Goal: Task Accomplishment & Management: Manage account settings

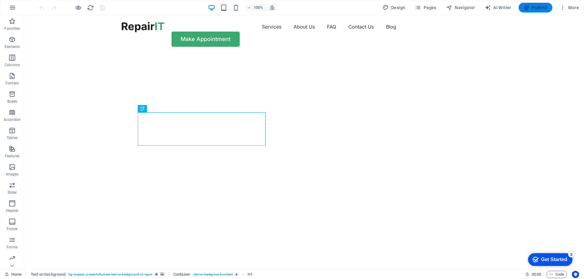
click at [155, 27] on div at bounding box center [143, 27] width 43 height 10
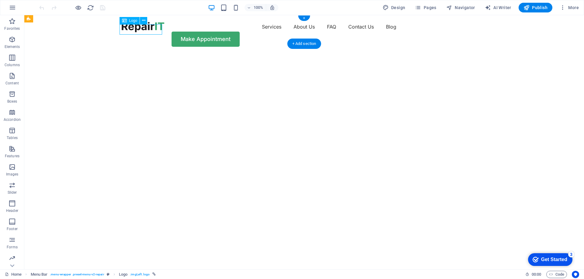
click at [155, 27] on div at bounding box center [143, 27] width 43 height 10
select select "px"
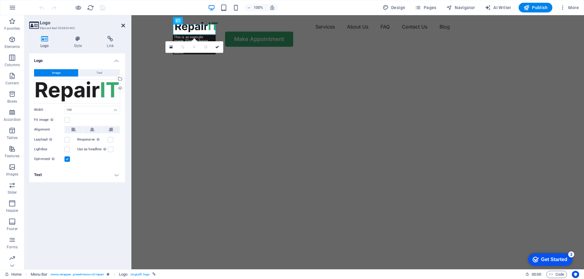
click at [125, 26] on icon at bounding box center [123, 25] width 4 height 5
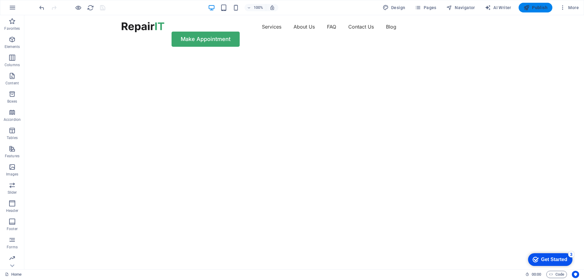
click at [529, 9] on icon "button" at bounding box center [526, 8] width 6 height 6
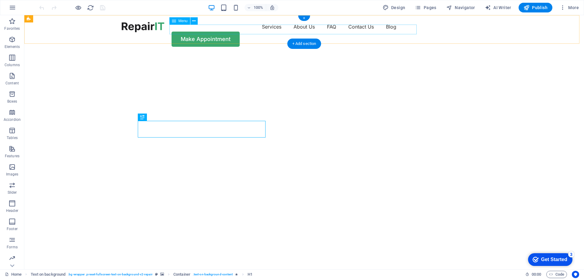
click at [238, 29] on nav "Services About Us FAQ Contact Us Blog" at bounding box center [304, 27] width 365 height 10
select select "1"
select select
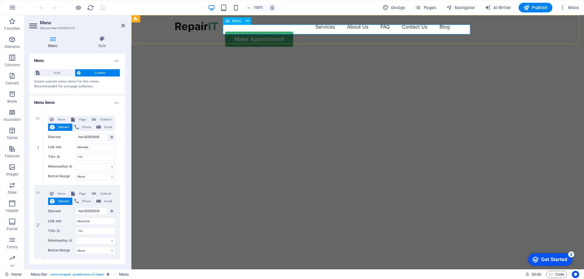
click at [416, 28] on nav "Services About Us FAQ Contact Us Blog" at bounding box center [357, 27] width 365 height 10
click at [38, 148] on icon at bounding box center [38, 148] width 3 height 4
type input "#ed-903829534"
type input "About Us"
select select
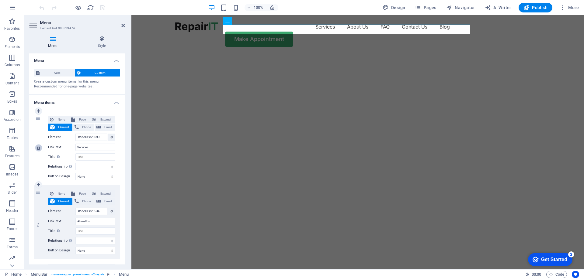
type input "#ed-903829867"
type input "FAQ"
select select
type input "#ed-903830257"
type input "Contact Us"
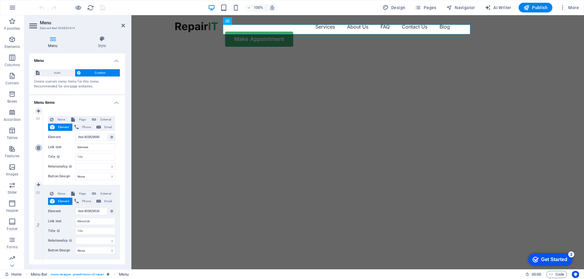
select select
select select "1"
type input "Blog"
select select
click at [38, 148] on icon at bounding box center [38, 148] width 3 height 4
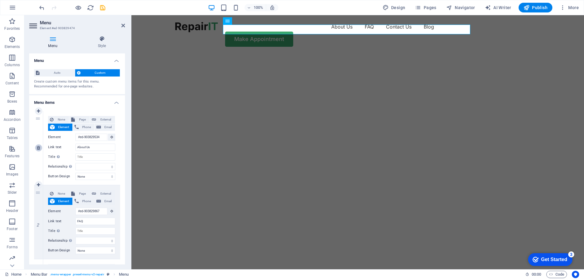
type input "#ed-903829867"
type input "FAQ"
select select
type input "#ed-903830257"
type input "Contact Us"
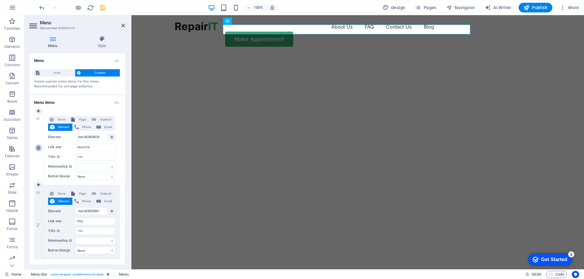
select select
select select "1"
type input "Blog"
select select
click at [39, 151] on link at bounding box center [38, 147] width 7 height 7
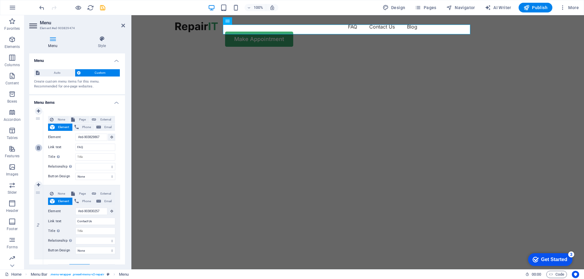
type input "#ed-903830257"
type input "Contact Us"
select select
select select "1"
type input "Blog"
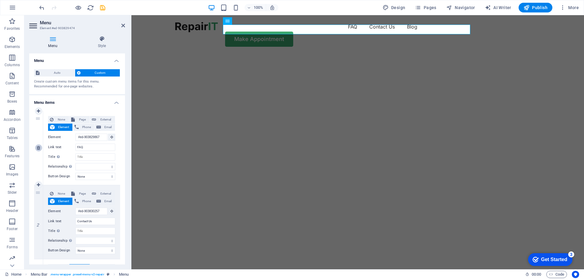
select select
click at [39, 151] on link at bounding box center [38, 147] width 7 height 7
select select "1"
type input "Blog"
select select
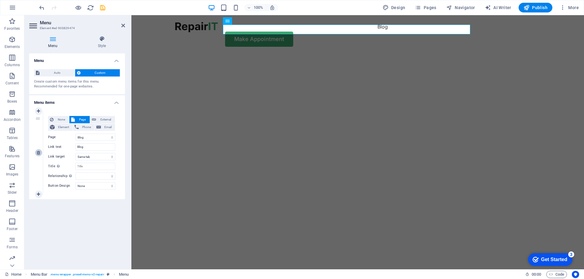
click at [38, 152] on icon at bounding box center [38, 153] width 3 height 4
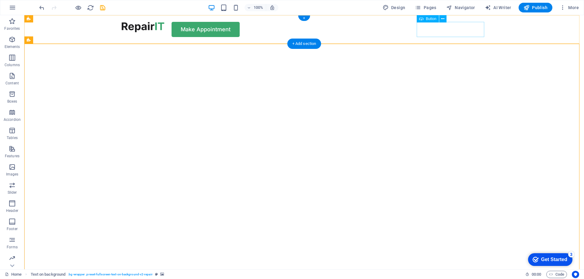
click at [448, 32] on div "Make Appointment" at bounding box center [304, 29] width 365 height 15
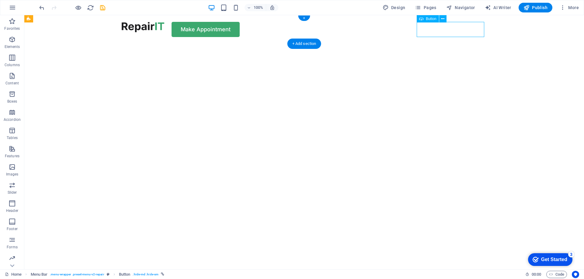
click at [448, 32] on div "Make Appointment" at bounding box center [304, 29] width 365 height 15
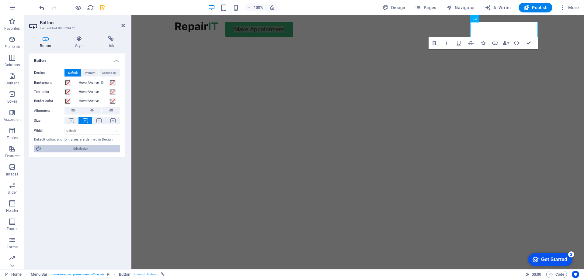
click at [86, 147] on span "Edit design" at bounding box center [80, 148] width 75 height 7
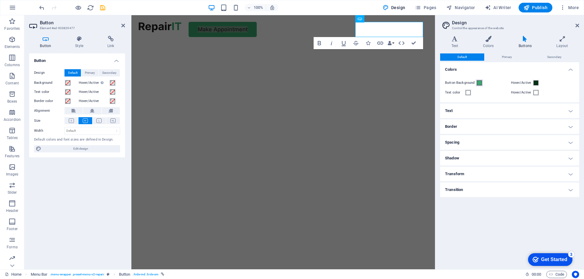
click at [481, 82] on span at bounding box center [479, 83] width 5 height 5
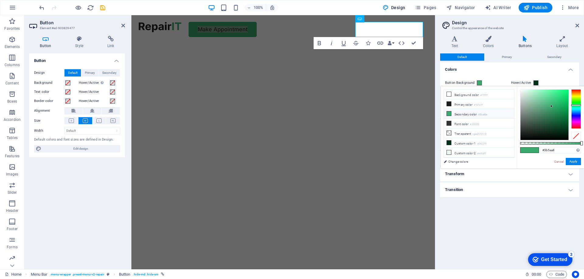
click at [575, 113] on div at bounding box center [576, 109] width 10 height 40
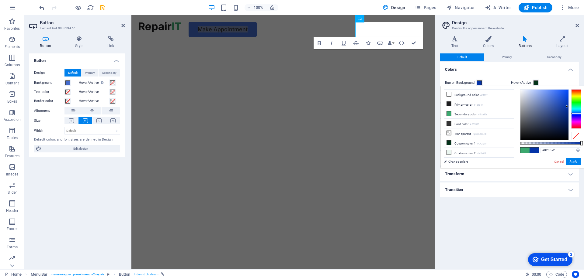
type input "#0230a1"
drag, startPoint x: 559, startPoint y: 102, endPoint x: 567, endPoint y: 108, distance: 10.1
click at [567, 108] on div at bounding box center [544, 115] width 48 height 50
click at [571, 162] on button "Apply" at bounding box center [573, 161] width 15 height 7
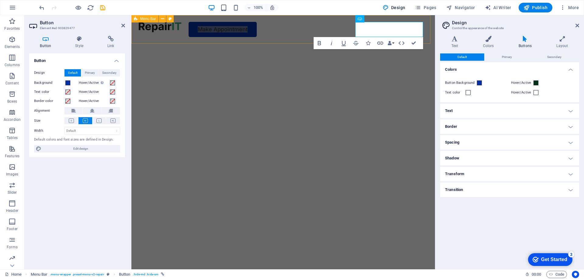
click at [307, 24] on div "Make Appointment" at bounding box center [282, 29] width 303 height 29
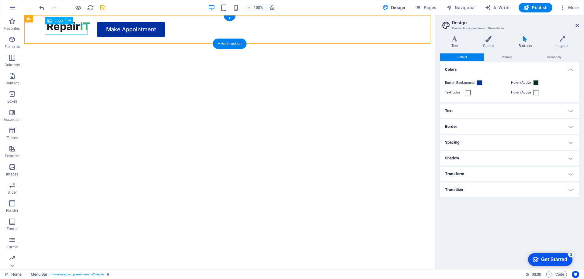
click at [74, 28] on div at bounding box center [68, 27] width 43 height 10
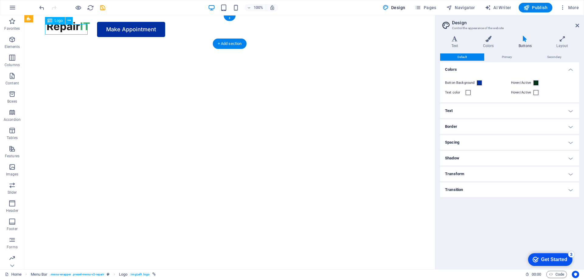
click at [74, 28] on div at bounding box center [68, 27] width 43 height 10
select select "px"
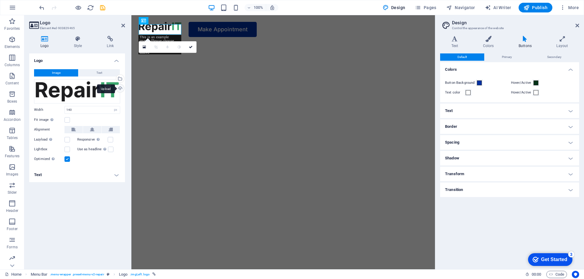
click at [122, 90] on div "Upload" at bounding box center [119, 89] width 9 height 9
click at [120, 88] on div "Upload" at bounding box center [119, 89] width 9 height 9
click at [120, 90] on div "Upload" at bounding box center [119, 89] width 9 height 9
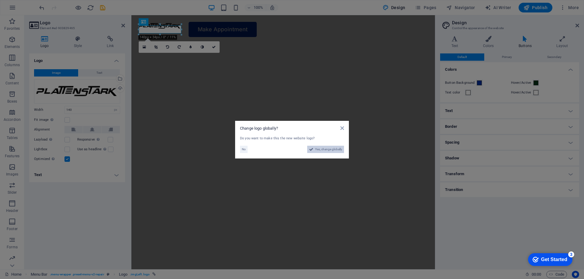
click at [322, 151] on span "Yes, change globally" at bounding box center [328, 149] width 27 height 7
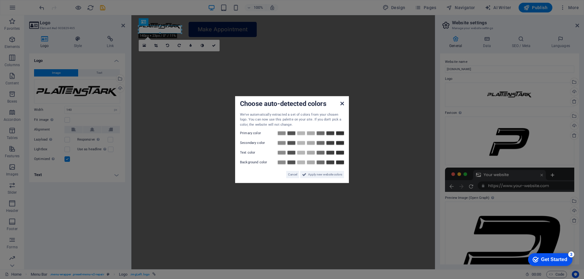
click at [342, 105] on icon at bounding box center [342, 103] width 4 height 5
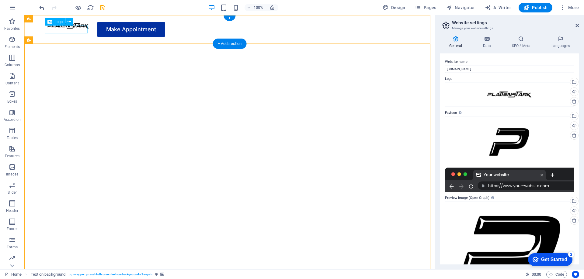
click at [73, 29] on div at bounding box center [68, 26] width 43 height 8
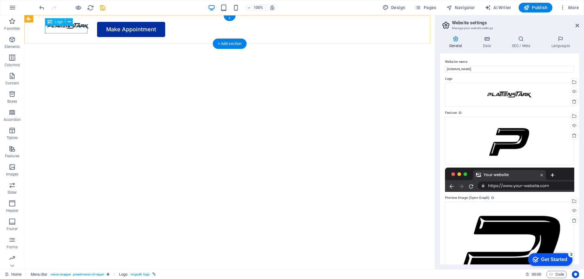
click at [68, 30] on div at bounding box center [68, 26] width 43 height 8
select select "px"
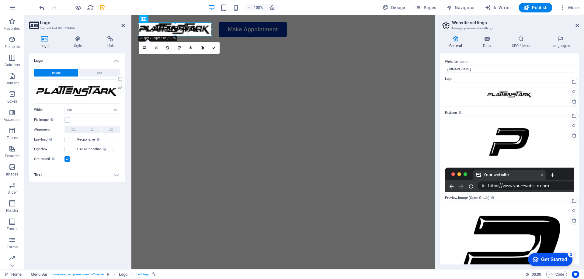
drag, startPoint x: 181, startPoint y: 33, endPoint x: 194, endPoint y: 40, distance: 15.1
type input "239"
click at [247, 44] on img "1/2" at bounding box center [280, 44] width 299 height 0
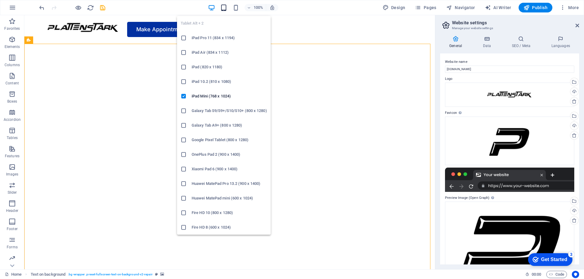
click at [0, 0] on icon "button" at bounding box center [0, 0] width 0 height 0
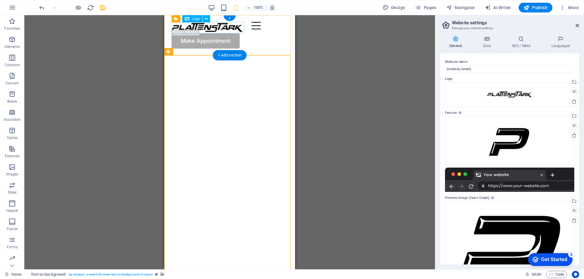
click at [220, 27] on div at bounding box center [208, 28] width 73 height 12
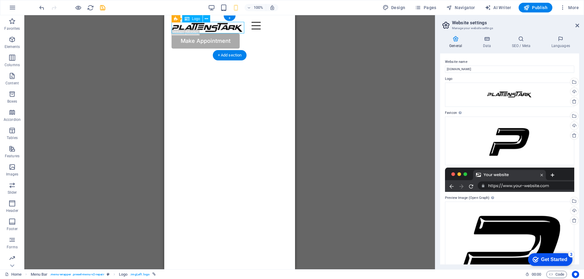
click at [198, 26] on div at bounding box center [208, 28] width 73 height 12
select select "px"
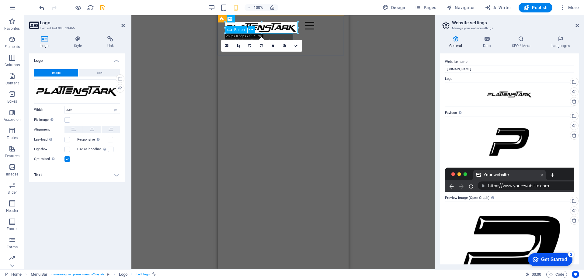
click at [284, 37] on div "Make Appointment" at bounding box center [283, 38] width 116 height 19
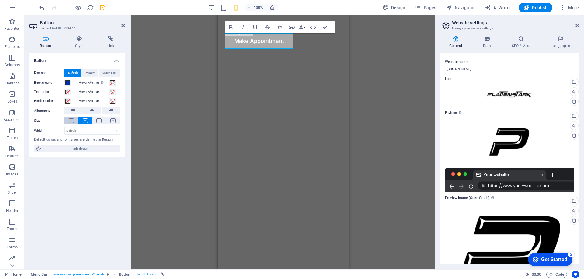
click at [75, 121] on button at bounding box center [71, 120] width 14 height 7
click at [379, 116] on div "H1 Text on background Container Menu Bar Menu Button Logo Container Bold Italic…" at bounding box center [282, 142] width 303 height 255
click at [172, 66] on div "H1 Text on background Container Menu Bar Menu Button Logo Container Bold Italic…" at bounding box center [282, 142] width 303 height 255
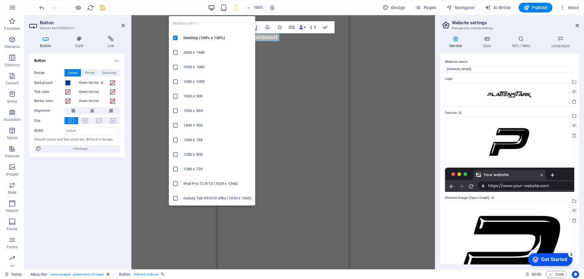
click at [213, 12] on div "Desktop Alt + 1 Desktop (100% x 100%) 2560 x 1440 1920 x 1080 1680 x 1050 1600 …" at bounding box center [212, 108] width 86 height 195
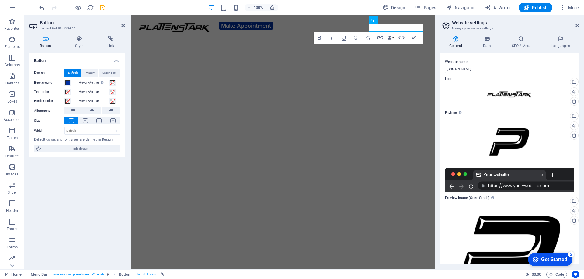
click at [230, 9] on div "100%" at bounding box center [243, 8] width 70 height 10
click at [229, 8] on div "100%" at bounding box center [243, 8] width 70 height 10
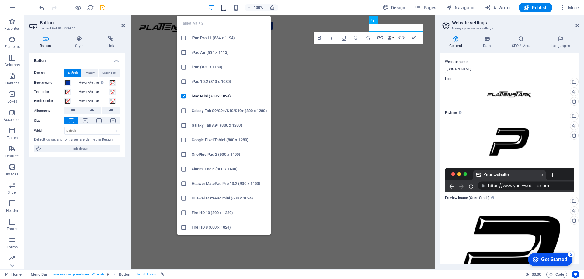
click at [0, 0] on icon "button" at bounding box center [0, 0] width 0 height 0
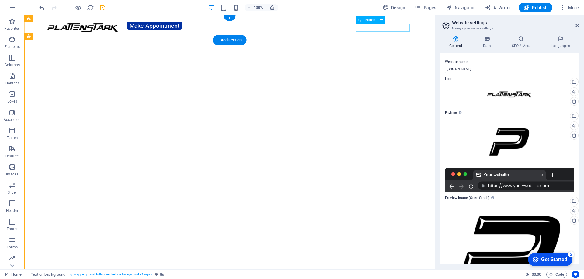
click at [394, 28] on div "Make Appointment" at bounding box center [229, 26] width 365 height 8
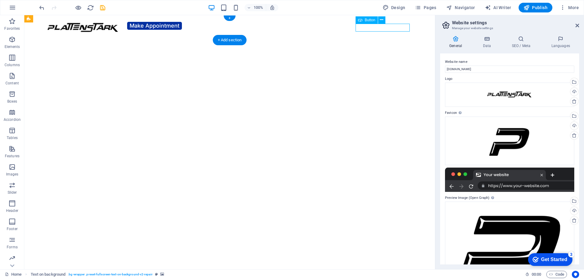
click at [394, 28] on div "Make Appointment" at bounding box center [229, 26] width 365 height 8
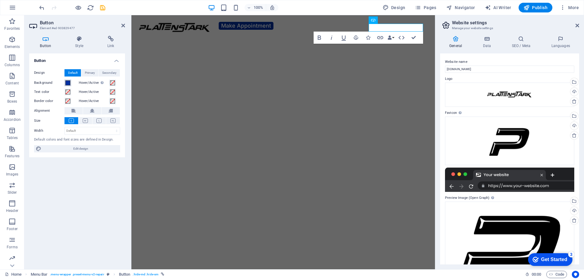
click at [69, 83] on span at bounding box center [67, 83] width 5 height 5
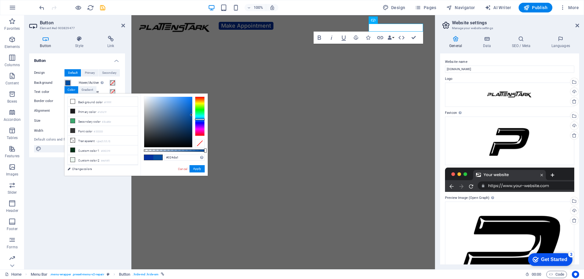
click at [202, 120] on div at bounding box center [200, 120] width 10 height 2
type input "#479eff"
drag, startPoint x: 180, startPoint y: 111, endPoint x: 179, endPoint y: 95, distance: 15.6
click at [179, 97] on div at bounding box center [168, 122] width 48 height 50
click at [194, 170] on button "Apply" at bounding box center [196, 168] width 15 height 7
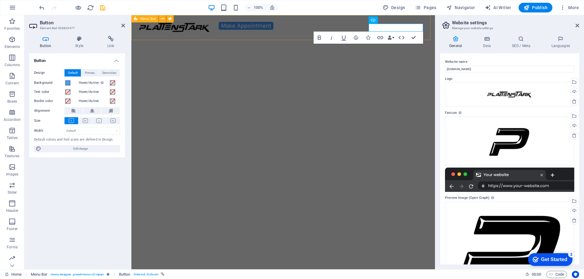
click at [279, 33] on div "Make Appointment" at bounding box center [282, 26] width 303 height 22
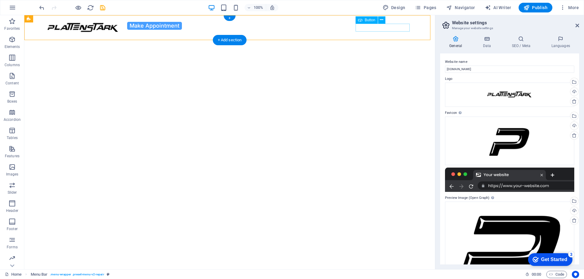
click at [374, 30] on div "Make Appointment" at bounding box center [229, 26] width 365 height 8
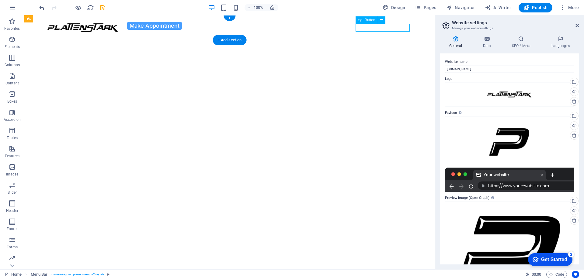
click at [374, 30] on div "Make Appointment" at bounding box center [229, 26] width 365 height 8
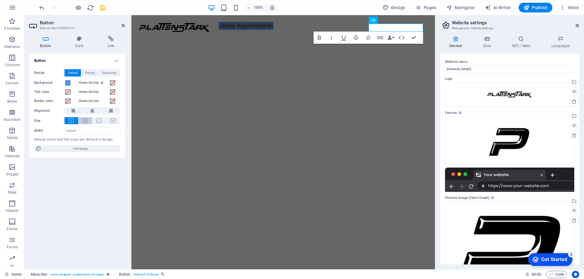
click at [87, 121] on icon at bounding box center [85, 121] width 5 height 5
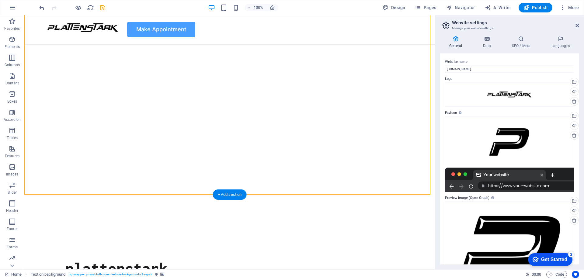
scroll to position [30, 0]
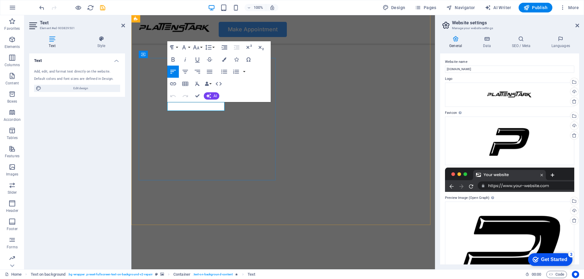
drag, startPoint x: 224, startPoint y: 108, endPoint x: 167, endPoint y: 103, distance: 56.5
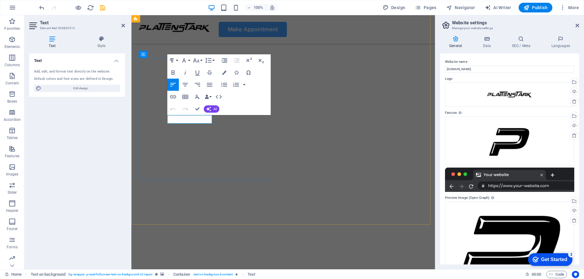
drag, startPoint x: 211, startPoint y: 119, endPoint x: 168, endPoint y: 118, distance: 42.9
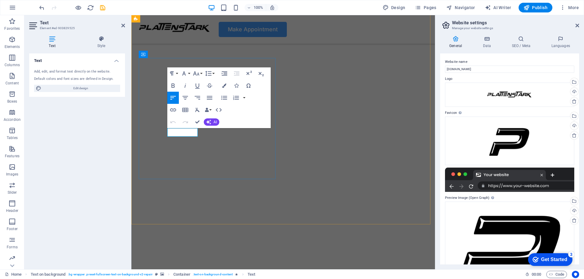
drag, startPoint x: 196, startPoint y: 133, endPoint x: 178, endPoint y: 133, distance: 18.3
drag, startPoint x: 197, startPoint y: 133, endPoint x: 162, endPoint y: 130, distance: 35.1
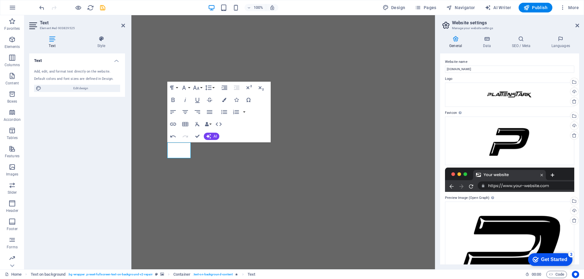
click at [266, 16] on img "1/2" at bounding box center [280, 16] width 299 height 0
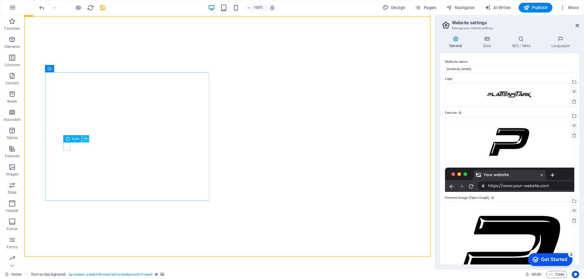
click at [87, 139] on icon at bounding box center [85, 139] width 3 height 6
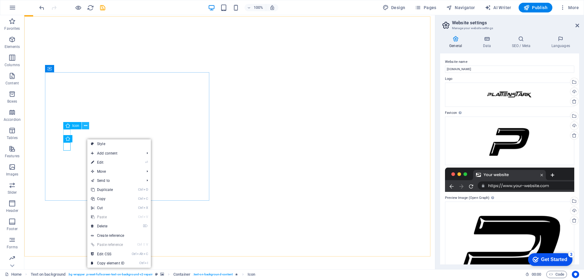
click at [83, 127] on button at bounding box center [85, 125] width 7 height 7
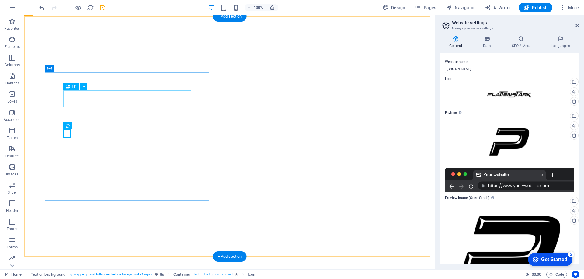
click at [106, 275] on div "plattenstark" at bounding box center [229, 283] width 328 height 17
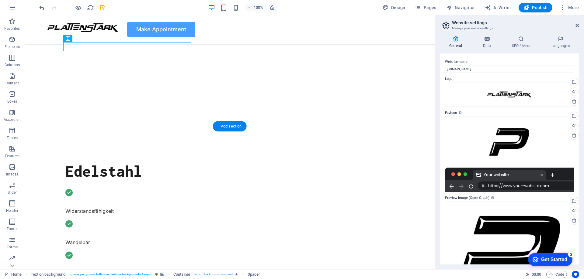
scroll to position [152, 0]
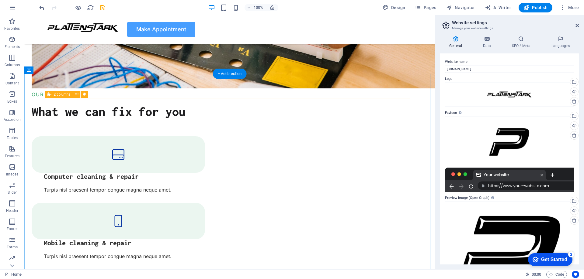
scroll to position [669, 0]
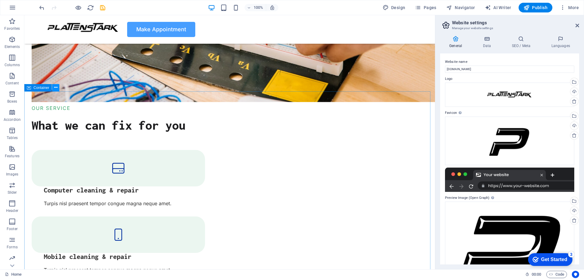
click at [56, 88] on icon at bounding box center [55, 88] width 3 height 6
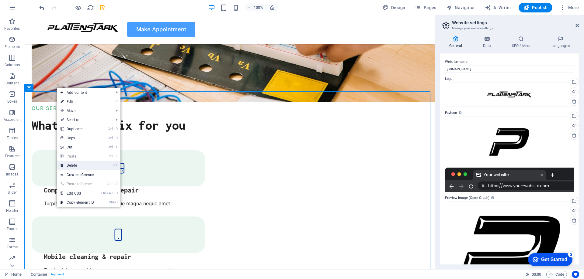
click at [81, 166] on link "⌦ Delete" at bounding box center [77, 165] width 41 height 9
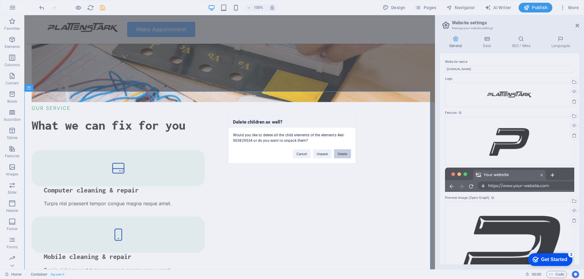
click at [341, 156] on button "Delete" at bounding box center [342, 153] width 17 height 9
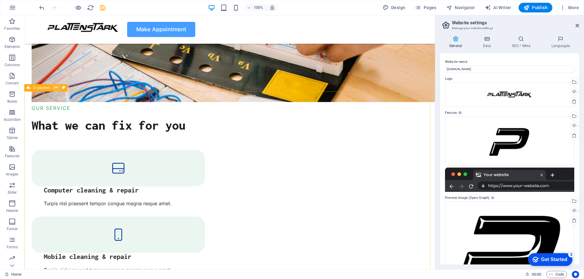
click at [56, 87] on icon at bounding box center [55, 88] width 3 height 6
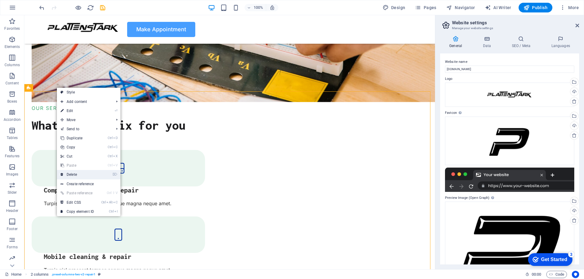
click at [75, 174] on link "⌦ Delete" at bounding box center [77, 174] width 41 height 9
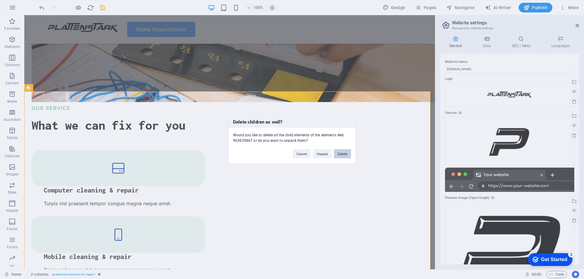
click at [345, 156] on button "Delete" at bounding box center [342, 153] width 17 height 9
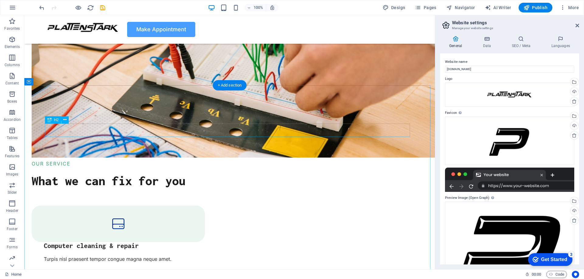
scroll to position [608, 0]
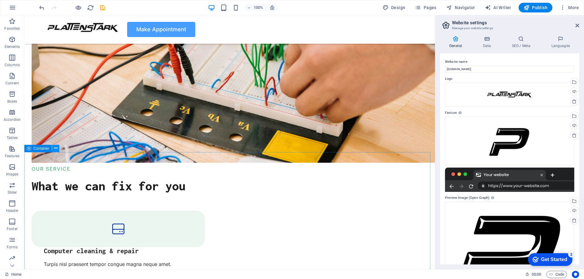
click at [56, 151] on icon at bounding box center [55, 148] width 3 height 6
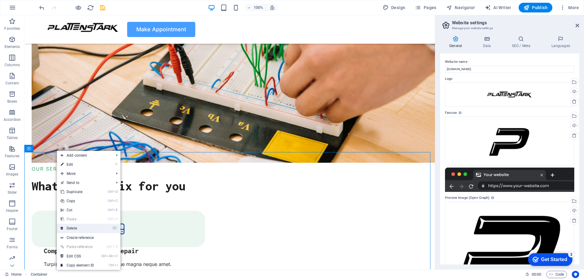
click at [81, 229] on link "⌦ Delete" at bounding box center [77, 228] width 41 height 9
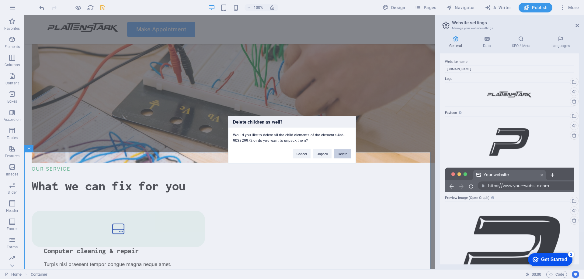
click at [348, 155] on button "Delete" at bounding box center [342, 153] width 17 height 9
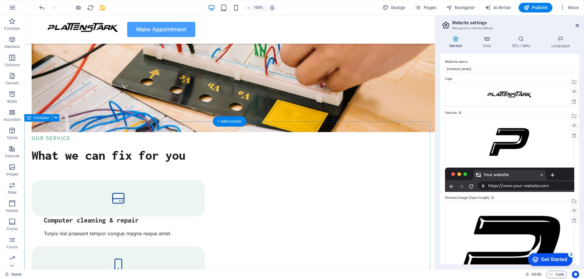
scroll to position [639, 0]
click at [57, 118] on button at bounding box center [55, 118] width 7 height 7
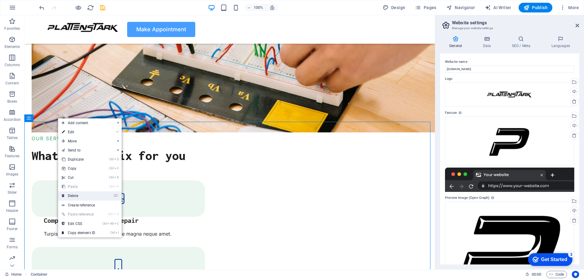
click at [82, 194] on link "⌦ Delete" at bounding box center [78, 196] width 41 height 9
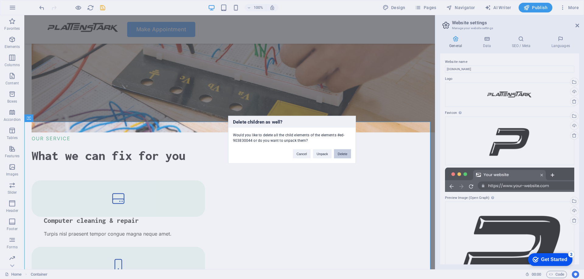
click at [349, 156] on button "Delete" at bounding box center [342, 153] width 17 height 9
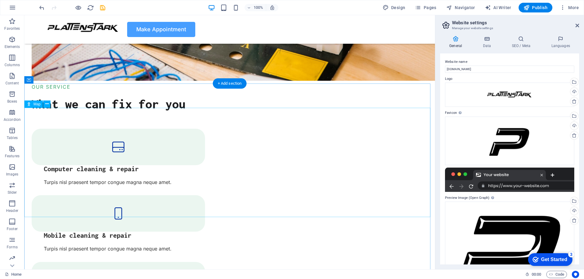
scroll to position [730, 0]
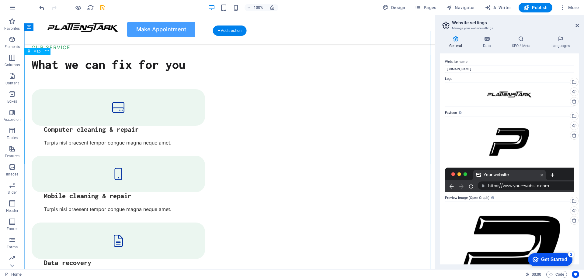
drag, startPoint x: 229, startPoint y: 103, endPoint x: 240, endPoint y: 109, distance: 12.7
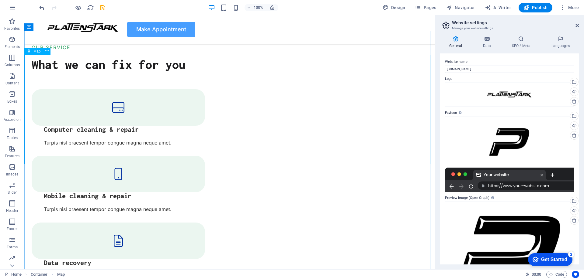
click at [31, 52] on div "Map" at bounding box center [33, 51] width 19 height 7
click at [45, 50] on icon at bounding box center [46, 51] width 3 height 6
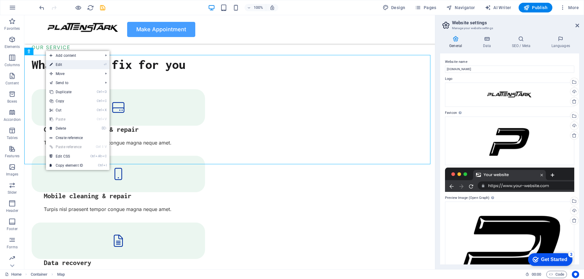
click at [82, 63] on link "⏎ Edit" at bounding box center [66, 64] width 41 height 9
select select "1"
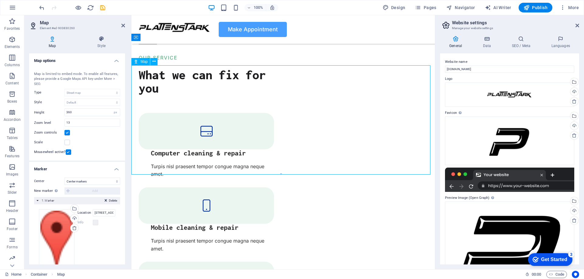
drag, startPoint x: 282, startPoint y: 115, endPoint x: 262, endPoint y: 122, distance: 20.4
drag, startPoint x: 282, startPoint y: 113, endPoint x: 277, endPoint y: 122, distance: 10.2
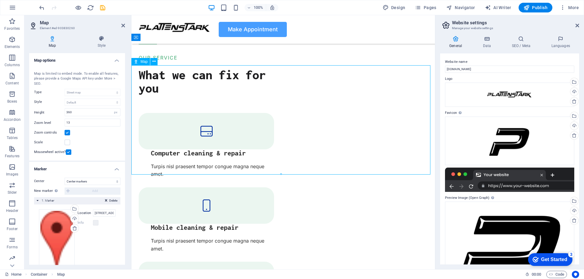
drag, startPoint x: 261, startPoint y: 127, endPoint x: 224, endPoint y: 137, distance: 38.4
click at [156, 62] on button at bounding box center [153, 61] width 7 height 7
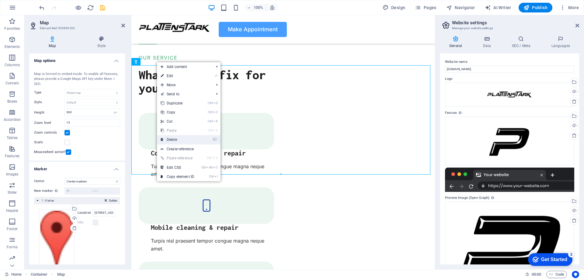
click at [179, 136] on link "⌦ Delete" at bounding box center [177, 139] width 41 height 9
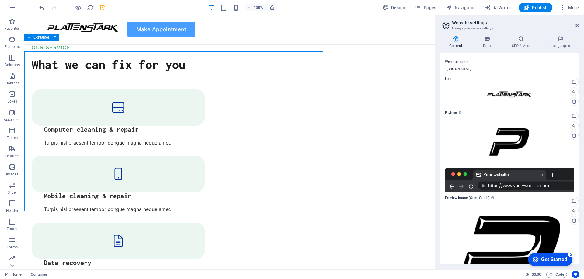
scroll to position [720, 0]
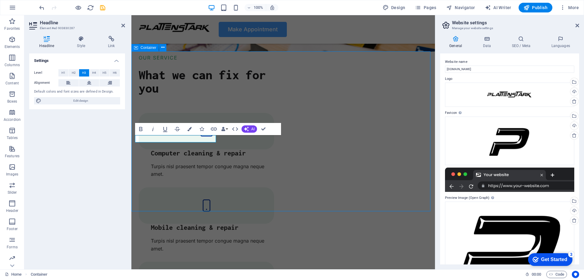
scroll to position [709, 0]
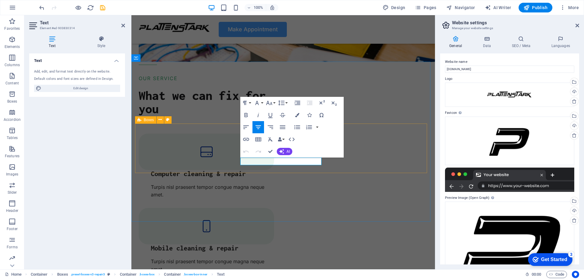
drag, startPoint x: 303, startPoint y: 161, endPoint x: 230, endPoint y: 162, distance: 73.9
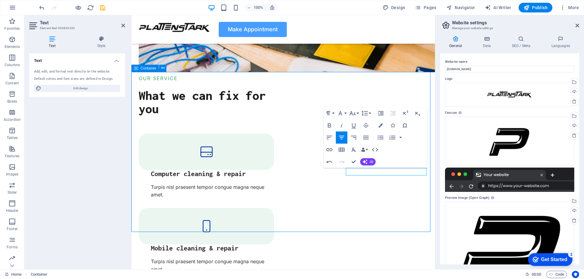
scroll to position [688, 0]
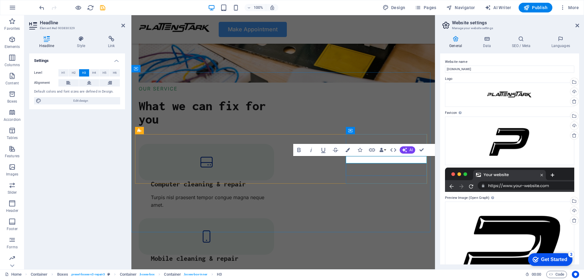
scroll to position [699, 0]
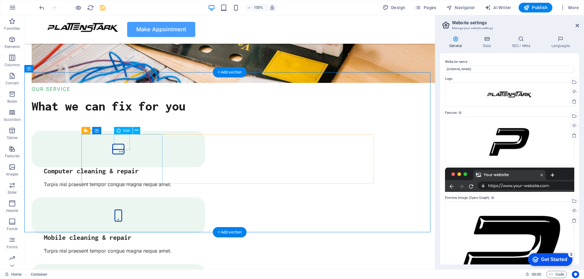
select select "xMidYMid"
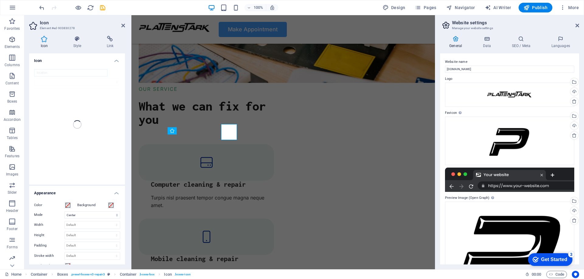
scroll to position [698, 0]
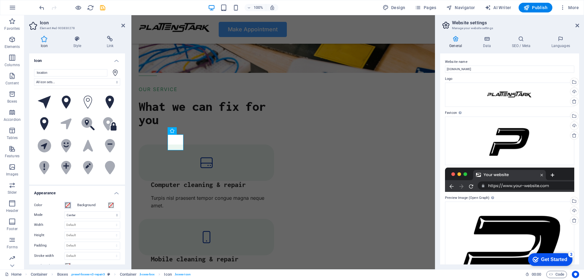
click at [68, 205] on span at bounding box center [67, 205] width 5 height 5
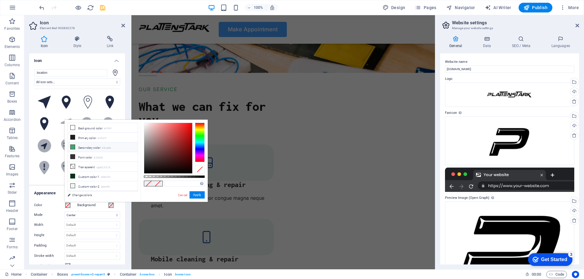
click at [84, 146] on li "Secondary color #3ba86e" at bounding box center [103, 148] width 70 height 10
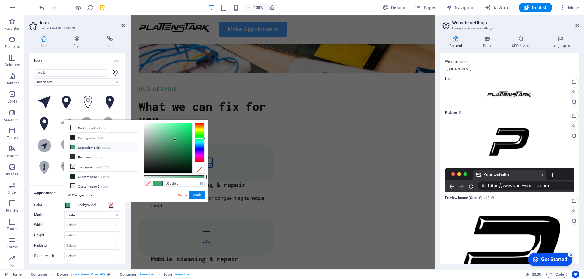
type input "#3b83a8"
click at [199, 144] on div at bounding box center [200, 143] width 10 height 40
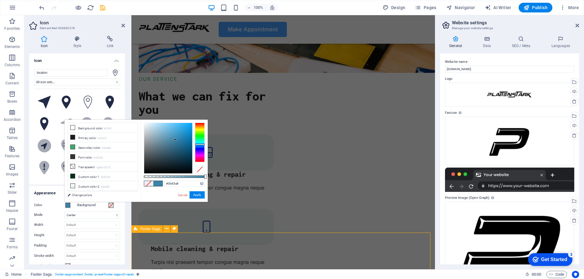
scroll to position [688, 0]
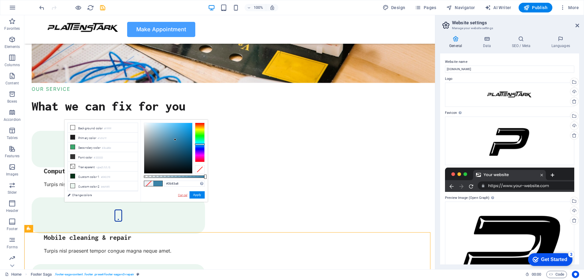
click at [183, 196] on link "Cancel" at bounding box center [182, 195] width 11 height 5
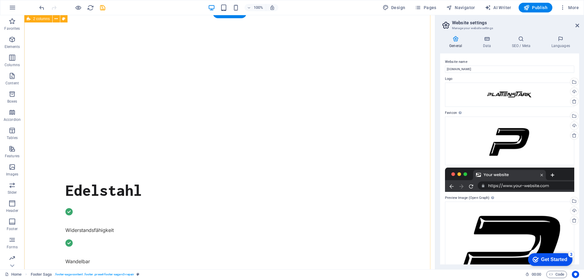
scroll to position [0, 0]
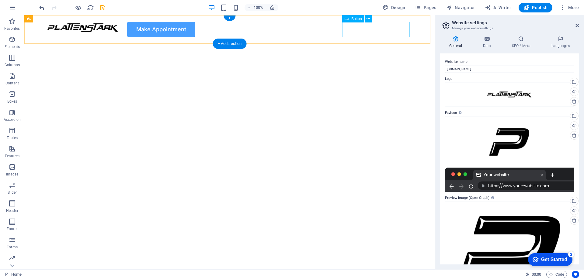
click at [387, 34] on div "Make Appointment" at bounding box center [229, 29] width 365 height 15
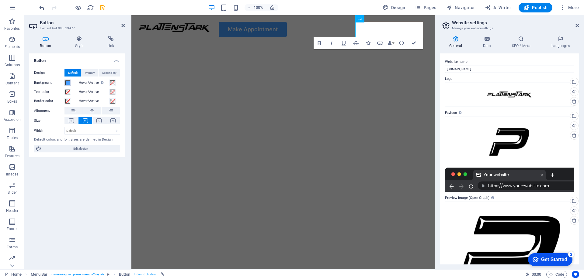
click at [70, 82] on span at bounding box center [67, 83] width 5 height 5
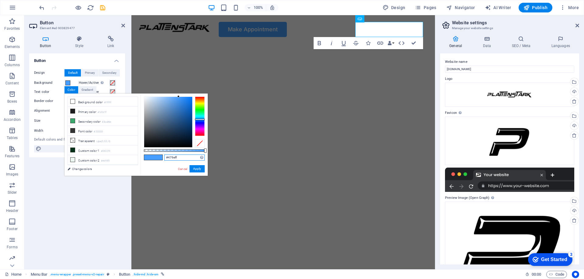
drag, startPoint x: 189, startPoint y: 157, endPoint x: 164, endPoint y: 159, distance: 24.8
click at [164, 159] on input "#479eff" at bounding box center [184, 158] width 40 height 6
click at [116, 216] on div "Button Design Default Primary Secondary Background Hover/Active Switch to previ…" at bounding box center [77, 159] width 96 height 211
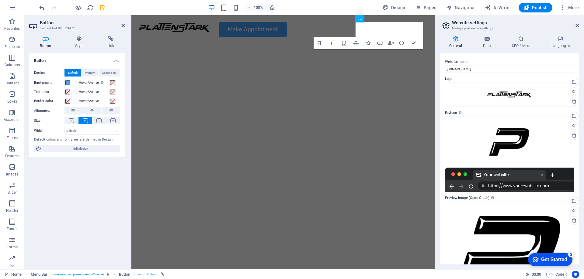
click at [286, 44] on img "1/2" at bounding box center [280, 44] width 299 height 0
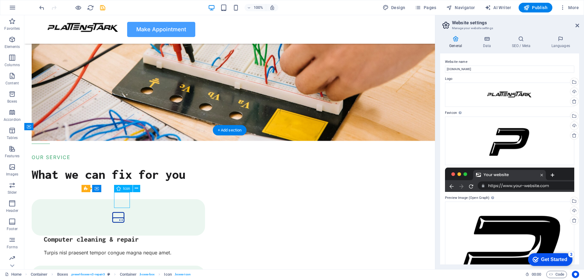
scroll to position [640, 0]
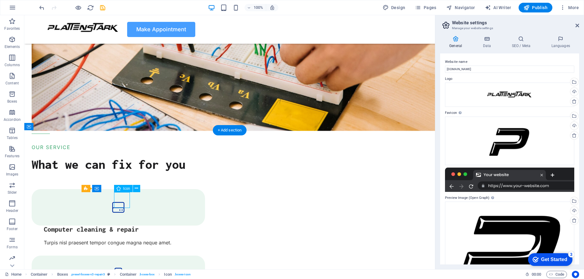
select select "xMidYMid"
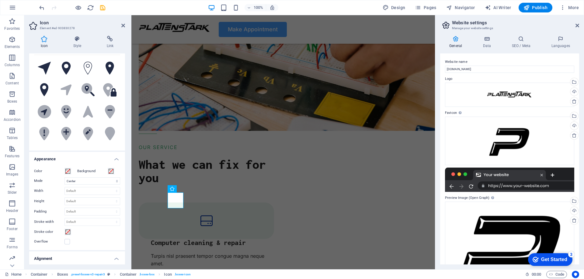
scroll to position [91, 0]
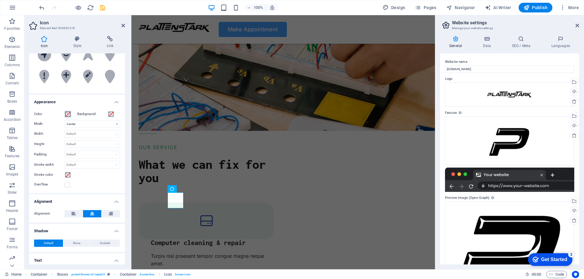
click at [69, 116] on span at bounding box center [67, 114] width 5 height 5
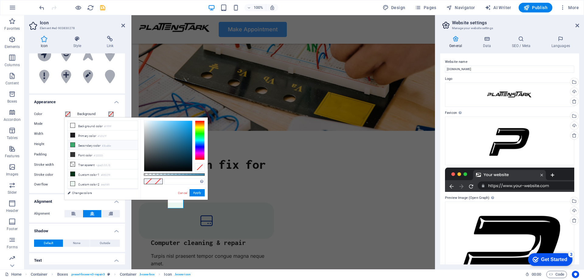
click at [79, 144] on li "Secondary color #3ba86e" at bounding box center [103, 145] width 70 height 10
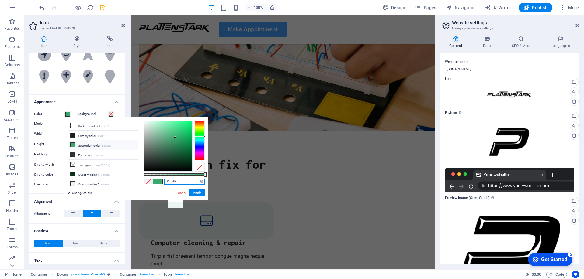
click at [185, 181] on input "#3ba86e" at bounding box center [184, 182] width 40 height 6
paste input "#479eff"
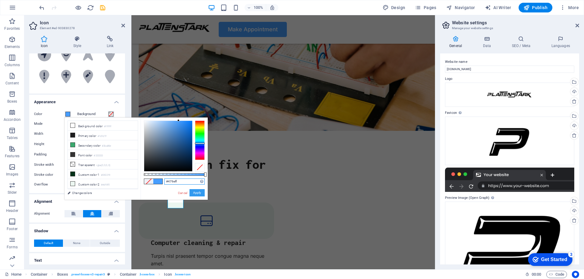
type input "#479eff"
click at [195, 192] on button "Apply" at bounding box center [196, 192] width 15 height 7
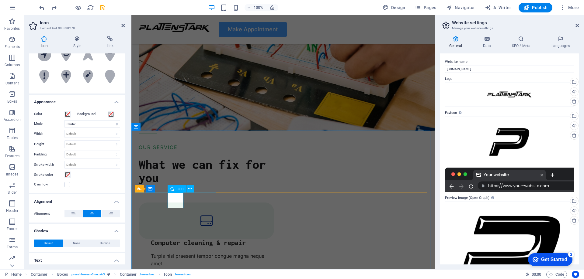
click at [111, 113] on span at bounding box center [111, 114] width 5 height 5
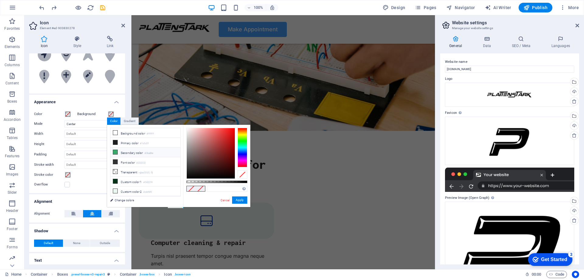
click at [123, 150] on li "Secondary color #3ba86e" at bounding box center [145, 153] width 70 height 10
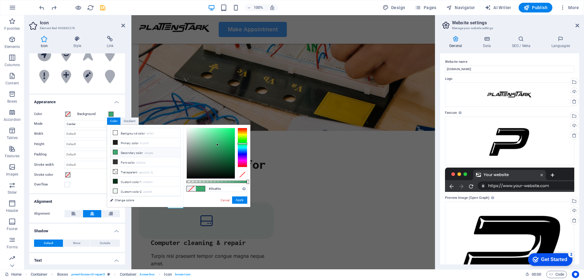
click at [203, 192] on div at bounding box center [195, 189] width 19 height 6
click at [203, 189] on span at bounding box center [200, 188] width 9 height 5
click at [222, 189] on input "#3ba86e" at bounding box center [227, 189] width 40 height 6
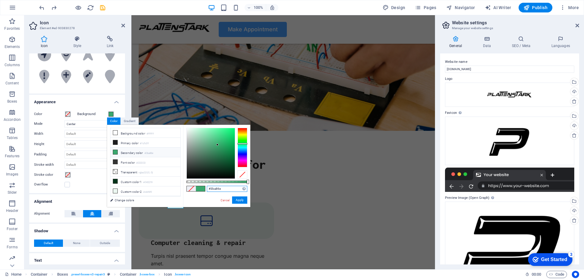
paste input "479eff"
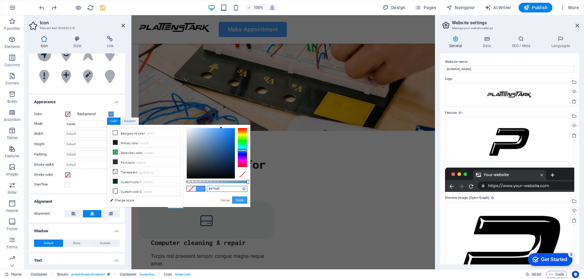
type input "#479eff"
click at [244, 202] on button "Apply" at bounding box center [239, 200] width 15 height 7
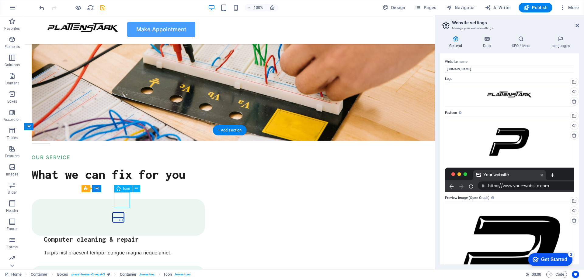
scroll to position [640, 0]
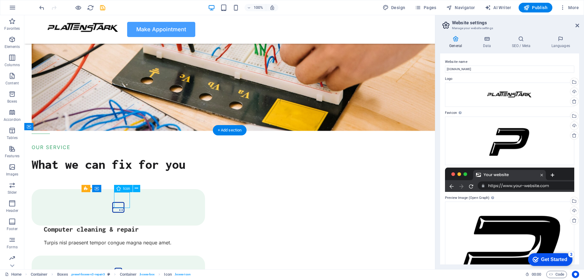
select select "xMidYMid"
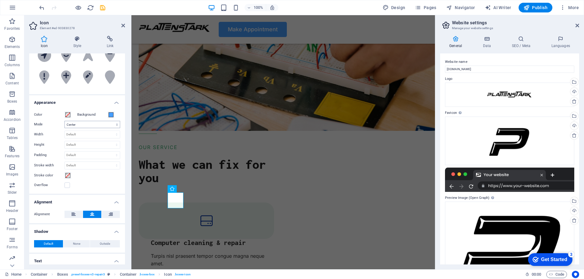
scroll to position [91, 0]
click at [68, 114] on span at bounding box center [67, 114] width 5 height 5
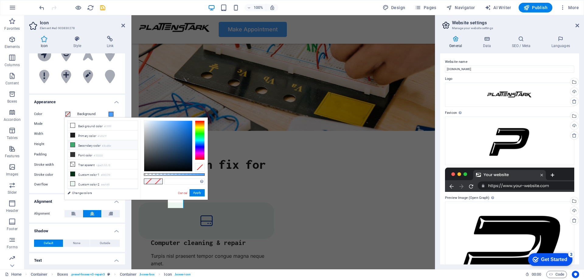
click at [79, 147] on li "Secondary color #3ba86e" at bounding box center [103, 145] width 70 height 10
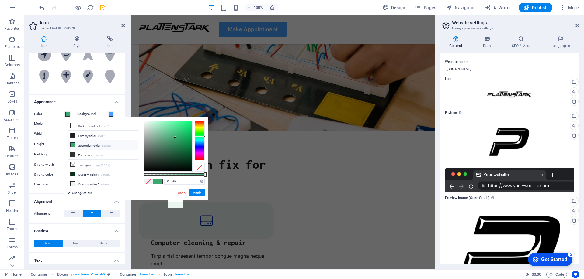
click at [79, 147] on li "Secondary color #3ba86e" at bounding box center [103, 145] width 70 height 10
click at [154, 183] on span at bounding box center [157, 181] width 9 height 5
click at [180, 183] on input "#3ba86e" at bounding box center [184, 182] width 40 height 6
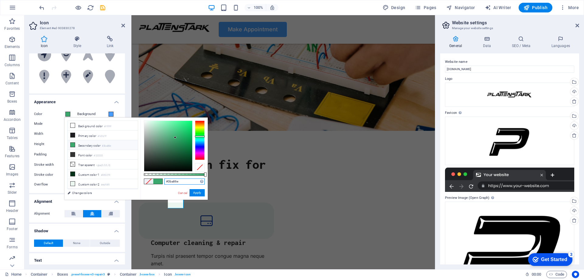
paste input "#479eff"
type input "#479eff"
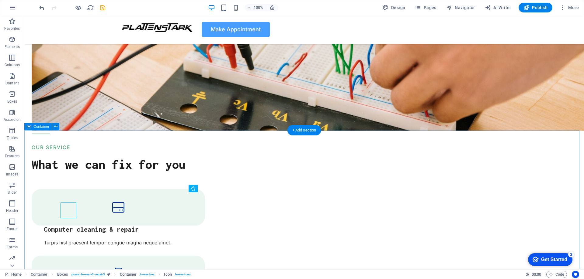
scroll to position [630, 0]
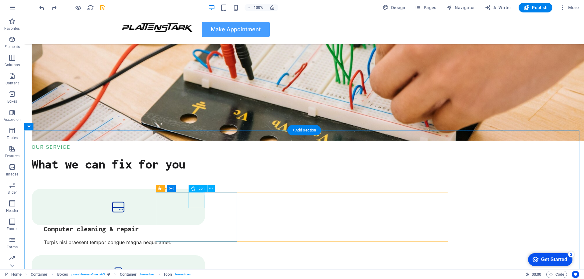
select select "xMidYMid"
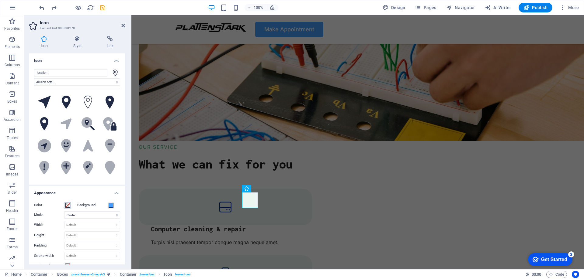
click at [68, 205] on span at bounding box center [67, 205] width 5 height 5
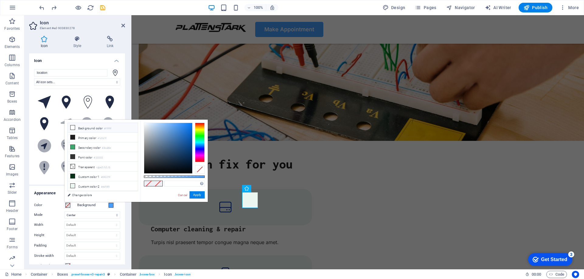
click at [94, 128] on li "Background color #ffffff" at bounding box center [103, 128] width 70 height 10
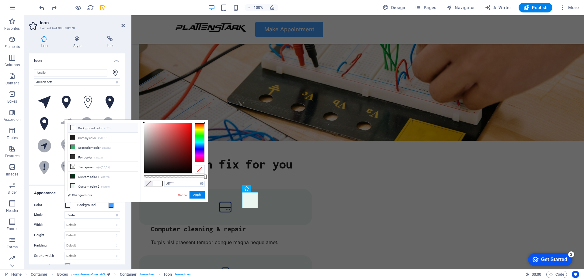
click at [201, 147] on div at bounding box center [200, 143] width 10 height 40
drag, startPoint x: 201, startPoint y: 147, endPoint x: 203, endPoint y: 162, distance: 15.6
click at [203, 162] on div at bounding box center [200, 161] width 10 height 2
drag, startPoint x: 198, startPoint y: 153, endPoint x: 202, endPoint y: 142, distance: 11.9
click at [202, 142] on div at bounding box center [200, 143] width 10 height 40
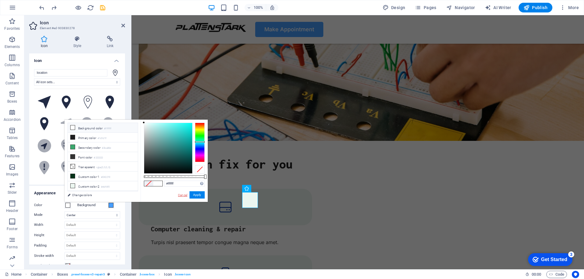
click at [185, 196] on link "Cancel" at bounding box center [182, 195] width 11 height 5
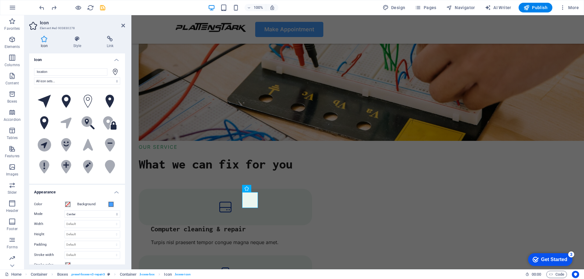
scroll to position [0, 0]
click at [66, 105] on icon at bounding box center [66, 102] width 9 height 13
click at [88, 125] on icon at bounding box center [86, 122] width 11 height 11
click at [72, 101] on button at bounding box center [66, 102] width 21 height 21
click at [72, 78] on select "All icon sets... IcoFont Ionicons FontAwesome Brands FontAwesome Duotone FontAw…" at bounding box center [77, 81] width 86 height 7
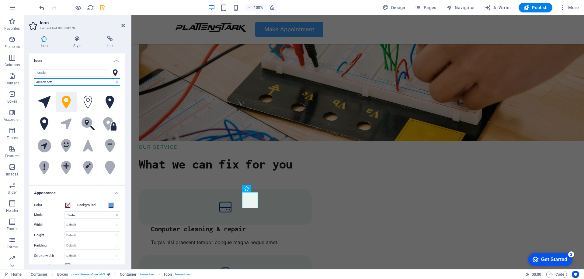
click at [72, 80] on select "All icon sets... IcoFont Ionicons FontAwesome Brands FontAwesome Duotone FontAw…" at bounding box center [77, 81] width 86 height 7
click at [67, 205] on span at bounding box center [67, 205] width 5 height 5
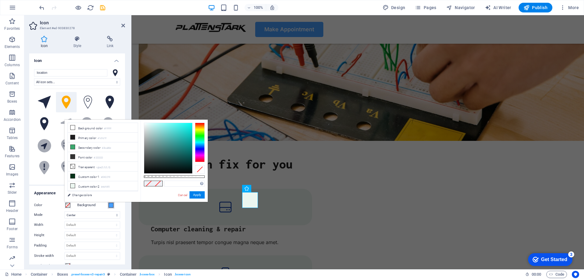
click at [108, 206] on button "Background" at bounding box center [111, 205] width 7 height 7
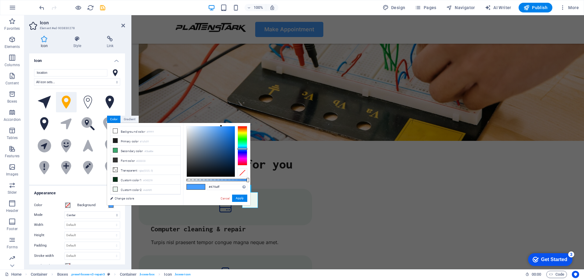
click at [76, 206] on div "Color" at bounding box center [55, 205] width 43 height 7
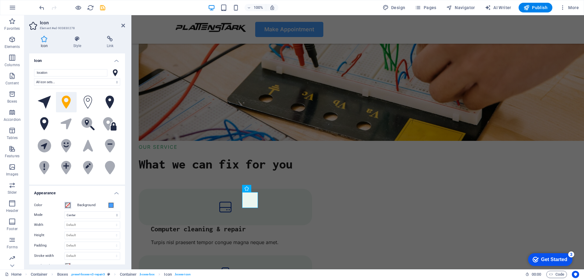
click at [69, 206] on span at bounding box center [67, 205] width 5 height 5
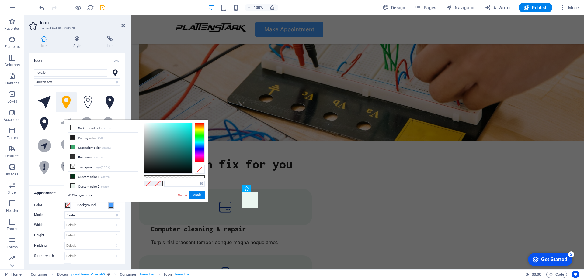
click at [111, 204] on span at bounding box center [111, 205] width 5 height 5
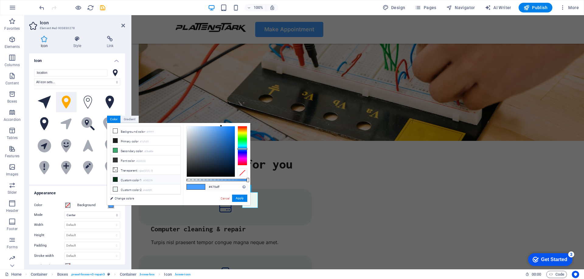
scroll to position [17, 0]
click at [68, 206] on span at bounding box center [67, 205] width 5 height 5
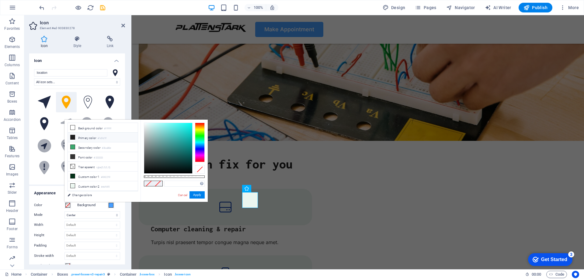
click at [110, 139] on li "Primary color #1d1d1f" at bounding box center [103, 138] width 70 height 10
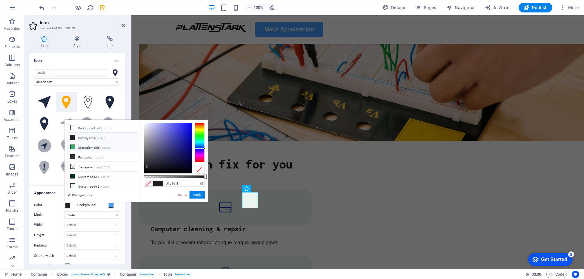
click at [93, 146] on li "Secondary color #3ba86e" at bounding box center [103, 148] width 70 height 10
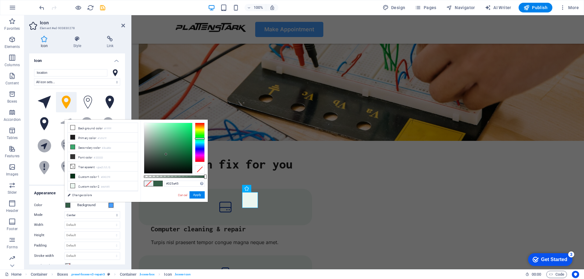
type input "#315844"
drag, startPoint x: 173, startPoint y: 147, endPoint x: 165, endPoint y: 156, distance: 11.8
click at [165, 156] on div at bounding box center [168, 148] width 48 height 50
click at [179, 196] on link "Cancel" at bounding box center [182, 195] width 11 height 5
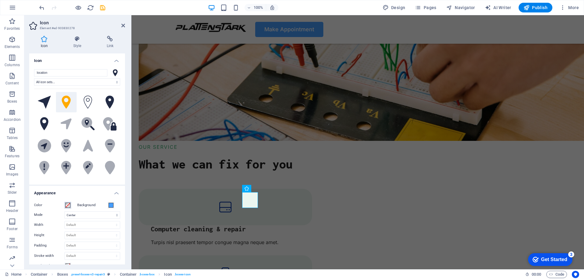
click at [69, 206] on span at bounding box center [67, 205] width 5 height 5
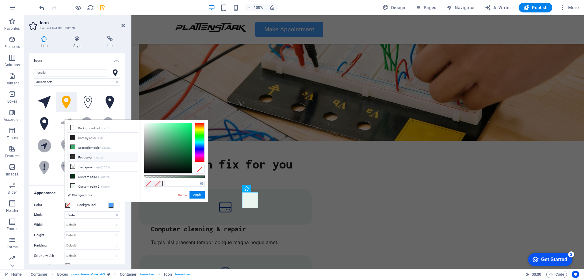
click at [81, 157] on li "Font color #333333" at bounding box center [103, 157] width 70 height 10
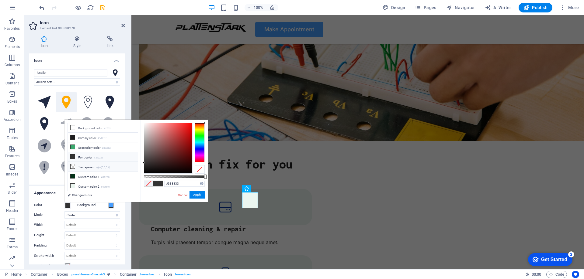
click at [77, 164] on li "Transparent rgba(0,0,0,.0)" at bounding box center [103, 167] width 70 height 10
drag, startPoint x: 169, startPoint y: 137, endPoint x: 210, endPoint y: 115, distance: 46.1
click at [210, 115] on body "plattenstark.de Home Favorites Elements Columns Content Boxes Accordion Tables …" at bounding box center [292, 139] width 584 height 279
click at [110, 166] on small "rgba(0,0,0,.0)" at bounding box center [103, 168] width 14 height 4
drag, startPoint x: 165, startPoint y: 142, endPoint x: 196, endPoint y: 129, distance: 33.6
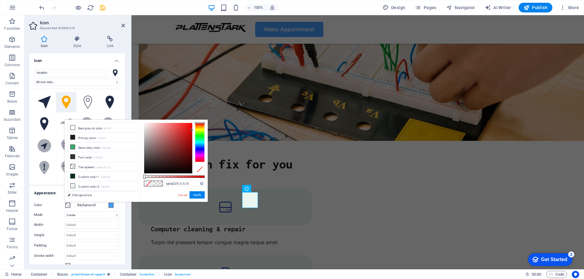
click at [196, 129] on div at bounding box center [174, 148] width 61 height 51
click at [89, 176] on li "Custom color 1 #043219" at bounding box center [103, 177] width 70 height 10
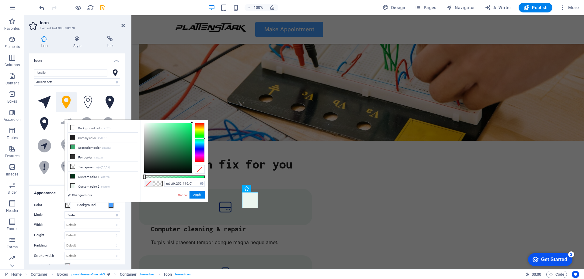
drag, startPoint x: 172, startPoint y: 145, endPoint x: 194, endPoint y: 120, distance: 33.4
click at [194, 120] on div "rgba(0, 255, 116, 0) Supported formats #0852ed rgb(8, 82, 237) rgba(8, 82, 237,…" at bounding box center [173, 205] width 67 height 171
click at [102, 185] on small "#ebf6f0" at bounding box center [105, 187] width 9 height 4
drag, startPoint x: 171, startPoint y: 148, endPoint x: 158, endPoint y: 160, distance: 17.7
click at [158, 160] on div at bounding box center [168, 148] width 48 height 50
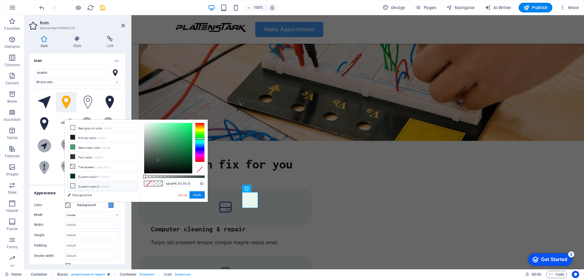
click at [79, 182] on li "Custom color 2 #ebf6f0" at bounding box center [103, 187] width 70 height 10
drag, startPoint x: 155, startPoint y: 148, endPoint x: 165, endPoint y: 168, distance: 22.4
click at [165, 168] on div at bounding box center [168, 148] width 48 height 50
click at [90, 176] on li "Custom color 3 #f2c94c" at bounding box center [103, 180] width 70 height 10
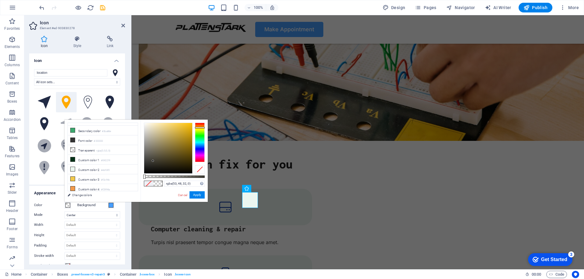
type input "rgba(55, 49, 33, 0)"
drag, startPoint x: 153, startPoint y: 151, endPoint x: 163, endPoint y: 162, distance: 15.3
click at [163, 162] on div at bounding box center [168, 148] width 48 height 50
click at [106, 192] on link "Change colors" at bounding box center [99, 196] width 71 height 8
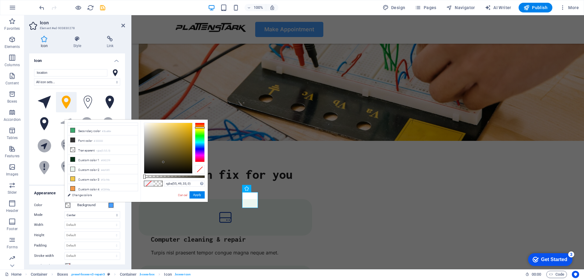
scroll to position [640, 0]
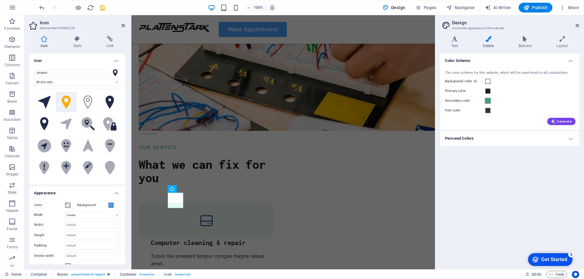
click at [487, 99] on span at bounding box center [487, 101] width 5 height 5
click at [486, 100] on span at bounding box center [487, 101] width 5 height 5
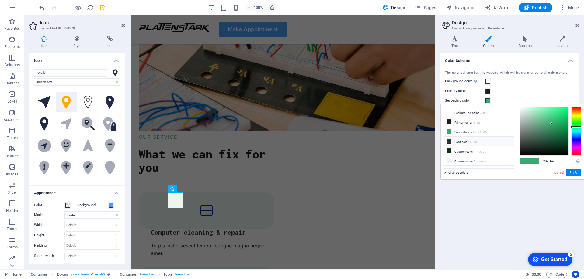
scroll to position [630, 0]
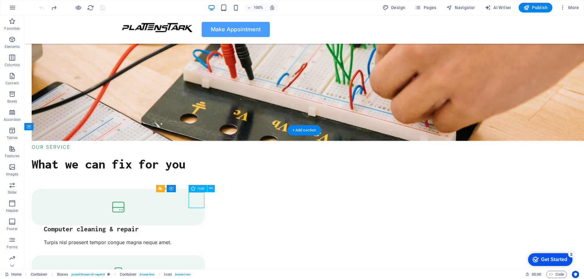
select select "xMidYMid"
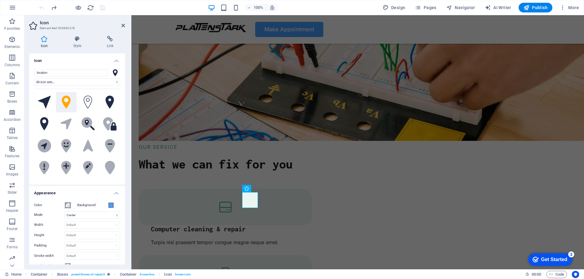
click at [68, 206] on span at bounding box center [67, 205] width 5 height 5
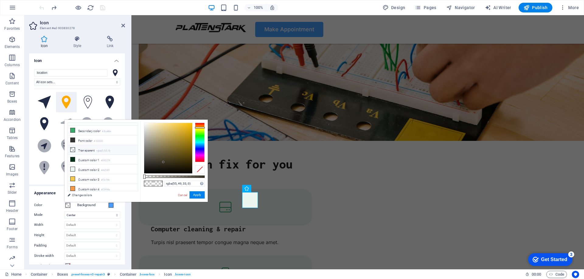
scroll to position [0, 0]
click at [90, 149] on li "Secondary color #3ba86e" at bounding box center [103, 148] width 70 height 10
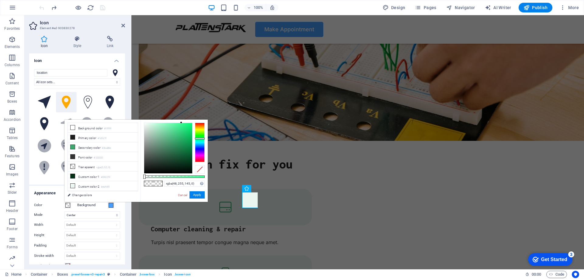
type input "rgba(47, 255, 144, 0)"
drag, startPoint x: 168, startPoint y: 147, endPoint x: 47, endPoint y: 100, distance: 130.1
click at [183, 106] on body "plattenstark.de Home Favorites Elements Columns Content Boxes Accordion Tables …" at bounding box center [292, 139] width 584 height 279
click at [182, 196] on link "Cancel" at bounding box center [182, 195] width 11 height 5
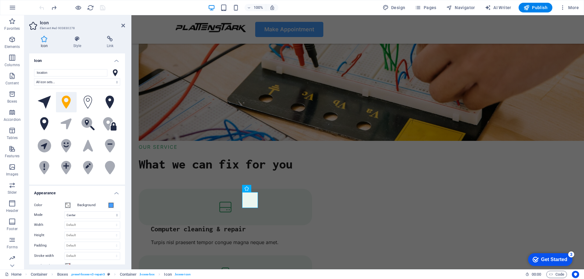
click at [70, 102] on button at bounding box center [66, 102] width 21 height 21
click at [90, 102] on icon at bounding box center [88, 102] width 9 height 13
click at [68, 102] on icon at bounding box center [66, 102] width 9 height 13
click at [155, 161] on div "H2" at bounding box center [145, 164] width 28 height 8
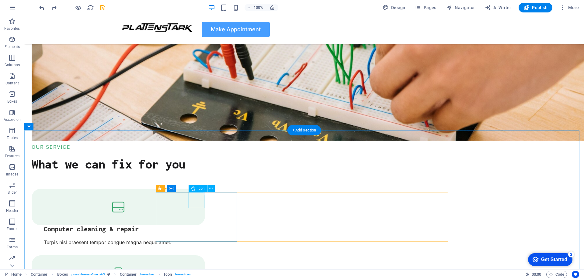
select select "xMidYMid"
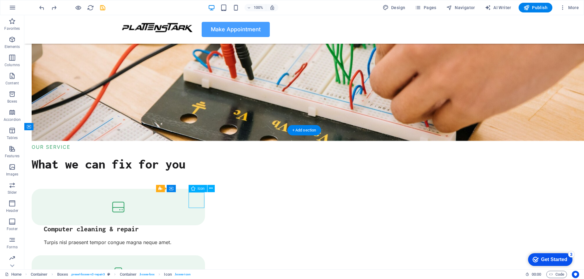
select select "xMidYMid"
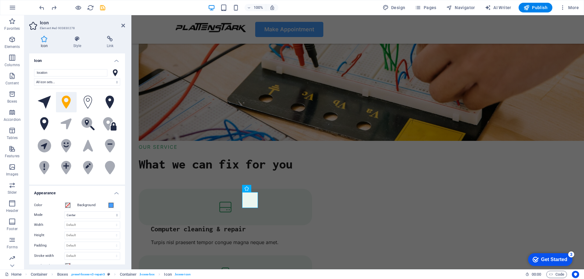
click at [68, 105] on icon at bounding box center [66, 102] width 9 height 13
click at [83, 205] on label "Background" at bounding box center [92, 205] width 30 height 7
click at [108, 205] on button "Background" at bounding box center [111, 205] width 7 height 7
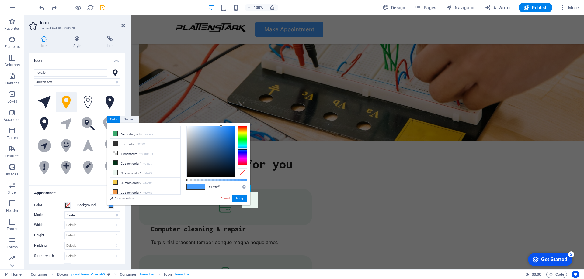
click at [83, 205] on label "Background" at bounding box center [92, 205] width 30 height 7
click at [108, 205] on button "Background" at bounding box center [111, 205] width 7 height 7
click at [83, 205] on label "Background" at bounding box center [92, 205] width 30 height 7
click at [108, 205] on button "Background" at bounding box center [111, 205] width 7 height 7
click at [83, 205] on label "Background" at bounding box center [92, 205] width 30 height 7
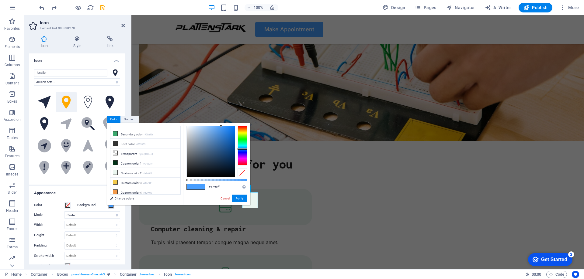
click at [108, 205] on button "Background" at bounding box center [111, 205] width 7 height 7
click at [83, 205] on label "Background" at bounding box center [92, 205] width 30 height 7
click at [108, 205] on button "Background" at bounding box center [111, 205] width 7 height 7
click at [83, 205] on label "Background" at bounding box center [92, 205] width 30 height 7
click at [108, 205] on button "Background" at bounding box center [111, 205] width 7 height 7
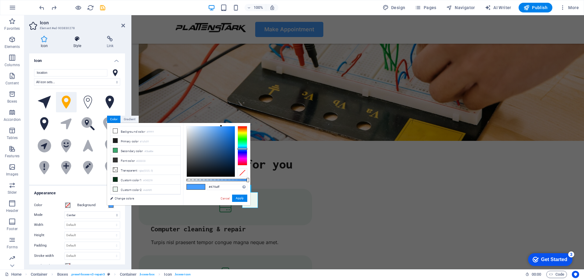
click at [81, 42] on h4 "Style" at bounding box center [78, 42] width 33 height 13
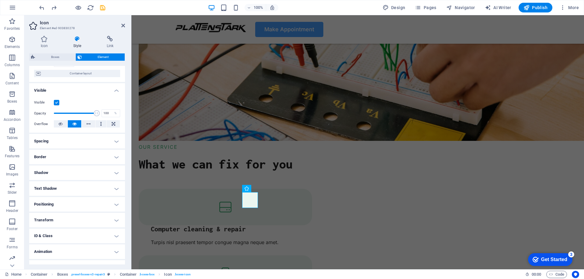
scroll to position [58, 0]
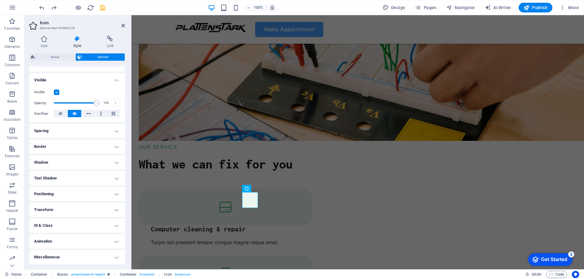
click at [96, 132] on h4 "Spacing" at bounding box center [77, 131] width 96 height 15
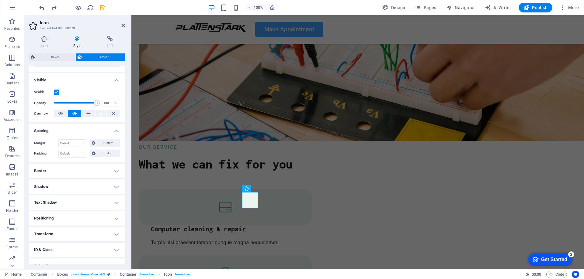
click at [96, 132] on h4 "Spacing" at bounding box center [77, 129] width 96 height 11
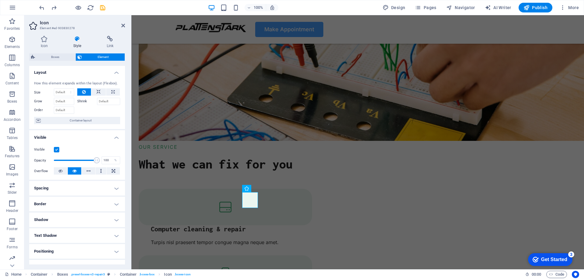
scroll to position [0, 0]
click at [117, 37] on icon at bounding box center [110, 39] width 30 height 6
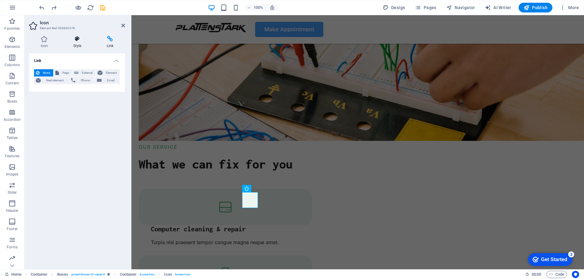
click at [81, 40] on icon at bounding box center [77, 39] width 31 height 6
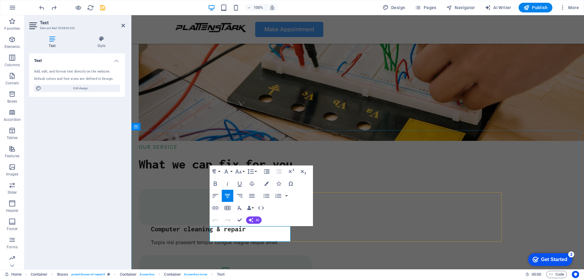
drag, startPoint x: 270, startPoint y: 238, endPoint x: 227, endPoint y: 227, distance: 44.1
drag, startPoint x: 264, startPoint y: 237, endPoint x: 240, endPoint y: 236, distance: 24.3
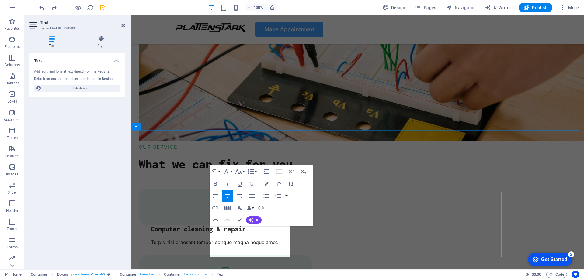
drag, startPoint x: 270, startPoint y: 252, endPoint x: 234, endPoint y: 238, distance: 38.9
drag, startPoint x: 256, startPoint y: 252, endPoint x: 239, endPoint y: 252, distance: 17.3
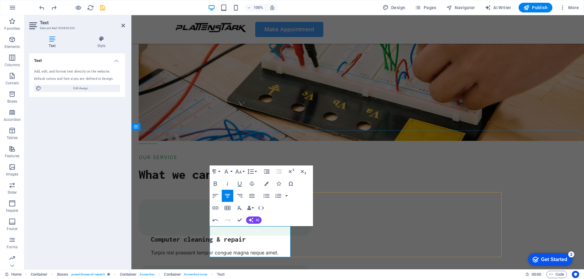
scroll to position [640, 0]
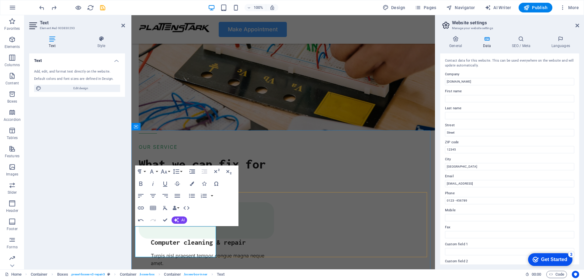
drag, startPoint x: 191, startPoint y: 246, endPoint x: 166, endPoint y: 248, distance: 25.0
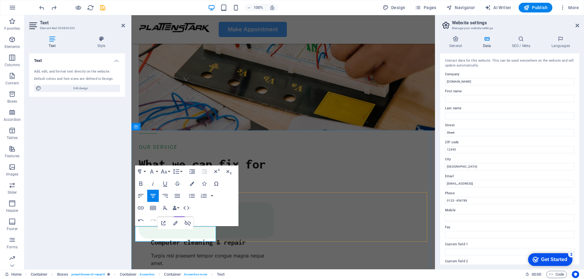
drag, startPoint x: 209, startPoint y: 239, endPoint x: 146, endPoint y: 241, distance: 63.3
click at [107, 216] on div "Text Add, edit, and format text directly on the website. Default colors and fon…" at bounding box center [77, 159] width 96 height 211
drag, startPoint x: 205, startPoint y: 238, endPoint x: 137, endPoint y: 225, distance: 68.4
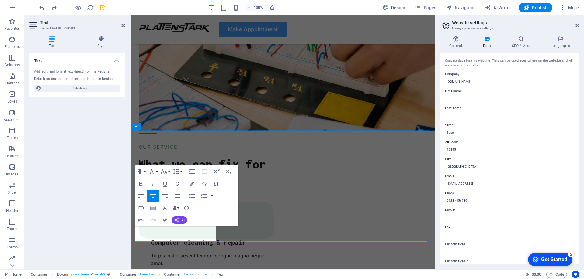
click at [92, 203] on div "Text Add, edit, and format text directly on the website. Default colors and fon…" at bounding box center [77, 159] width 96 height 211
click at [79, 250] on div "Text Add, edit, and format text directly on the website. Default colors and fon…" at bounding box center [77, 159] width 96 height 211
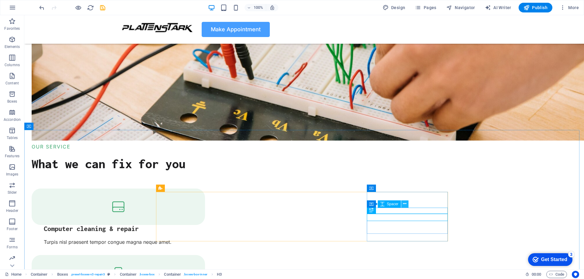
click at [406, 202] on icon at bounding box center [404, 204] width 3 height 6
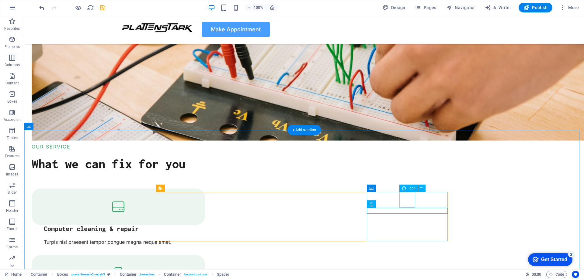
select select "xMidYMid"
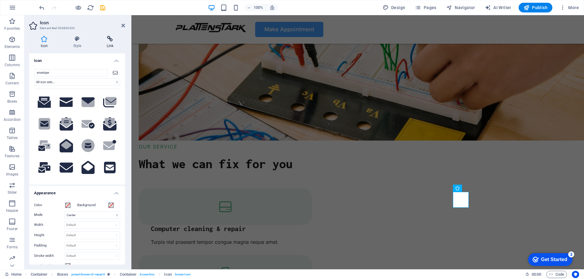
click at [105, 41] on icon at bounding box center [110, 39] width 30 height 6
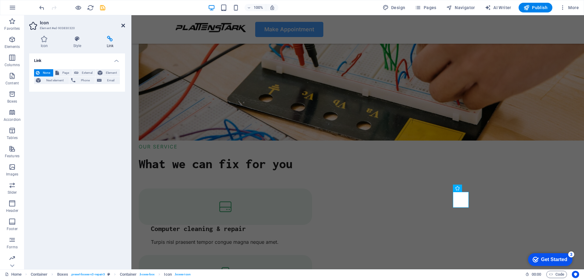
click at [123, 24] on icon at bounding box center [123, 25] width 4 height 5
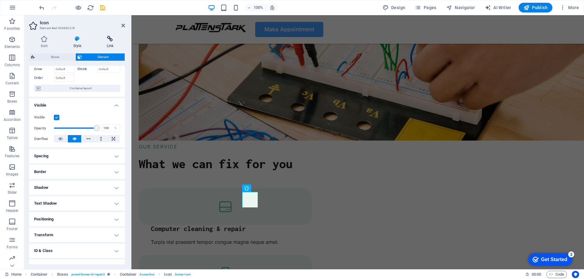
scroll to position [0, 0]
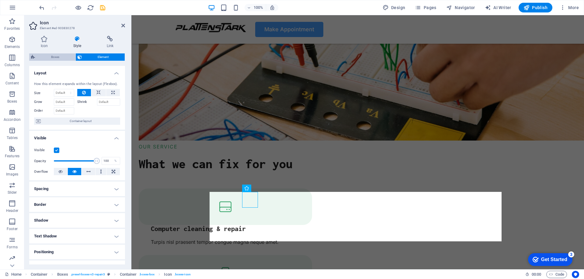
click at [57, 58] on span "Boxes" at bounding box center [55, 57] width 37 height 7
select select "rem"
select select "px"
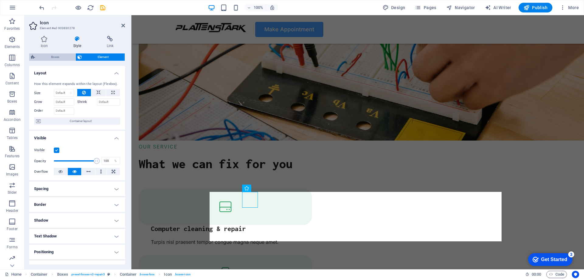
select select "preset-boxes-v3-repair3"
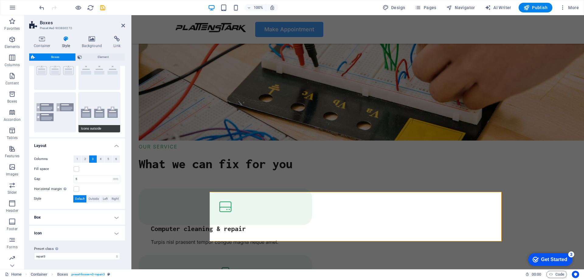
scroll to position [32, 0]
click at [76, 231] on h4 "Icon" at bounding box center [77, 233] width 96 height 15
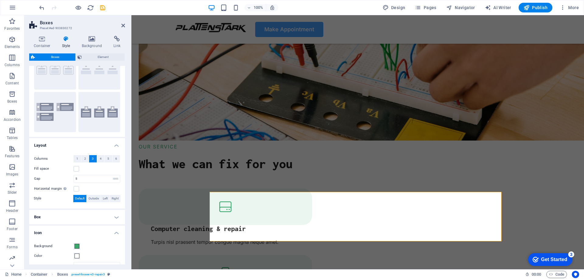
scroll to position [109, 0]
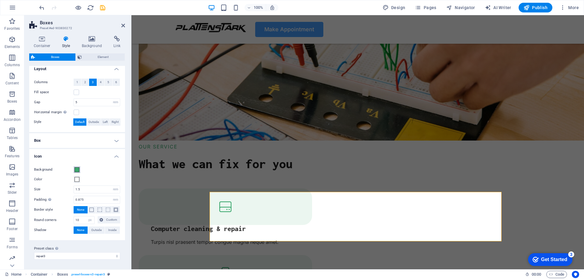
click at [77, 172] on span at bounding box center [77, 170] width 5 height 5
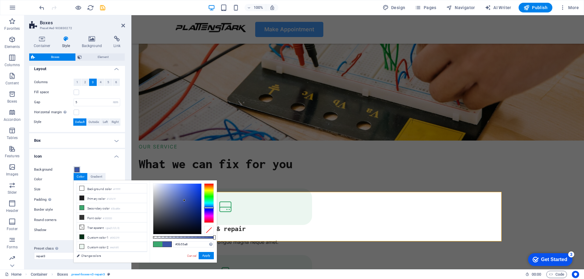
click at [209, 208] on div at bounding box center [209, 204] width 10 height 40
drag, startPoint x: 185, startPoint y: 208, endPoint x: 65, endPoint y: 165, distance: 127.3
click at [197, 180] on body "plattenstark.de Home Favorites Elements Columns Content Boxes Accordion Tables …" at bounding box center [292, 139] width 584 height 279
click at [156, 243] on span at bounding box center [157, 244] width 9 height 5
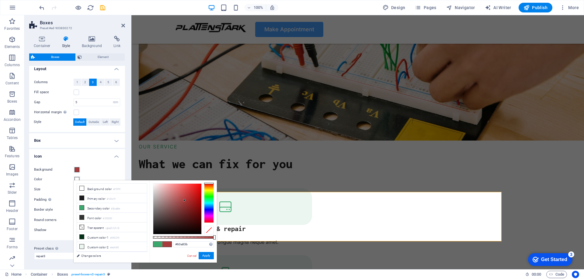
drag, startPoint x: 206, startPoint y: 196, endPoint x: 214, endPoint y: 194, distance: 7.8
click at [214, 194] on div "#60a83b Supported formats #0852ed rgb(8, 82, 237) rgba(8, 82, 237, 90%) hsv(221…" at bounding box center [183, 266] width 67 height 171
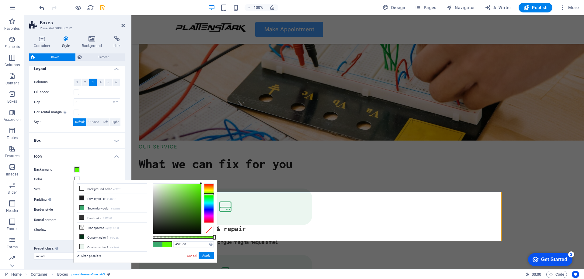
drag, startPoint x: 185, startPoint y: 199, endPoint x: 202, endPoint y: 182, distance: 24.1
click at [202, 182] on div "#57ff00 Supported formats #0852ed rgb(8, 82, 237) rgba(8, 82, 237, 90%) hsv(221…" at bounding box center [183, 266] width 67 height 171
drag, startPoint x: 202, startPoint y: 182, endPoint x: 175, endPoint y: 189, distance: 28.2
click at [175, 189] on div "#57ff00 Supported formats #0852ed rgb(8, 82, 237) rgba(8, 82, 237, 90%) hsv(221…" at bounding box center [183, 266] width 67 height 171
drag, startPoint x: 199, startPoint y: 183, endPoint x: 209, endPoint y: 188, distance: 10.8
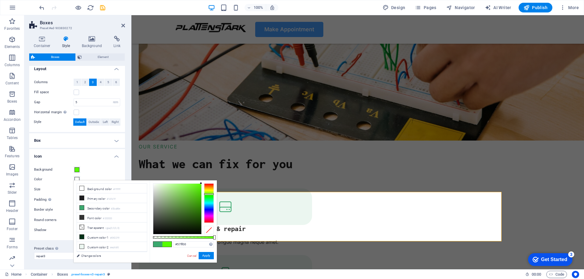
click at [183, 197] on div "#57ff00 Supported formats #0852ed rgb(8, 82, 237) rgba(8, 82, 237, 90%) hsv(221…" at bounding box center [183, 266] width 67 height 171
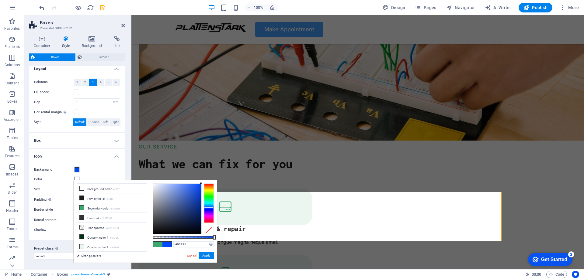
drag, startPoint x: 210, startPoint y: 195, endPoint x: 208, endPoint y: 209, distance: 13.9
click at [208, 209] on div at bounding box center [209, 208] width 10 height 2
drag, startPoint x: 184, startPoint y: 202, endPoint x: 194, endPoint y: 183, distance: 21.6
click at [194, 184] on div at bounding box center [177, 209] width 48 height 50
click at [203, 255] on button "Apply" at bounding box center [206, 255] width 15 height 7
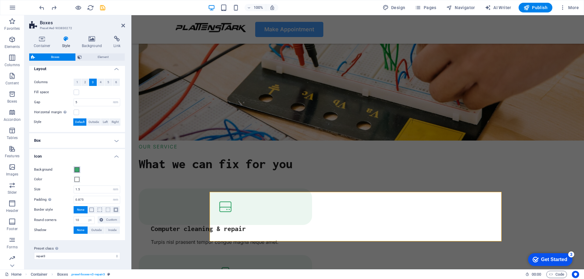
click at [77, 169] on span at bounding box center [77, 170] width 5 height 5
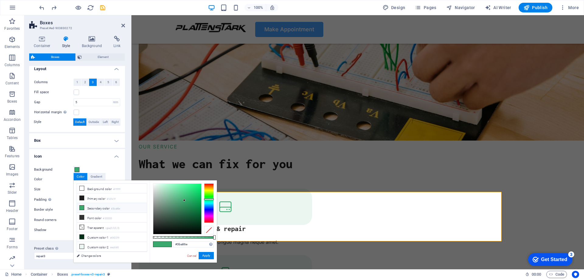
click at [100, 208] on li "Secondary color #3ba86e" at bounding box center [112, 208] width 70 height 10
drag, startPoint x: 193, startPoint y: 244, endPoint x: 145, endPoint y: 245, distance: 47.4
click at [145, 245] on div "less Background color #ffffff Primary color #1d1d1f Secondary color #3ba86e Fon…" at bounding box center [145, 222] width 143 height 82
paste input "Adam-Opel-Straße 2, 32547 Bad Oeynhausen"
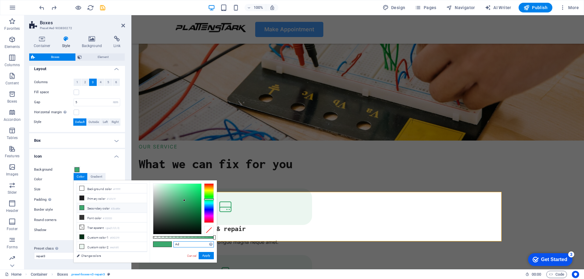
type input "A"
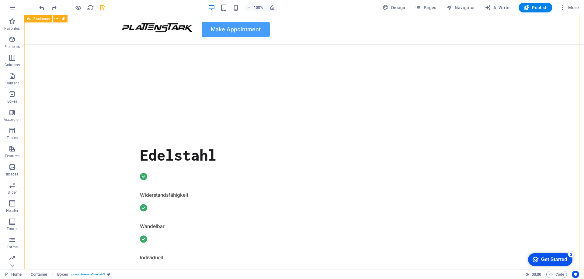
scroll to position [83, 0]
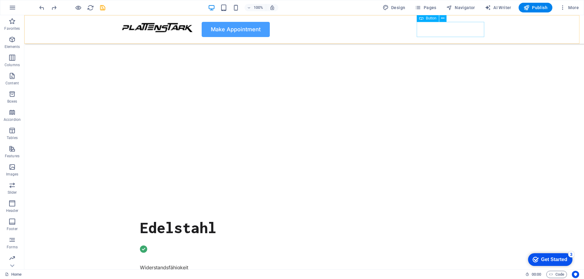
click at [440, 34] on div "Make Appointment" at bounding box center [304, 29] width 365 height 15
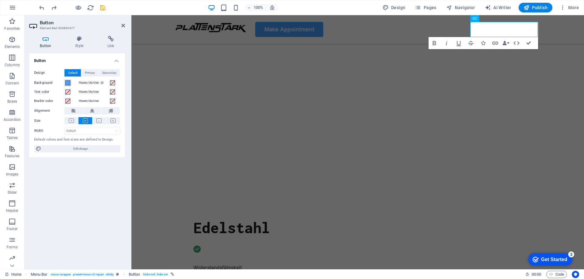
click at [70, 83] on button "Background" at bounding box center [67, 83] width 7 height 7
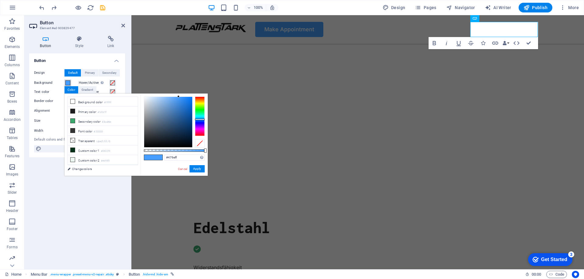
click at [70, 83] on button "Background" at bounding box center [67, 83] width 7 height 7
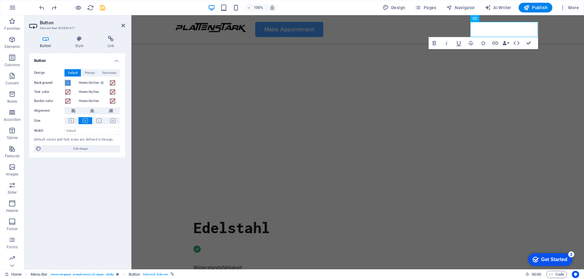
click at [70, 83] on button "Background" at bounding box center [67, 83] width 7 height 7
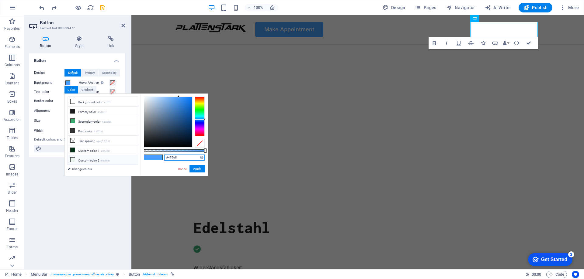
drag, startPoint x: 187, startPoint y: 156, endPoint x: 136, endPoint y: 156, distance: 51.7
click at [136, 156] on div "less Background color #ffffff Primary color #1d1d1f Secondary color #3ba86e Fon…" at bounding box center [135, 135] width 143 height 82
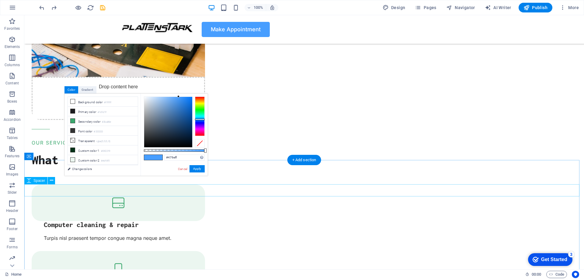
scroll to position [600, 0]
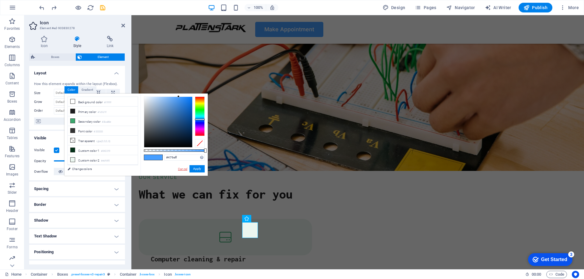
click at [186, 169] on link "Cancel" at bounding box center [182, 169] width 11 height 5
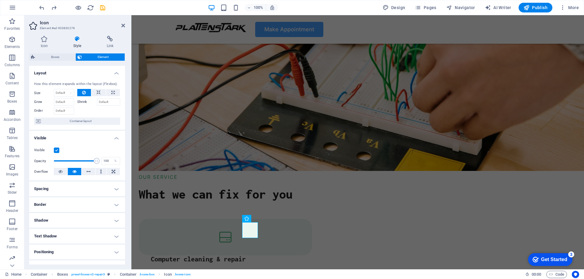
scroll to position [58, 0]
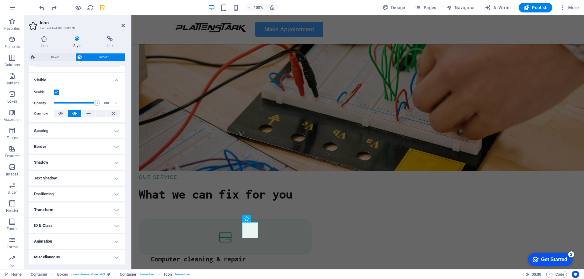
click at [76, 146] on h4 "Border" at bounding box center [77, 147] width 96 height 15
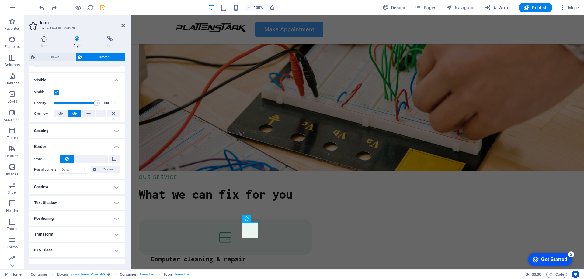
click at [76, 146] on h4 "Border" at bounding box center [77, 145] width 96 height 11
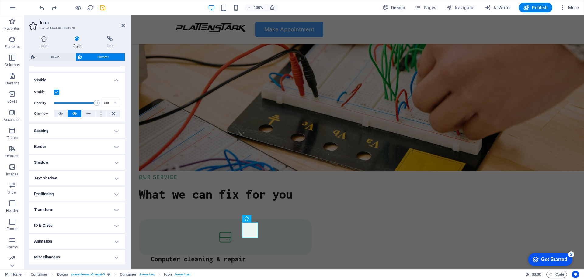
click at [61, 144] on h4 "Border" at bounding box center [77, 147] width 96 height 15
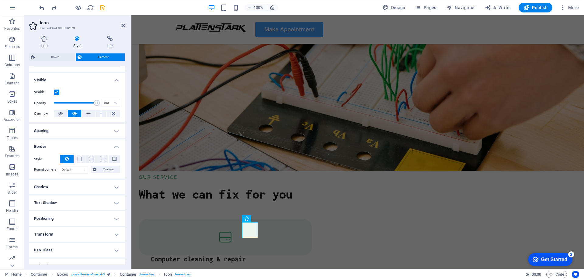
click at [61, 144] on h4 "Border" at bounding box center [77, 145] width 96 height 11
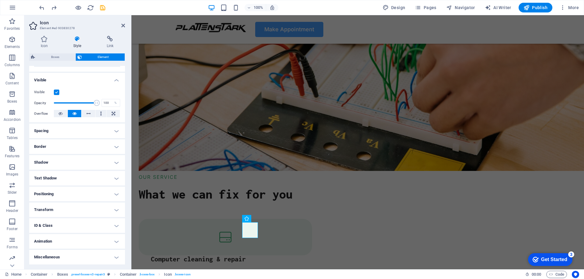
click at [68, 130] on h4 "Spacing" at bounding box center [77, 131] width 96 height 15
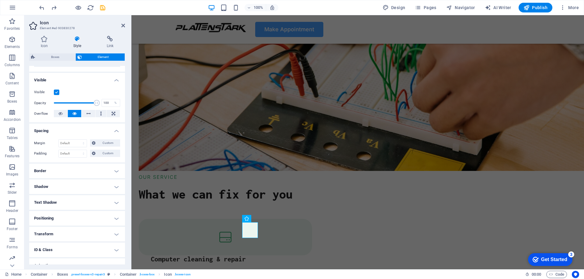
click at [68, 130] on h4 "Spacing" at bounding box center [77, 129] width 96 height 11
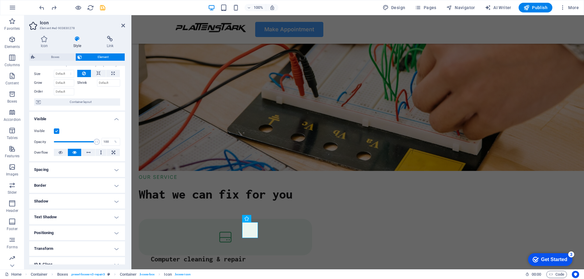
scroll to position [0, 0]
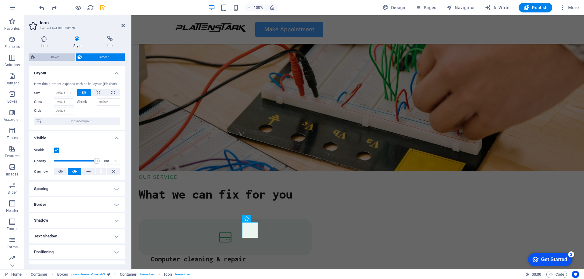
click at [62, 56] on span "Boxes" at bounding box center [55, 57] width 37 height 7
select select "rem"
select select "px"
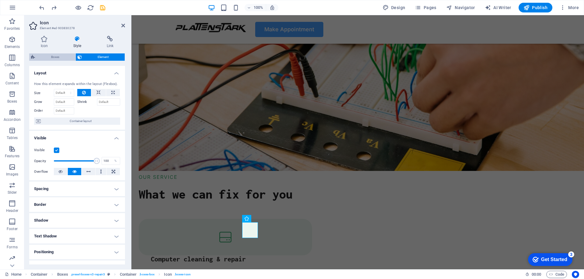
select select "preset-boxes-v3-repair3"
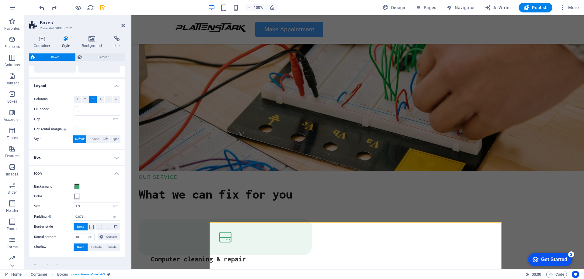
scroll to position [109, 0]
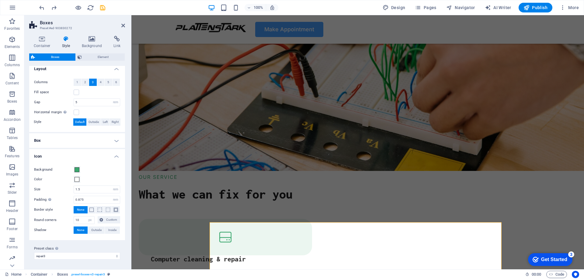
click at [72, 171] on label "Background" at bounding box center [54, 169] width 40 height 7
click at [74, 171] on button "Background" at bounding box center [77, 170] width 7 height 7
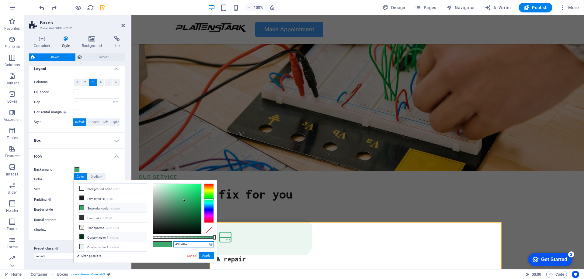
drag, startPoint x: 194, startPoint y: 242, endPoint x: 139, endPoint y: 239, distance: 55.7
click at [139, 239] on div "less Background color #ffffff Primary color #1d1d1f Secondary color #3ba86e Fon…" at bounding box center [145, 222] width 143 height 82
paste input "479eff"
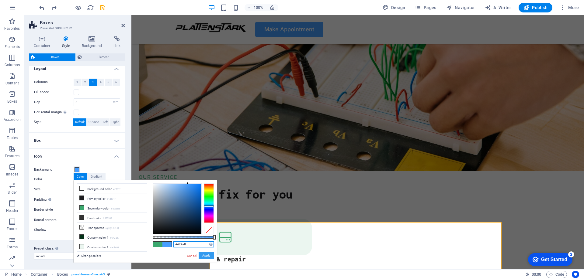
type input "#479eff"
drag, startPoint x: 202, startPoint y: 254, endPoint x: 70, endPoint y: 239, distance: 132.2
click at [202, 254] on button "Apply" at bounding box center [206, 255] width 15 height 7
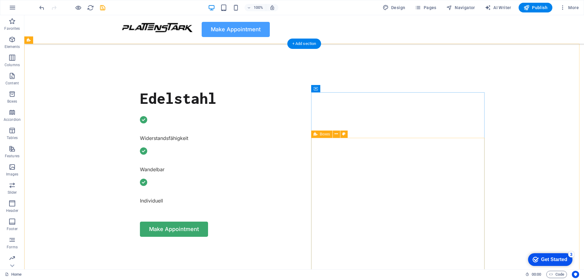
scroll to position [213, 0]
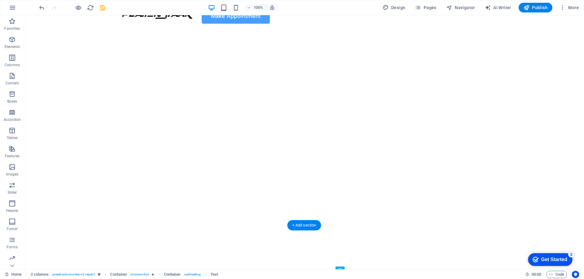
scroll to position [0, 0]
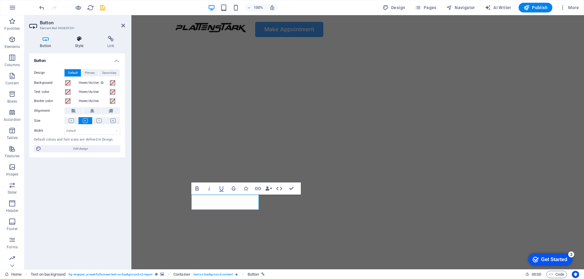
click at [86, 40] on icon at bounding box center [79, 39] width 30 height 6
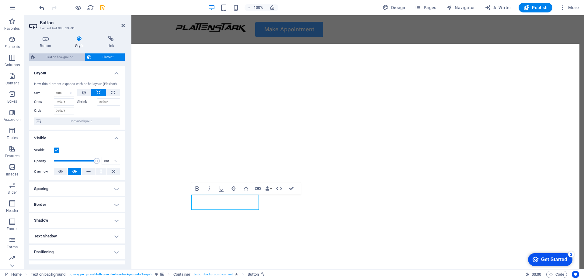
click at [61, 55] on span "Text on background" at bounding box center [60, 57] width 46 height 7
select select "%"
select select "rem"
select select "px"
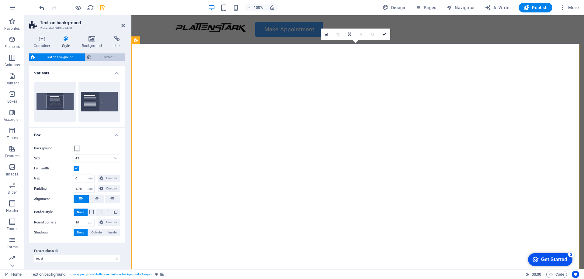
click at [104, 54] on span "Element" at bounding box center [108, 57] width 30 height 7
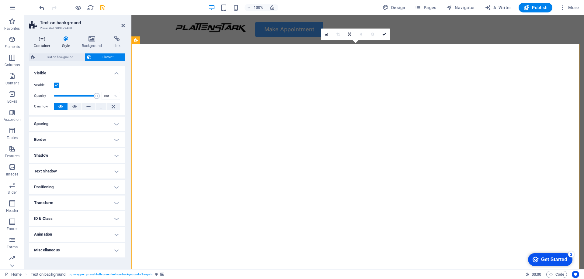
click at [43, 43] on h4 "Container" at bounding box center [43, 42] width 28 height 13
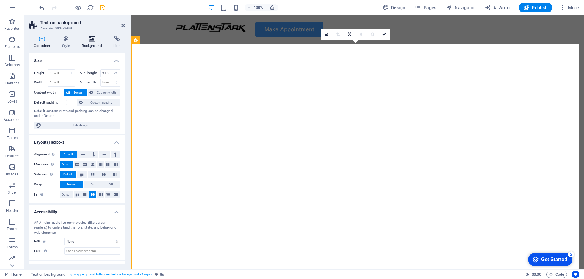
click at [92, 42] on h4 "Background" at bounding box center [93, 42] width 32 height 13
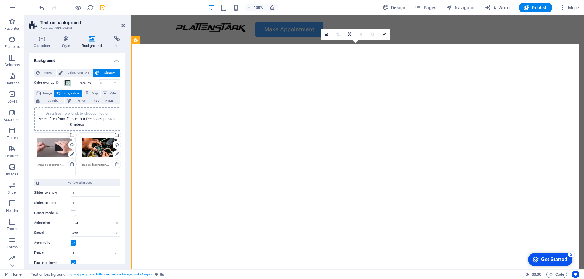
click at [69, 84] on span at bounding box center [67, 83] width 5 height 5
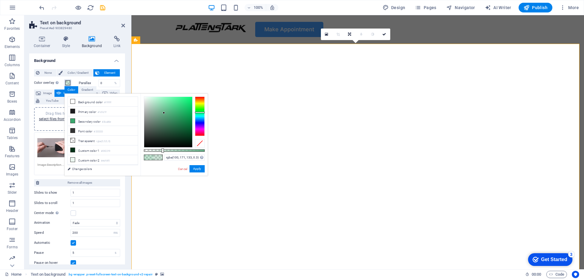
drag, startPoint x: 170, startPoint y: 111, endPoint x: 164, endPoint y: 113, distance: 6.6
click at [164, 113] on div at bounding box center [168, 122] width 48 height 50
click at [199, 119] on div at bounding box center [200, 117] width 10 height 40
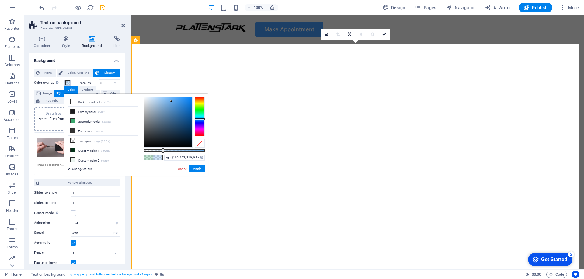
type input "rgba(101, 168, 231, 0.3)"
drag, startPoint x: 171, startPoint y: 115, endPoint x: 171, endPoint y: 101, distance: 13.4
click at [171, 101] on div at bounding box center [168, 122] width 48 height 50
click at [193, 169] on button "Apply" at bounding box center [196, 168] width 15 height 7
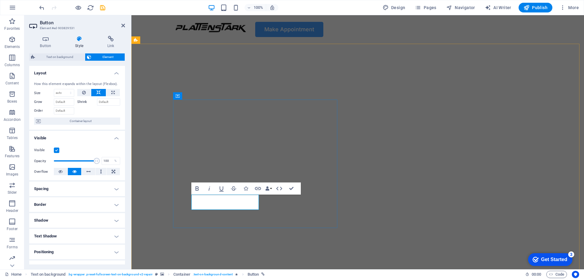
drag, startPoint x: 243, startPoint y: 207, endPoint x: 260, endPoint y: 217, distance: 19.4
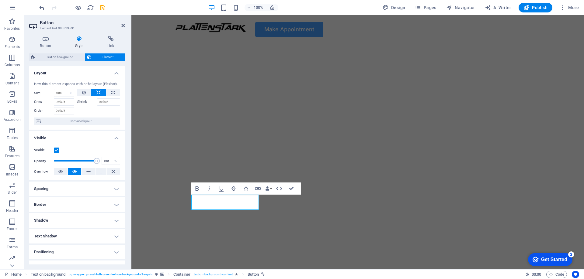
click at [85, 225] on h4 "Shadow" at bounding box center [77, 220] width 96 height 15
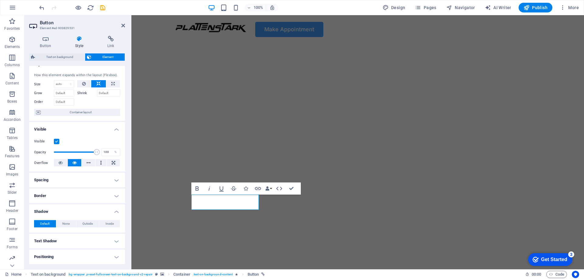
scroll to position [72, 0]
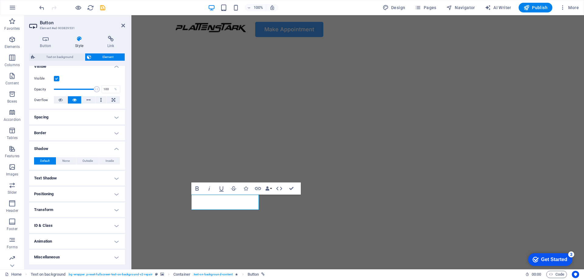
click at [59, 225] on h4 "ID & Class" at bounding box center [77, 226] width 96 height 15
click at [59, 223] on h4 "ID & Class" at bounding box center [77, 224] width 96 height 11
click at [63, 256] on h4 "Miscellaneous" at bounding box center [77, 257] width 96 height 15
click at [63, 254] on h4 "Miscellaneous" at bounding box center [77, 255] width 96 height 11
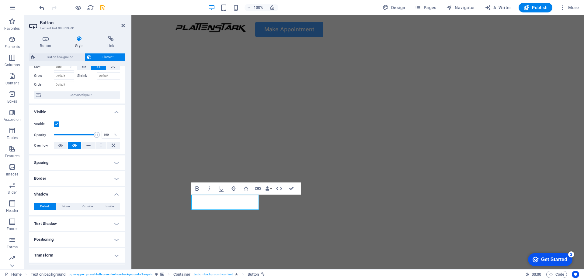
scroll to position [0, 0]
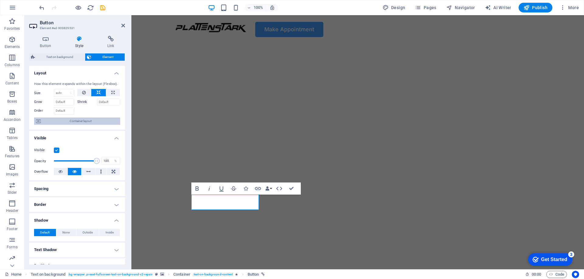
click at [69, 123] on span "Container layout" at bounding box center [81, 121] width 76 height 7
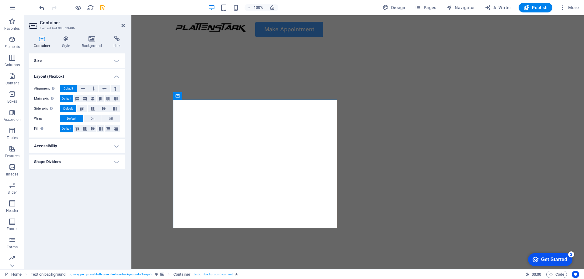
click at [67, 34] on div "Container Style Background Link Size Height Default px rem % vh vw Min. height …" at bounding box center [77, 150] width 106 height 239
click at [67, 40] on icon at bounding box center [65, 39] width 17 height 6
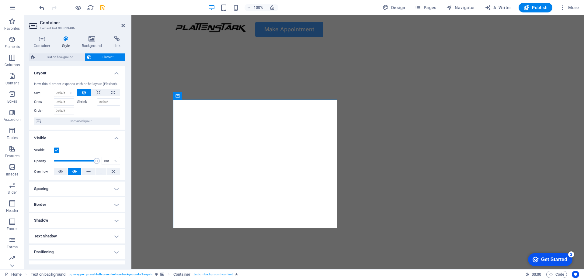
click at [64, 191] on h4 "Spacing" at bounding box center [77, 189] width 96 height 15
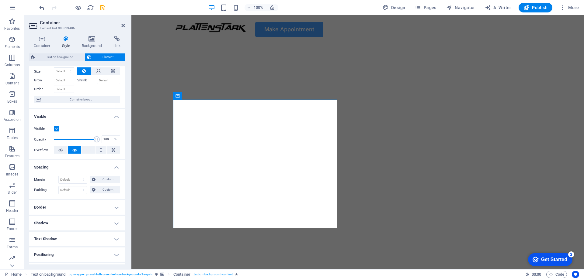
scroll to position [61, 0]
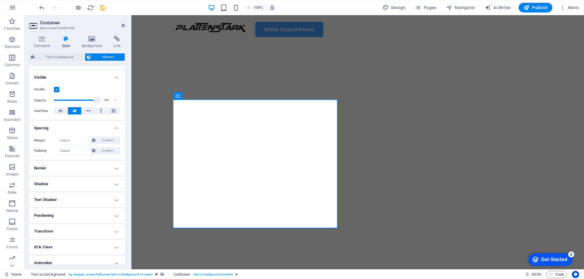
click at [68, 171] on h4 "Border" at bounding box center [77, 168] width 96 height 15
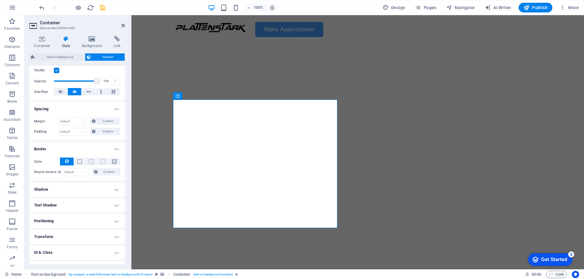
scroll to position [107, 0]
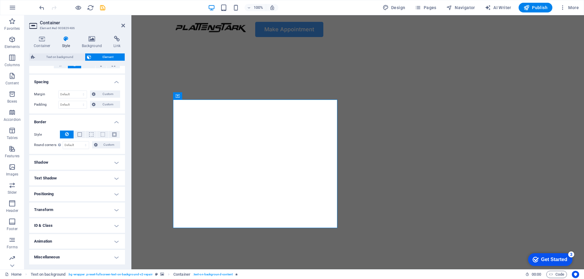
click at [66, 165] on h4 "Shadow" at bounding box center [77, 162] width 96 height 15
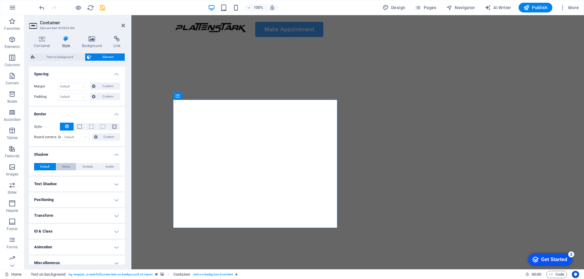
scroll to position [121, 0]
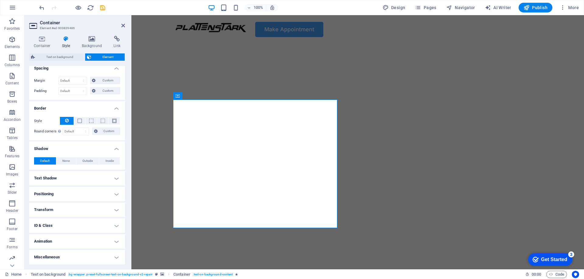
click at [69, 176] on h4 "Text Shadow" at bounding box center [77, 178] width 96 height 15
click at [56, 204] on h4 "Positioning" at bounding box center [77, 208] width 96 height 15
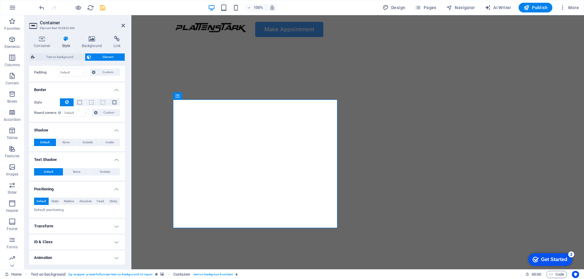
scroll to position [125, 0]
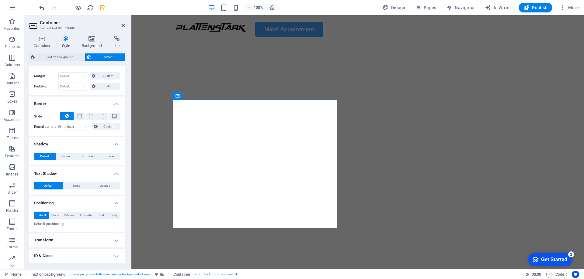
click at [56, 238] on h4 "Transform" at bounding box center [77, 240] width 96 height 15
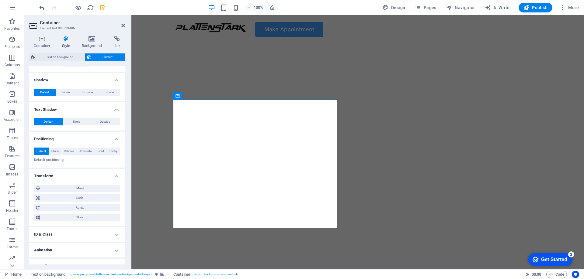
scroll to position [198, 0]
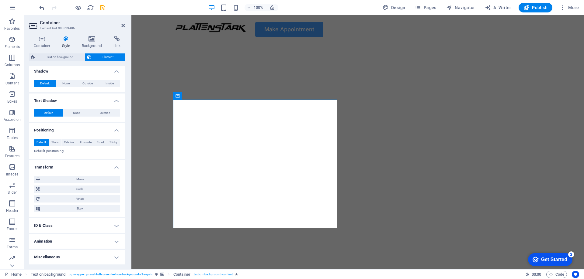
click at [68, 227] on h4 "ID & Class" at bounding box center [77, 226] width 96 height 15
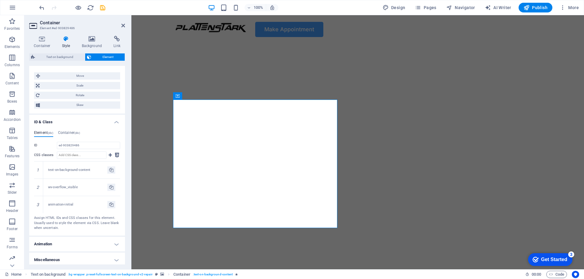
scroll to position [305, 0]
click at [64, 242] on h4 "Animation" at bounding box center [77, 241] width 96 height 15
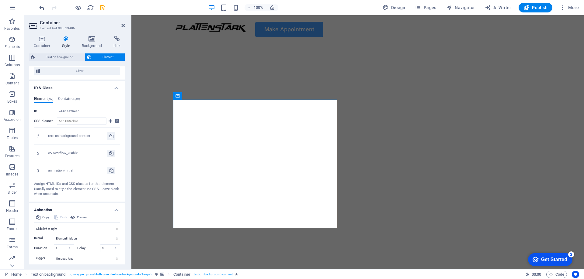
scroll to position [367, 0]
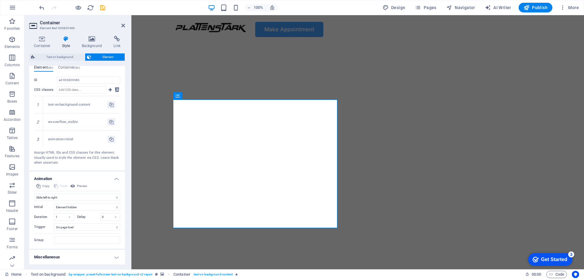
click at [67, 257] on h4 "Miscellaneous" at bounding box center [77, 257] width 96 height 15
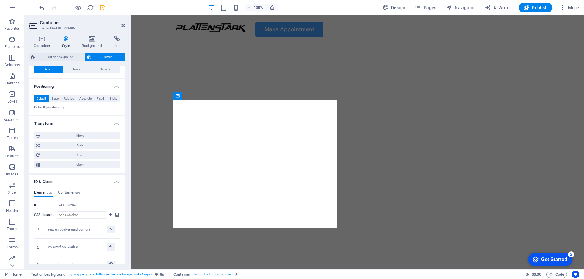
scroll to position [0, 0]
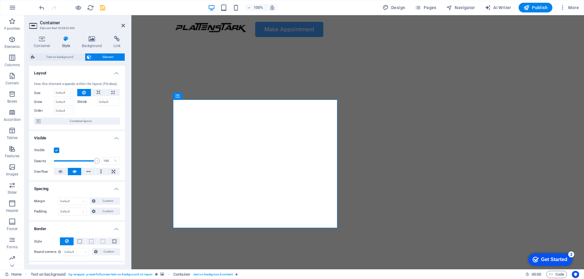
click at [95, 36] on div "Container Style Background Link Size Height Default px rem % vh vw Min. height …" at bounding box center [77, 150] width 106 height 239
click at [91, 41] on icon at bounding box center [91, 39] width 29 height 6
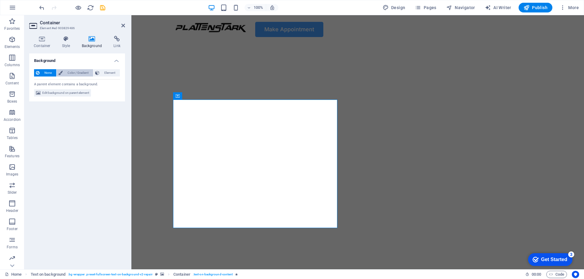
click at [73, 70] on span "Color / Gradient" at bounding box center [77, 72] width 27 height 7
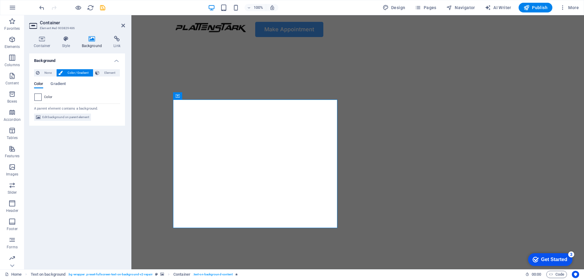
click at [40, 100] on span at bounding box center [38, 97] width 7 height 7
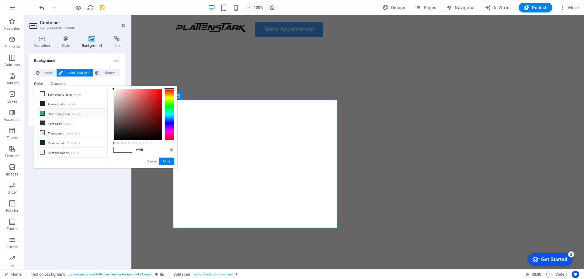
click at [53, 112] on li "Secondary color #3ba86e" at bounding box center [72, 114] width 70 height 10
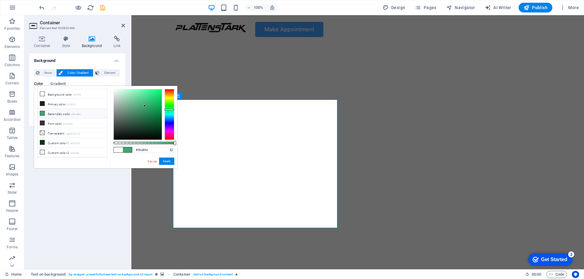
click at [125, 151] on span at bounding box center [127, 149] width 9 height 5
drag, startPoint x: 173, startPoint y: 121, endPoint x: 169, endPoint y: 140, distance: 19.3
click at [169, 140] on div "#3ba86e Supported formats #0852ed rgb(8, 82, 237) rgba(8, 82, 237, 90%) hsv(221…" at bounding box center [143, 171] width 67 height 171
type input "#3b4ca8"
click at [173, 121] on div at bounding box center [170, 114] width 10 height 51
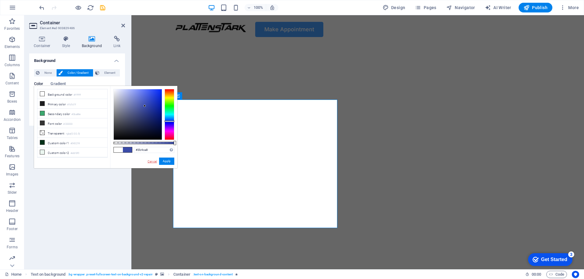
click at [155, 162] on link "Cancel" at bounding box center [152, 161] width 11 height 5
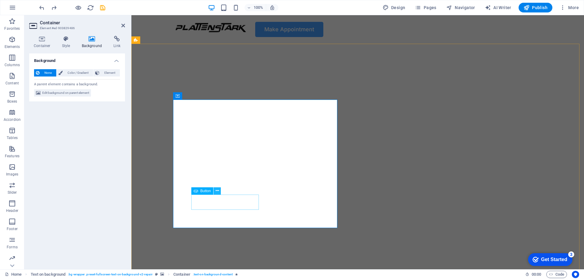
click at [218, 191] on icon at bounding box center [217, 191] width 3 height 6
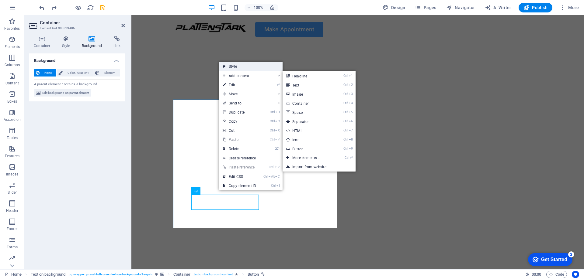
click at [249, 69] on link "Style" at bounding box center [251, 66] width 64 height 9
select select "%"
select select "rem"
select select "px"
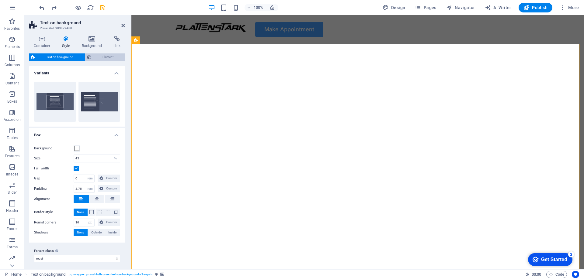
click at [114, 57] on span "Element" at bounding box center [108, 57] width 30 height 7
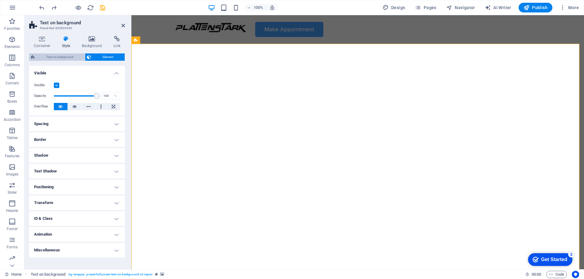
click at [59, 54] on span "Text on background" at bounding box center [60, 57] width 46 height 7
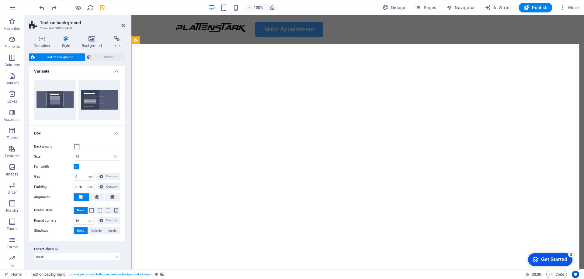
scroll to position [2, 0]
click at [78, 145] on span at bounding box center [77, 146] width 5 height 5
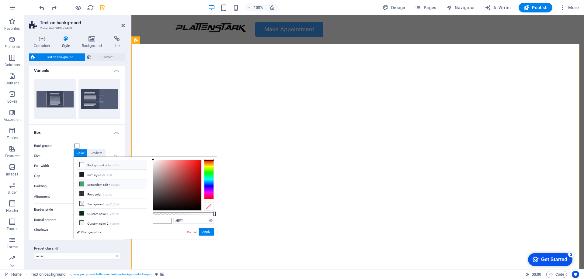
click at [90, 184] on li "Secondary color #3ba86e" at bounding box center [112, 185] width 70 height 10
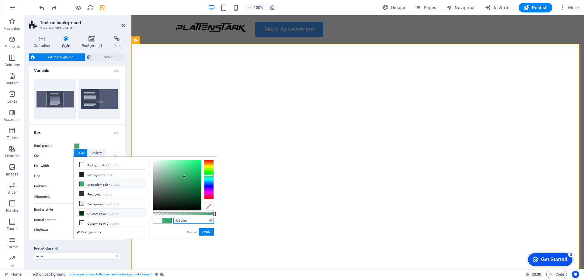
drag, startPoint x: 193, startPoint y: 221, endPoint x: 106, endPoint y: 210, distance: 88.1
click at [115, 210] on div "less Background color #ffffff Primary color #1d1d1f Secondary color #3ba86e Fon…" at bounding box center [145, 198] width 143 height 82
paste input "479eff"
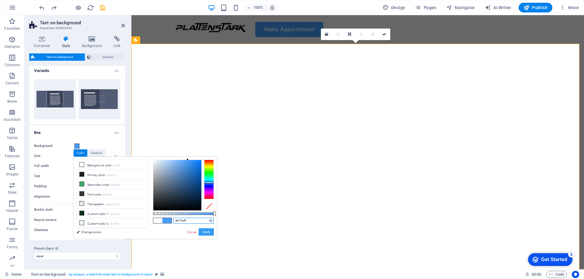
type input "#479eff"
click at [208, 235] on button "Apply" at bounding box center [206, 232] width 15 height 7
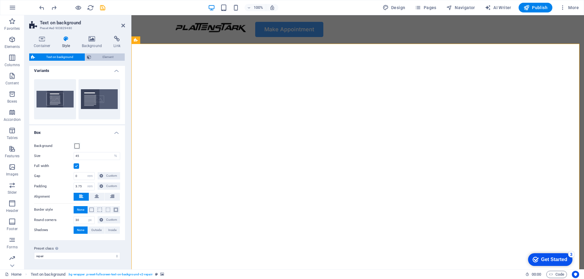
click at [111, 54] on span "Element" at bounding box center [108, 57] width 30 height 7
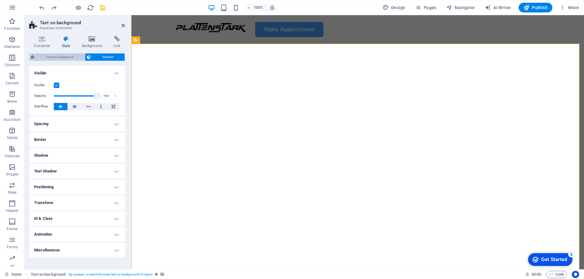
click at [79, 56] on span "Text on background" at bounding box center [60, 57] width 46 height 7
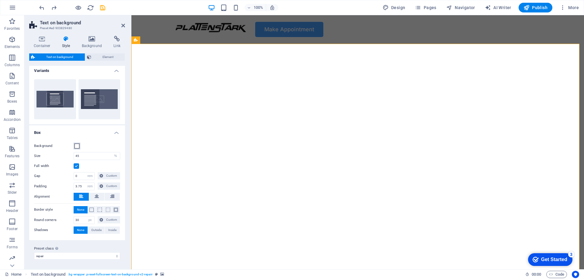
click at [80, 147] on button "Background" at bounding box center [77, 146] width 7 height 7
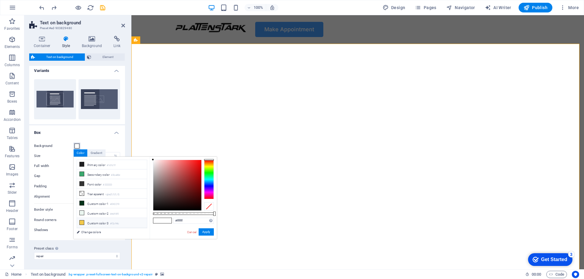
scroll to position [17, 0]
click at [194, 233] on link "Cancel" at bounding box center [191, 232] width 11 height 5
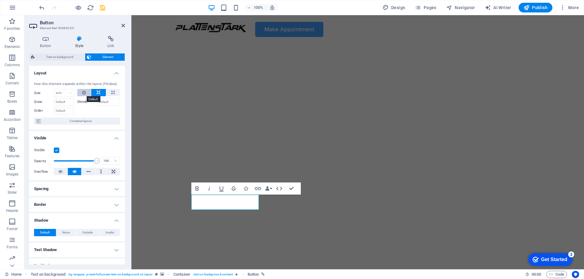
click at [86, 92] on button at bounding box center [84, 92] width 14 height 7
click at [95, 92] on button at bounding box center [98, 92] width 15 height 7
click at [66, 192] on h4 "Spacing" at bounding box center [77, 189] width 96 height 15
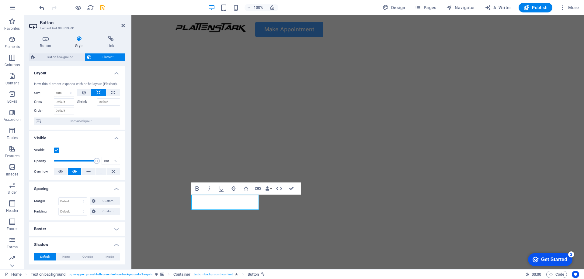
click at [70, 189] on h4 "Spacing" at bounding box center [77, 187] width 96 height 11
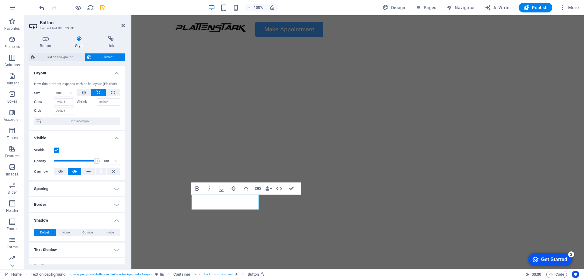
click at [64, 203] on h4 "Border" at bounding box center [77, 205] width 96 height 15
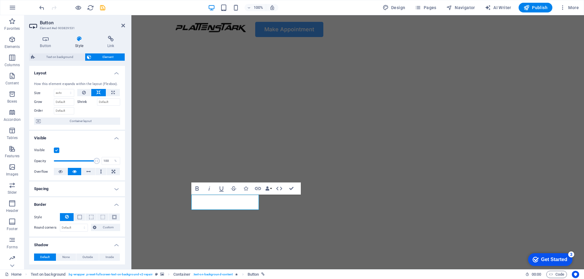
click at [64, 202] on h4 "Border" at bounding box center [77, 203] width 96 height 11
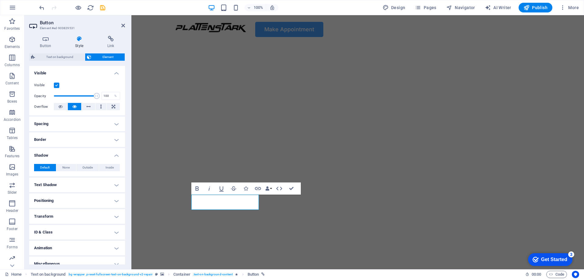
scroll to position [72, 0]
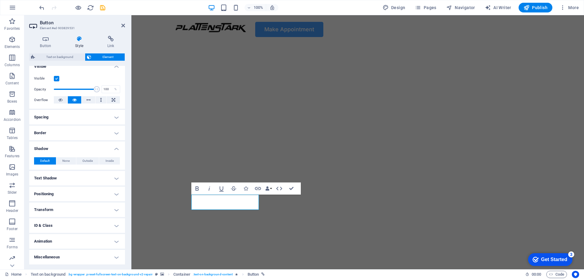
click at [63, 177] on h4 "Text Shadow" at bounding box center [77, 178] width 96 height 15
click at [63, 177] on h4 "Text Shadow" at bounding box center [77, 176] width 96 height 11
click at [61, 192] on h4 "Positioning" at bounding box center [77, 194] width 96 height 15
click at [61, 192] on h4 "Positioning" at bounding box center [77, 192] width 96 height 11
click at [57, 207] on h4 "Transform" at bounding box center [77, 210] width 96 height 15
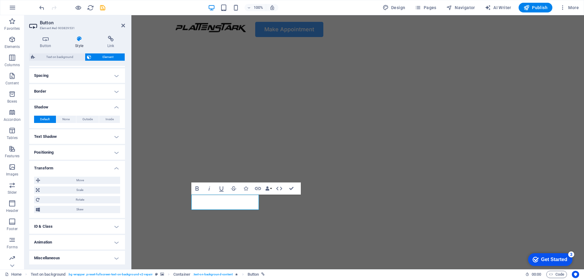
scroll to position [114, 0]
click at [74, 166] on h4 "Transform" at bounding box center [77, 165] width 96 height 11
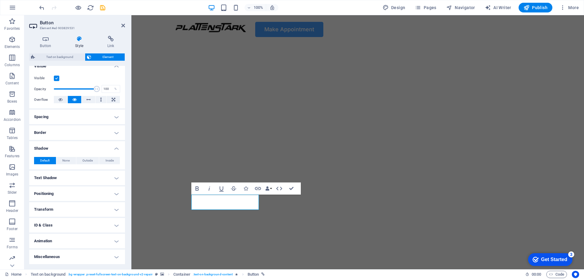
scroll to position [72, 0]
click at [58, 225] on h4 "ID & Class" at bounding box center [77, 226] width 96 height 15
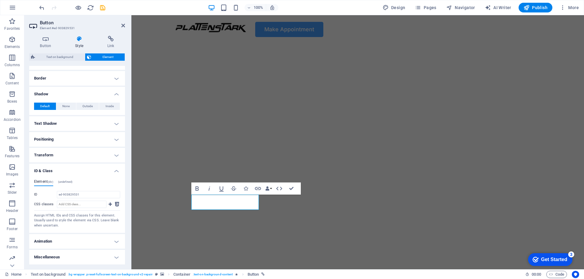
click at [80, 166] on h4 "ID & Class" at bounding box center [77, 169] width 96 height 11
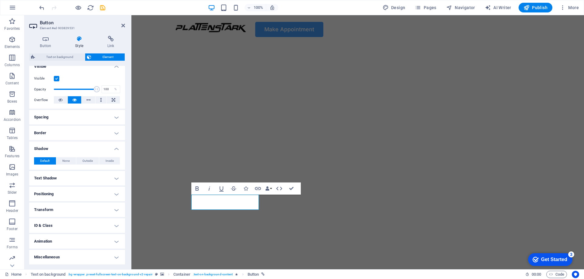
click at [59, 243] on h4 "Animation" at bounding box center [77, 241] width 96 height 15
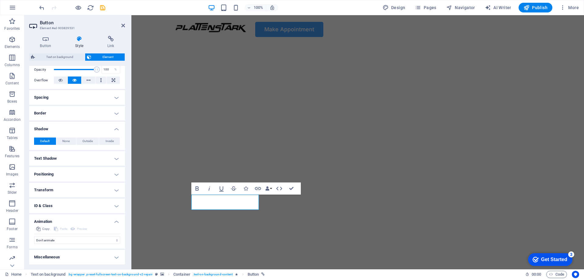
click at [74, 222] on h4 "Animation" at bounding box center [77, 220] width 96 height 11
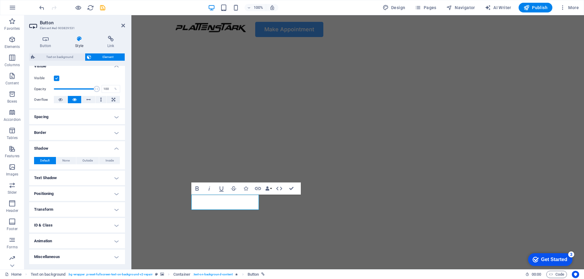
click at [62, 256] on h4 "Miscellaneous" at bounding box center [77, 257] width 96 height 15
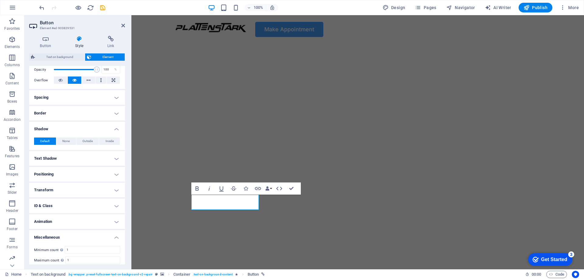
click at [62, 255] on div "Minimum count Define whether this element should be duplicable. 1 Maximum count…" at bounding box center [77, 261] width 96 height 41
click at [46, 49] on div "Button Style Link Button Design Default Primary Secondary Background Hover/Acti…" at bounding box center [77, 150] width 96 height 229
click at [46, 44] on h4 "Button" at bounding box center [46, 42] width 35 height 13
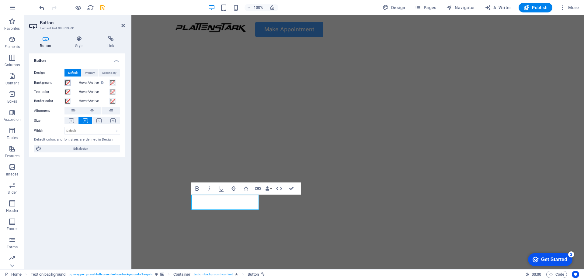
click at [68, 84] on span at bounding box center [67, 83] width 5 height 5
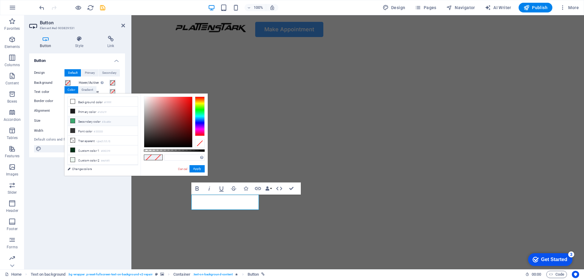
click at [85, 121] on li "Secondary color #3ba86e" at bounding box center [103, 121] width 70 height 10
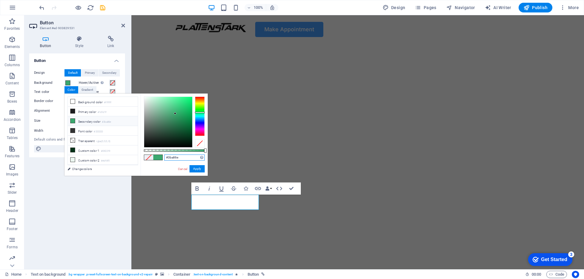
drag, startPoint x: 185, startPoint y: 158, endPoint x: 147, endPoint y: 154, distance: 38.5
click at [147, 154] on div "#3ba86e Supported formats #0852ed rgb(8, 82, 237) rgba(8, 82, 237, 90%) hsv(221…" at bounding box center [173, 179] width 67 height 171
paste input "479eff"
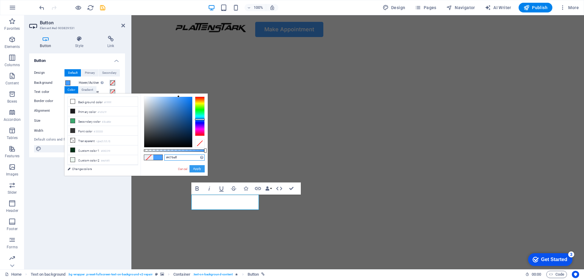
type input "#479eff"
click at [199, 168] on button "Apply" at bounding box center [196, 168] width 15 height 7
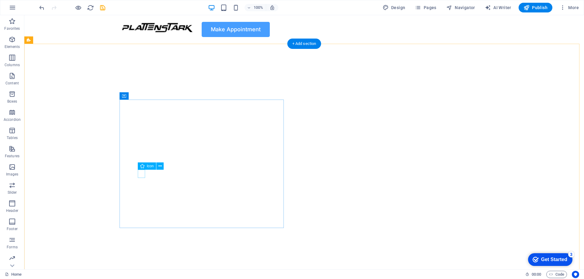
select select "xMidYMid"
select select "px"
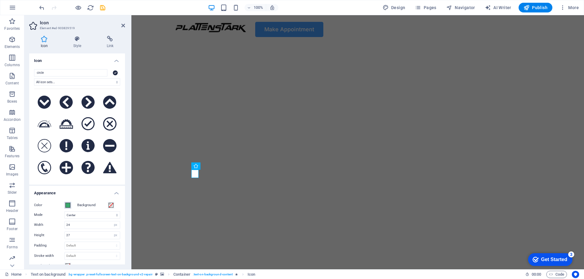
click at [69, 205] on span at bounding box center [67, 205] width 5 height 5
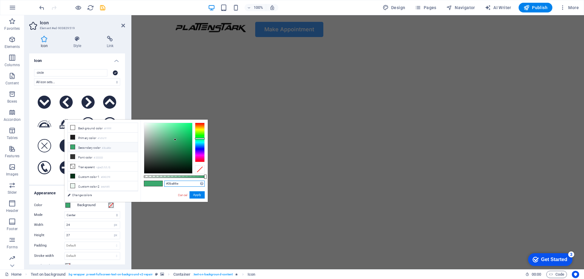
drag, startPoint x: 187, startPoint y: 182, endPoint x: 137, endPoint y: 182, distance: 50.8
click at [137, 182] on div "less Background color #ffffff Primary color #1d1d1f Secondary color #3ba86e Fon…" at bounding box center [135, 161] width 143 height 82
paste input "479eff"
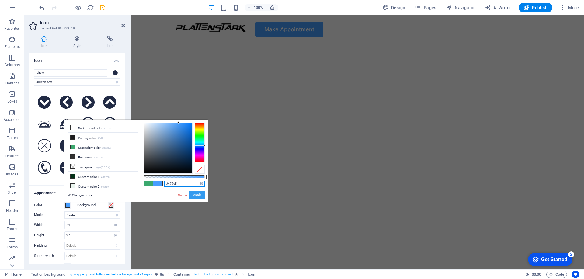
type input "#479eff"
click at [199, 194] on button "Apply" at bounding box center [196, 195] width 15 height 7
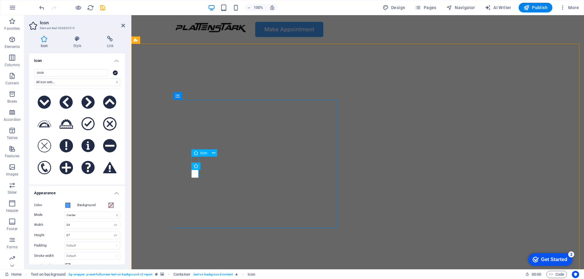
select select "xMidYMid"
select select "px"
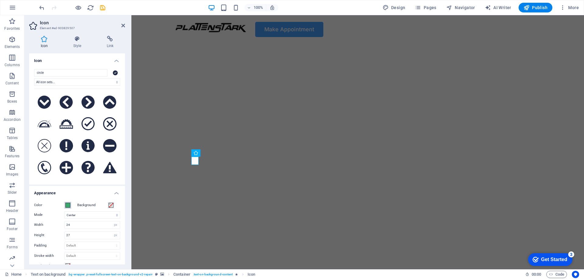
click at [68, 206] on span at bounding box center [67, 205] width 5 height 5
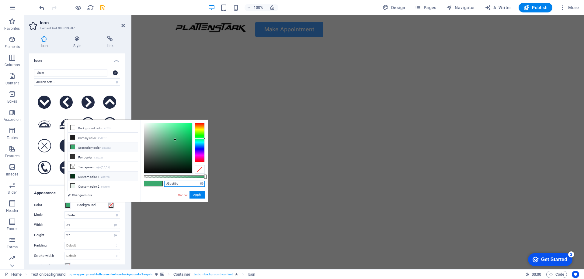
drag, startPoint x: 180, startPoint y: 184, endPoint x: 117, endPoint y: 173, distance: 63.4
click at [117, 173] on div "less Background color #ffffff Primary color #1d1d1f Secondary color #3ba86e Fon…" at bounding box center [135, 161] width 143 height 82
paste input "479eff"
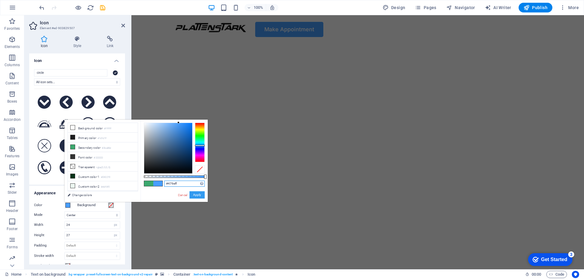
type input "#479eff"
click at [200, 196] on button "Apply" at bounding box center [196, 195] width 15 height 7
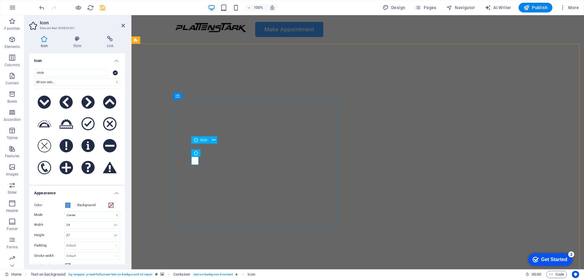
select select "xMidYMid"
select select "px"
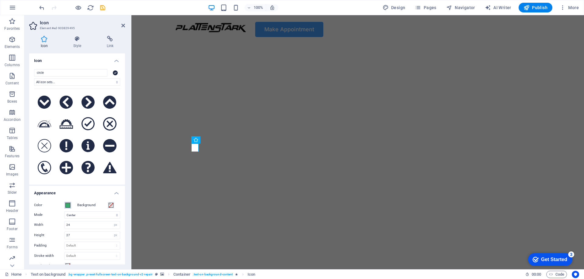
click at [68, 206] on span at bounding box center [67, 205] width 5 height 5
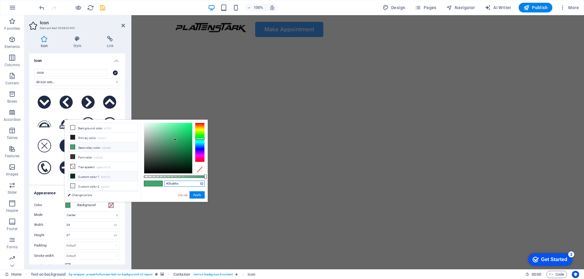
drag, startPoint x: 185, startPoint y: 183, endPoint x: 92, endPoint y: 170, distance: 94.2
click at [92, 170] on div "less Background color #ffffff Primary color #1d1d1f Secondary color #3ba86e Fon…" at bounding box center [135, 161] width 143 height 82
paste input "479eff"
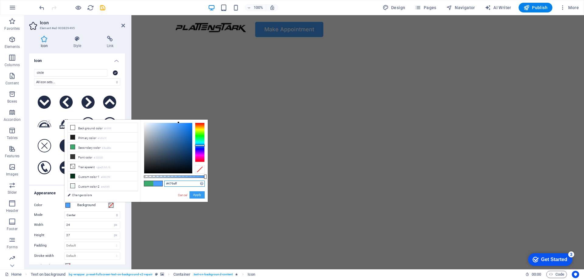
type input "#479eff"
click at [199, 197] on button "Apply" at bounding box center [196, 195] width 15 height 7
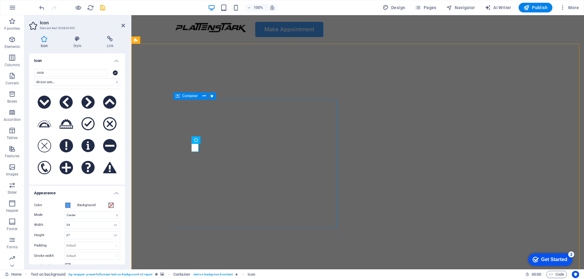
drag, startPoint x: 276, startPoint y: 201, endPoint x: 326, endPoint y: 202, distance: 49.6
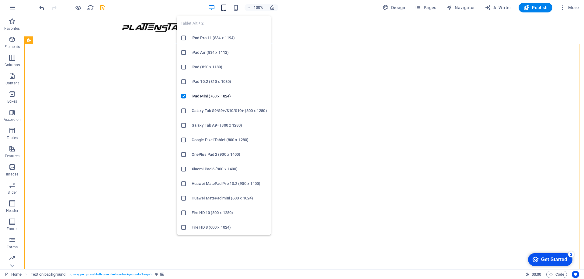
click at [0, 0] on icon "button" at bounding box center [0, 0] width 0 height 0
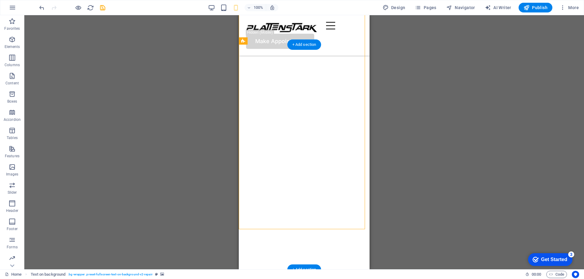
scroll to position [0, 0]
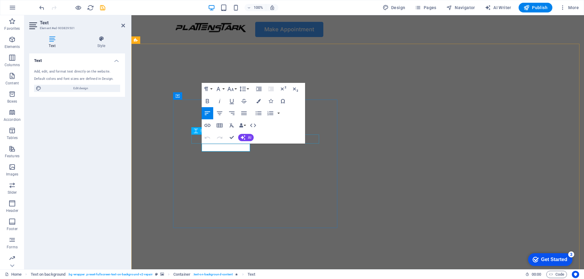
drag, startPoint x: 249, startPoint y: 147, endPoint x: 196, endPoint y: 144, distance: 52.8
drag, startPoint x: 203, startPoint y: 147, endPoint x: 253, endPoint y: 153, distance: 50.8
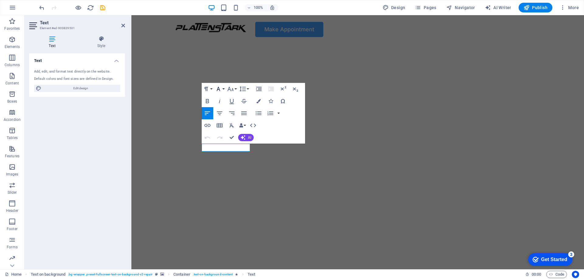
click at [223, 89] on button "Font Family" at bounding box center [220, 89] width 12 height 12
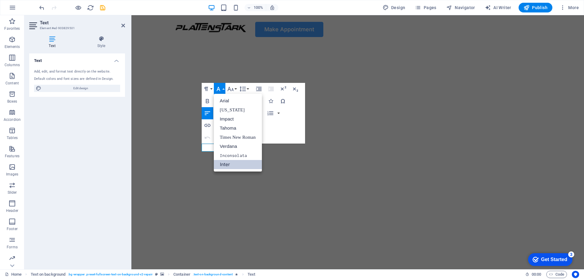
click at [223, 89] on button "Font Family" at bounding box center [220, 89] width 12 height 12
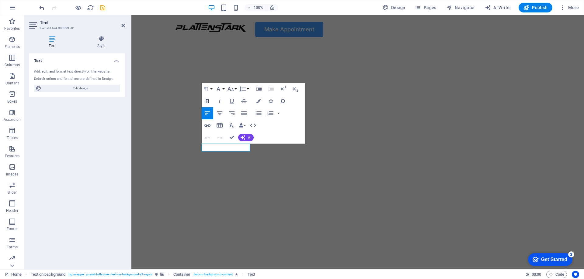
click at [207, 100] on icon "button" at bounding box center [207, 101] width 3 height 4
click at [374, 44] on img "1/2" at bounding box center [355, 44] width 448 height 0
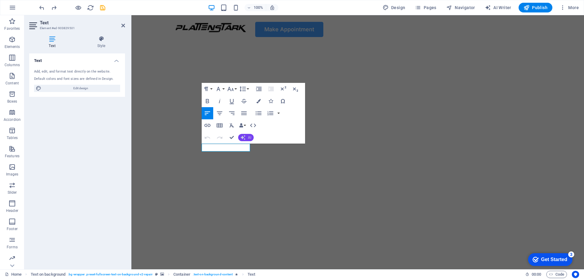
click at [247, 139] on button "AI" at bounding box center [246, 137] width 16 height 7
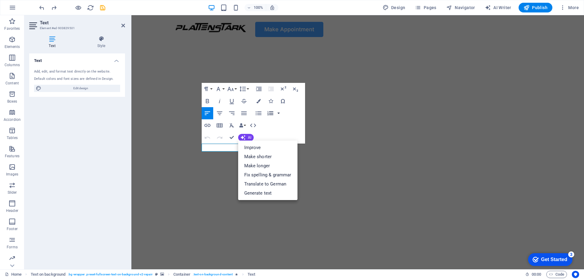
click at [279, 111] on button "button" at bounding box center [278, 113] width 5 height 12
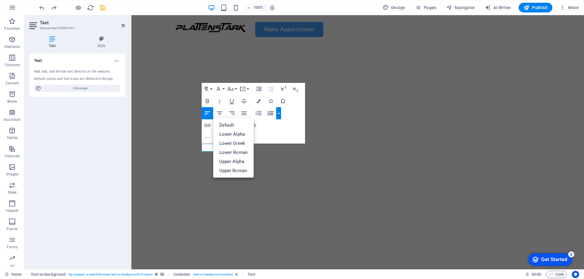
click at [279, 111] on button "button" at bounding box center [278, 113] width 5 height 12
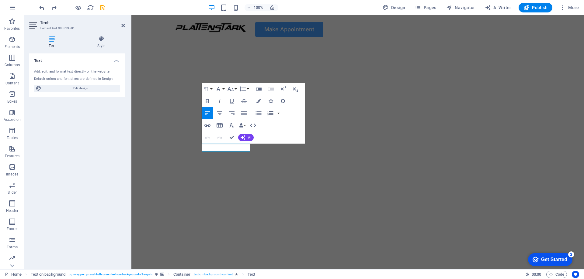
click at [268, 113] on icon "button" at bounding box center [270, 113] width 6 height 4
click at [247, 89] on button "Line Height" at bounding box center [244, 89] width 12 height 12
click at [235, 88] on button "Font Size" at bounding box center [232, 89] width 12 height 12
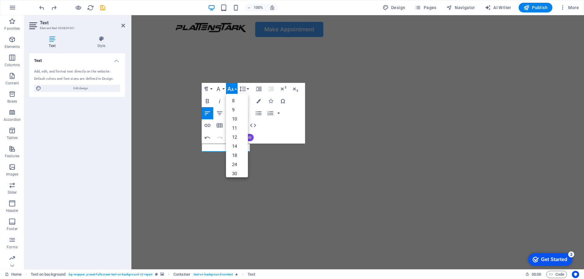
click at [235, 88] on button "Font Size" at bounding box center [232, 89] width 12 height 12
click at [237, 116] on link "10" at bounding box center [237, 119] width 22 height 9
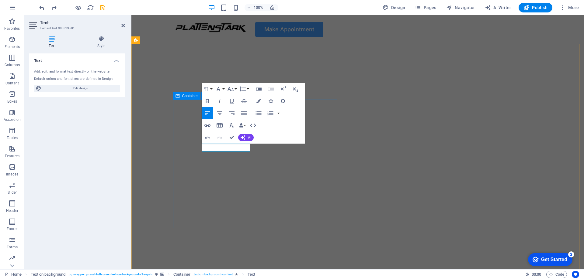
drag, startPoint x: 203, startPoint y: 147, endPoint x: 254, endPoint y: 149, distance: 50.8
click at [234, 87] on button "Font Size" at bounding box center [232, 89] width 12 height 12
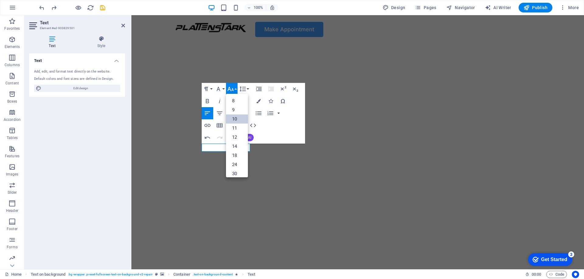
click at [239, 118] on link "10" at bounding box center [237, 119] width 22 height 9
click at [235, 88] on button "Font Size" at bounding box center [232, 89] width 12 height 12
click at [242, 149] on link "30" at bounding box center [237, 148] width 22 height 9
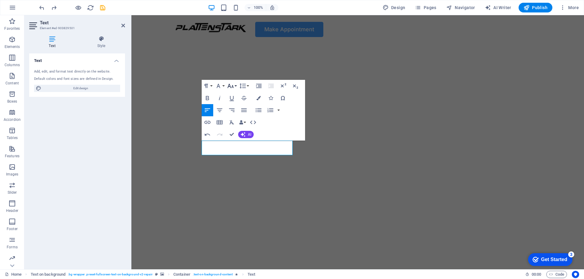
click at [232, 84] on icon "button" at bounding box center [230, 85] width 7 height 7
click at [238, 111] on link "24" at bounding box center [237, 112] width 22 height 9
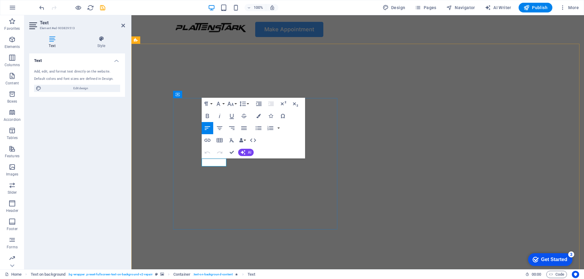
drag, startPoint x: 203, startPoint y: 161, endPoint x: 226, endPoint y: 162, distance: 23.4
click at [234, 103] on button "Font Size" at bounding box center [232, 104] width 12 height 12
click at [237, 176] on link "24" at bounding box center [237, 179] width 22 height 9
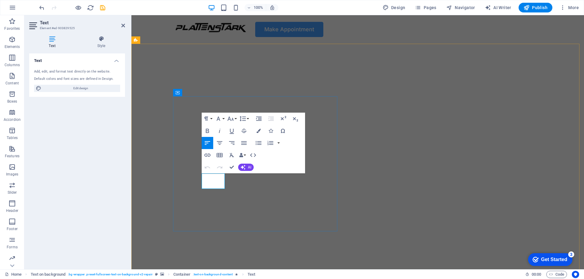
drag, startPoint x: 201, startPoint y: 177, endPoint x: 225, endPoint y: 178, distance: 23.7
click at [233, 120] on icon "button" at bounding box center [230, 118] width 7 height 7
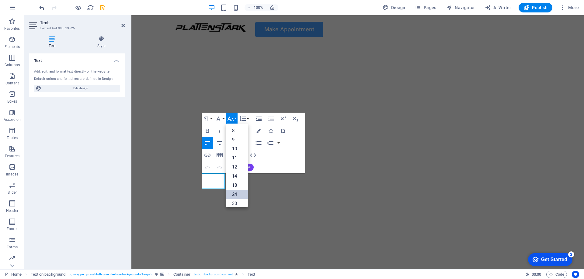
click at [234, 194] on link "24" at bounding box center [237, 194] width 22 height 9
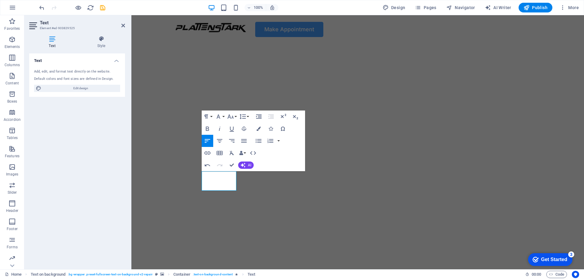
click at [101, 178] on div "Text Add, edit, and format text directly on the website. Default colors and fon…" at bounding box center [77, 159] width 96 height 211
click at [101, 176] on div "Text Add, edit, and format text directly on the website. Default colors and fon…" at bounding box center [77, 159] width 96 height 211
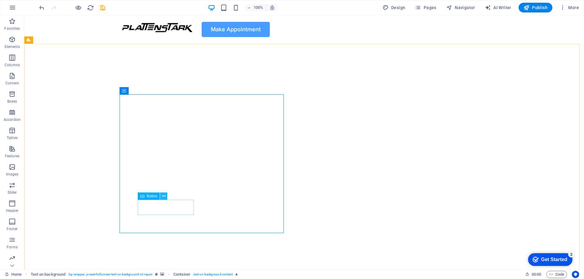
click at [165, 195] on icon at bounding box center [163, 196] width 3 height 6
click at [162, 197] on icon at bounding box center [163, 196] width 3 height 6
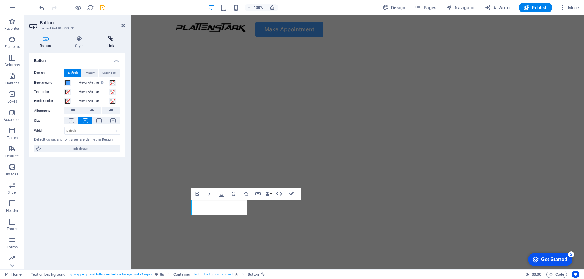
click at [113, 37] on icon at bounding box center [110, 39] width 29 height 6
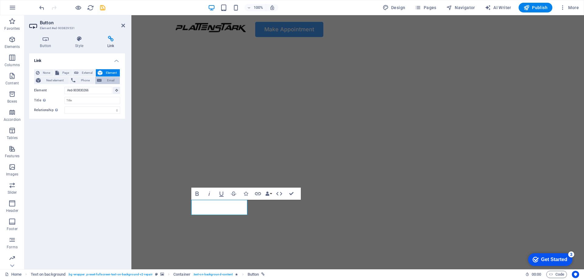
click at [110, 81] on span "Email" at bounding box center [110, 80] width 15 height 7
paste input "#479eff"
drag, startPoint x: 91, startPoint y: 87, endPoint x: 1, endPoint y: 82, distance: 89.9
click at [1, 82] on section "Favorites Elements Columns Content Boxes Accordion Tables Features Images Slide…" at bounding box center [292, 142] width 584 height 255
type input "[EMAIL_ADDRESS][DOMAIN_NAME]"
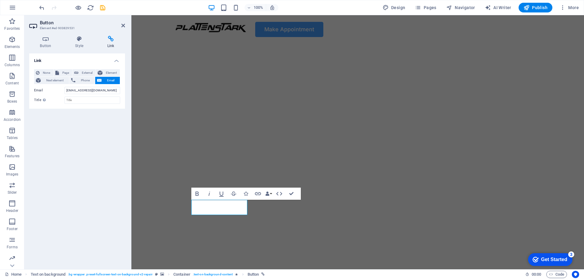
click at [66, 142] on div "Link None Page External Element Next element Phone Email Page Home Blog Subpage…" at bounding box center [77, 159] width 96 height 211
click at [123, 25] on icon at bounding box center [123, 25] width 4 height 5
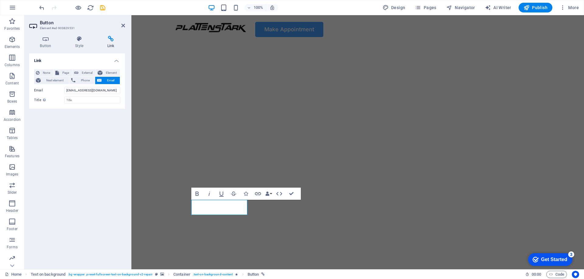
click at [111, 38] on icon at bounding box center [110, 39] width 29 height 6
click at [124, 26] on icon at bounding box center [123, 25] width 4 height 5
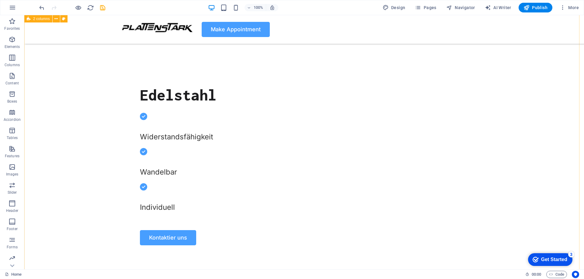
scroll to position [213, 0]
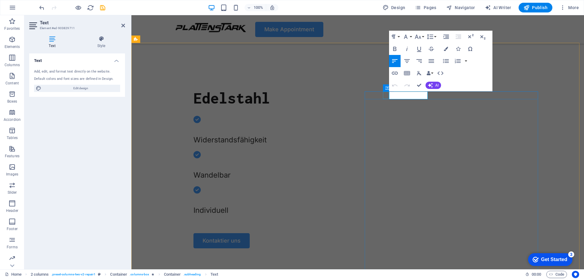
drag, startPoint x: 425, startPoint y: 96, endPoint x: 383, endPoint y: 92, distance: 43.0
drag, startPoint x: 427, startPoint y: 95, endPoint x: 380, endPoint y: 91, distance: 47.6
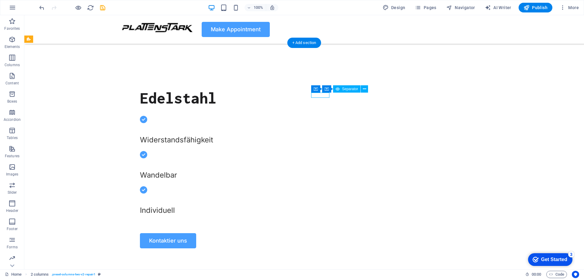
select select "px"
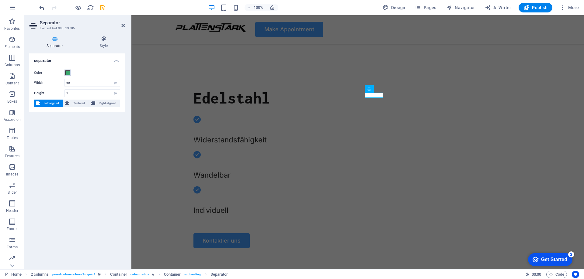
click at [68, 75] on span at bounding box center [67, 73] width 5 height 5
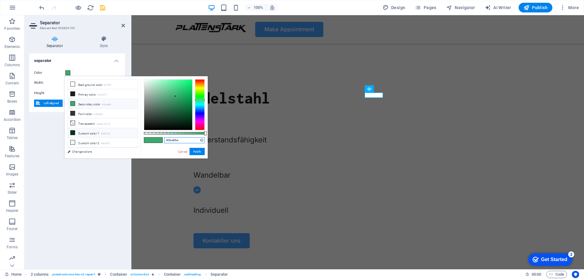
drag, startPoint x: 187, startPoint y: 140, endPoint x: 119, endPoint y: 130, distance: 69.2
click at [119, 130] on div "less Background color #ffffff Primary color #1d1d1f Secondary color #3ba86e Fon…" at bounding box center [135, 117] width 143 height 82
paste input "479eff"
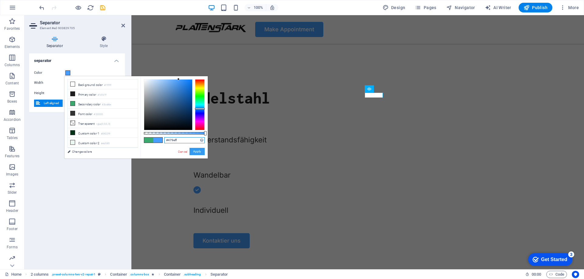
type input "#479eff"
click at [196, 151] on button "Apply" at bounding box center [196, 151] width 15 height 7
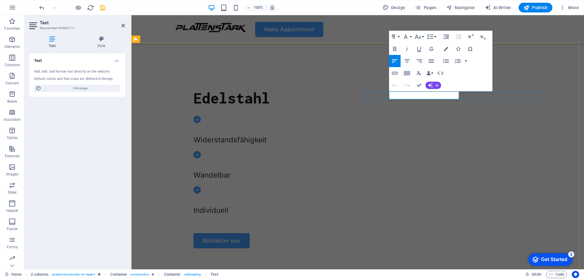
drag, startPoint x: 390, startPoint y: 97, endPoint x: 459, endPoint y: 99, distance: 69.7
click at [92, 36] on icon at bounding box center [101, 39] width 47 height 6
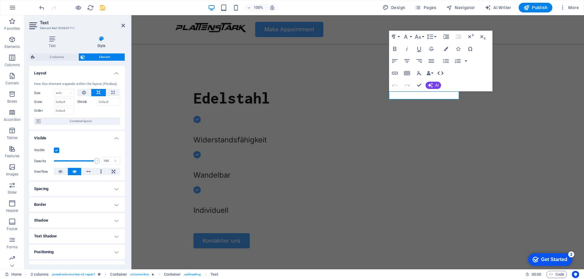
click at [443, 71] on icon "button" at bounding box center [440, 73] width 7 height 7
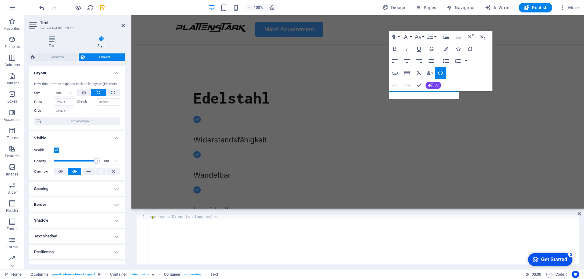
scroll to position [155, 0]
click at [581, 213] on div "1 < p > Unsere Dienstleistungen </ p > הההההההההההההההההההההההההההההההההההההההה…" at bounding box center [357, 240] width 453 height 60
click at [581, 213] on icon at bounding box center [579, 214] width 4 height 5
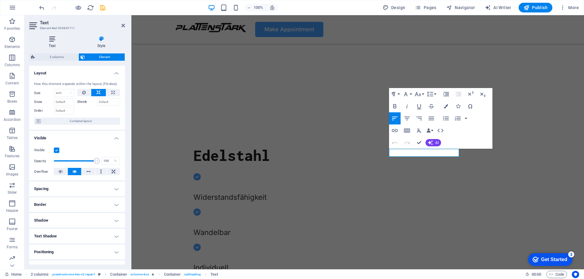
click at [56, 45] on h4 "Text" at bounding box center [53, 42] width 48 height 13
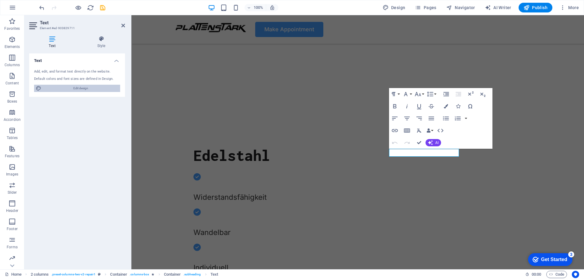
click at [81, 88] on span "Edit design" at bounding box center [80, 88] width 75 height 7
select select "px"
select select "400"
select select "px"
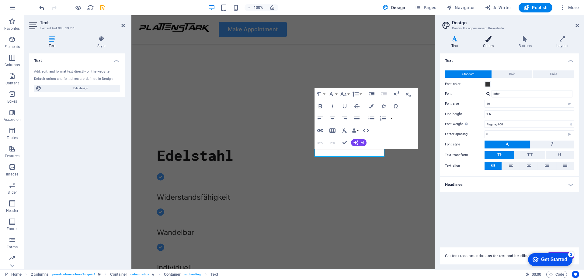
click at [491, 37] on icon at bounding box center [488, 39] width 33 height 6
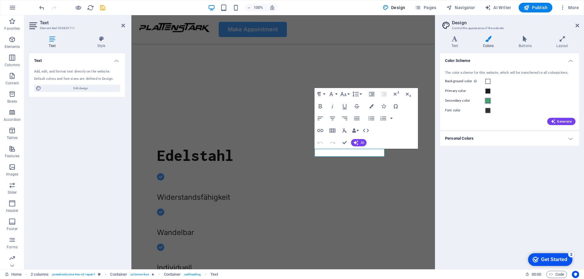
click at [489, 101] on span at bounding box center [487, 101] width 5 height 5
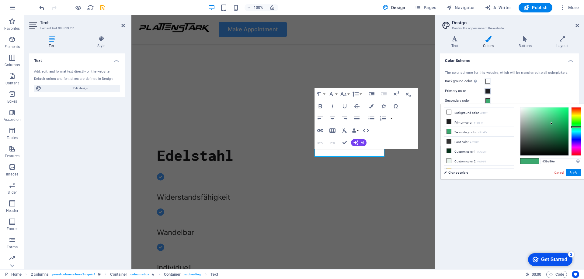
click at [488, 91] on span at bounding box center [487, 91] width 5 height 5
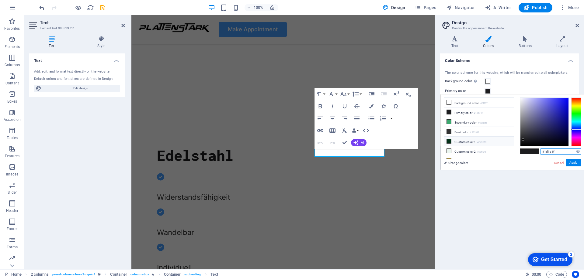
drag, startPoint x: 562, startPoint y: 152, endPoint x: 494, endPoint y: 140, distance: 69.0
click at [494, 140] on div "less Background color #ffffff Primary color #1d1d1f Secondary color #3ba86e Fon…" at bounding box center [512, 132] width 143 height 75
paste input "479ef"
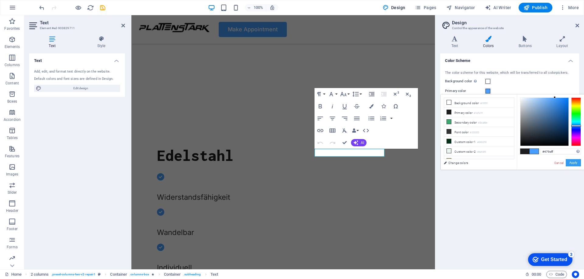
click at [572, 164] on button "Apply" at bounding box center [573, 162] width 15 height 7
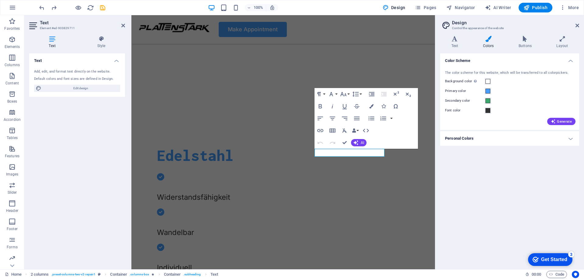
click at [503, 186] on div "Color Scheme The color scheme for this website, which will be transferred to al…" at bounding box center [509, 159] width 139 height 211
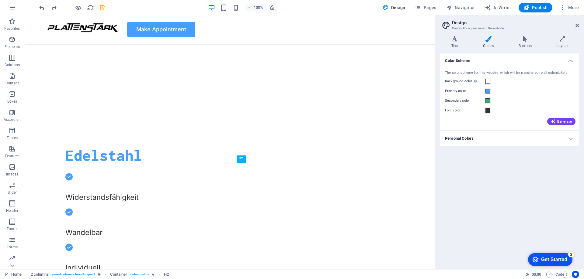
click at [484, 92] on label "Primary color" at bounding box center [465, 91] width 40 height 7
click at [484, 92] on button "Primary color" at bounding box center [487, 91] width 7 height 7
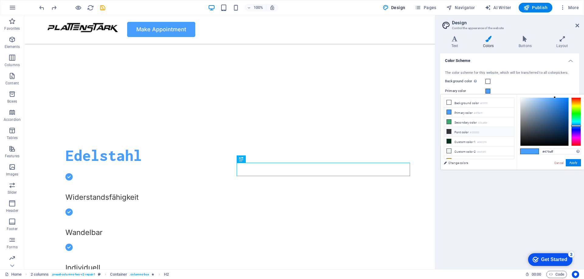
click at [470, 133] on li "Font color #333333" at bounding box center [479, 132] width 70 height 10
type input "#333333"
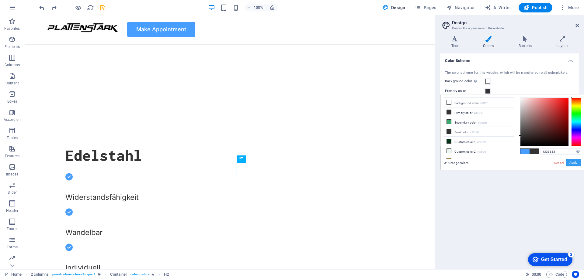
click at [568, 161] on button "Apply" at bounding box center [573, 162] width 15 height 7
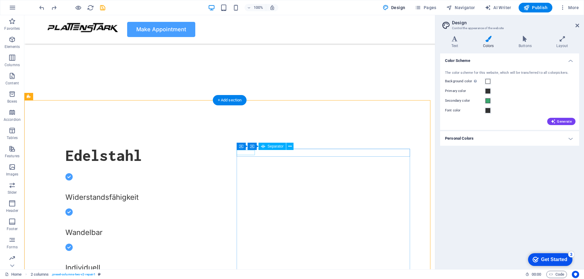
select select "px"
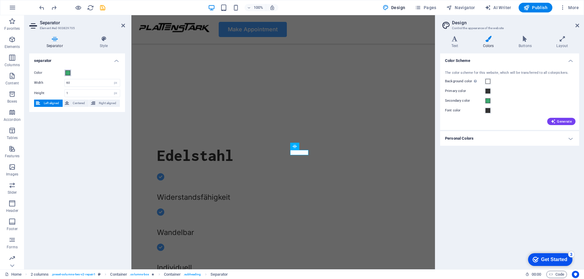
click at [67, 73] on span at bounding box center [67, 73] width 5 height 5
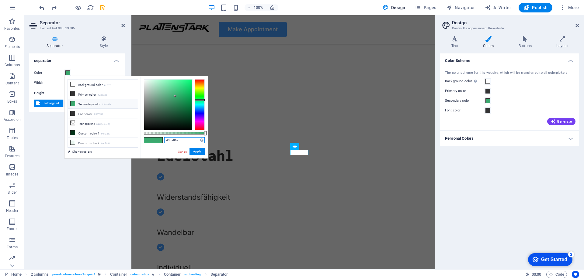
drag, startPoint x: 185, startPoint y: 140, endPoint x: 149, endPoint y: 140, distance: 36.5
click at [149, 140] on div "#3ba86e Supported formats #0852ed rgb(8, 82, 237) rgba(8, 82, 237, 90%) hsv(221…" at bounding box center [173, 161] width 67 height 171
paste input "479eff"
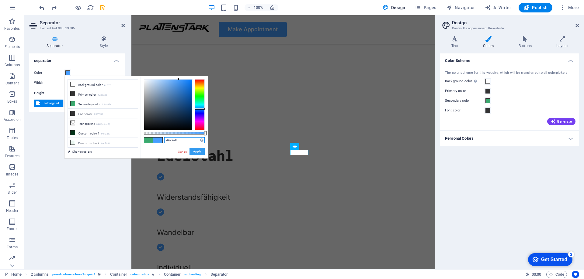
type input "#479eff"
click at [199, 150] on button "Apply" at bounding box center [196, 151] width 15 height 7
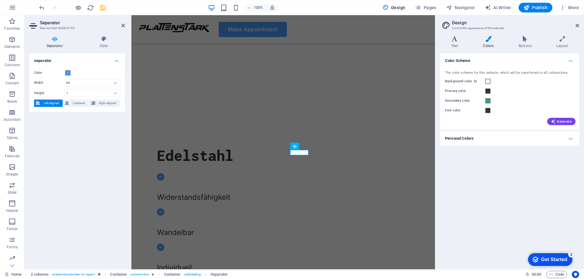
click at [512, 206] on div "Color Scheme The color scheme for this website, which will be transferred to al…" at bounding box center [509, 159] width 139 height 211
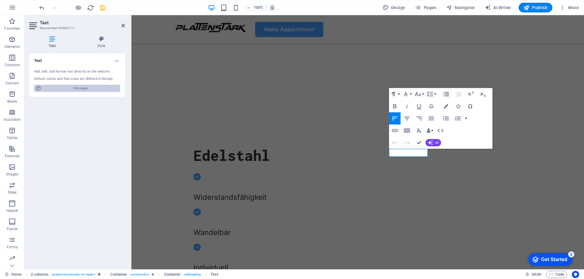
click at [78, 85] on span "Edit design" at bounding box center [80, 88] width 75 height 7
select select "px"
select select "400"
select select "px"
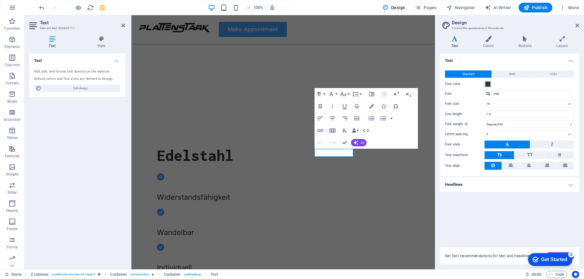
click at [490, 86] on span at bounding box center [487, 84] width 5 height 5
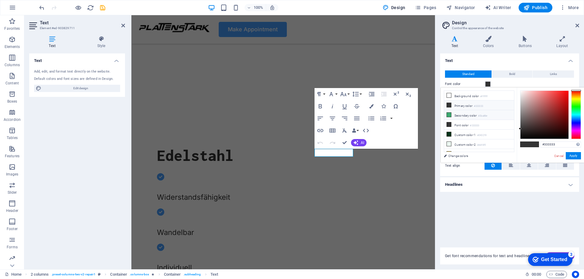
click at [465, 113] on li "Secondary color #3ba86e" at bounding box center [479, 115] width 70 height 10
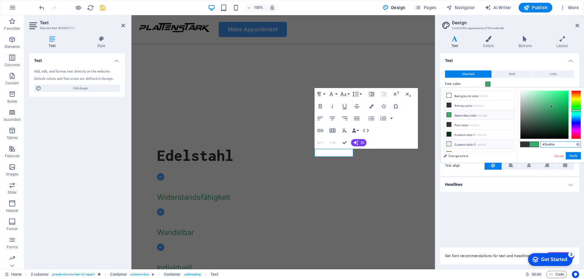
drag, startPoint x: 564, startPoint y: 144, endPoint x: 509, endPoint y: 140, distance: 54.8
click at [509, 140] on div "less Background color #ffffff Primary color #333333 Secondary color #3ba86e Fon…" at bounding box center [512, 125] width 143 height 75
paste input "479eff"
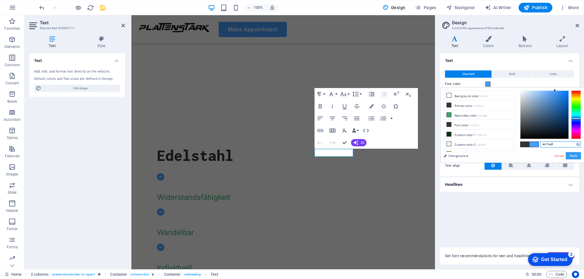
type input "#479eff"
click at [571, 156] on button "Apply" at bounding box center [573, 155] width 15 height 7
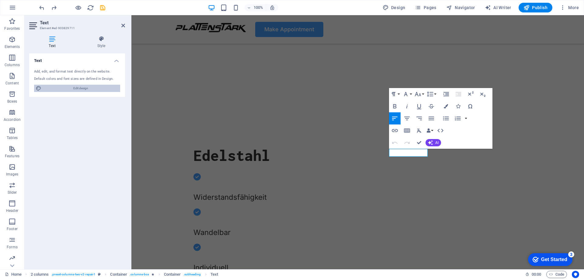
click at [82, 88] on span "Edit design" at bounding box center [80, 88] width 75 height 7
select select "px"
select select "400"
select select "px"
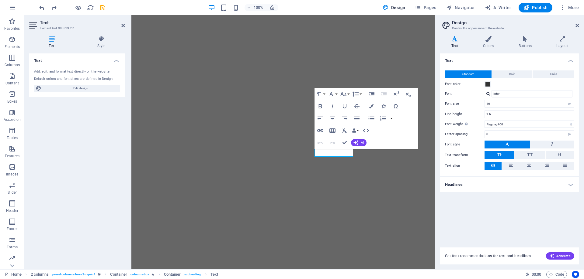
select select "px"
select select "400"
select select "px"
click at [486, 83] on span at bounding box center [487, 84] width 5 height 5
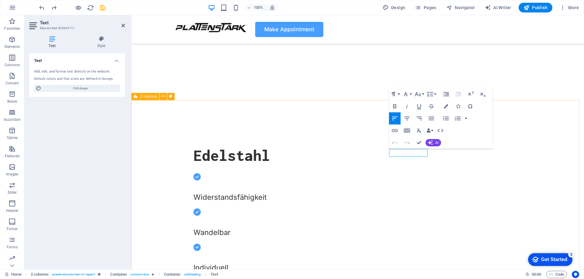
drag, startPoint x: 426, startPoint y: 153, endPoint x: 374, endPoint y: 147, distance: 53.0
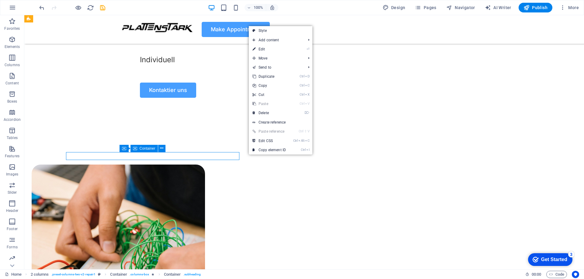
scroll to position [379, 0]
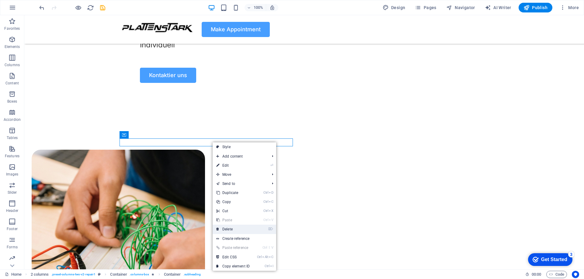
click at [233, 229] on link "⌦ Delete" at bounding box center [233, 229] width 41 height 9
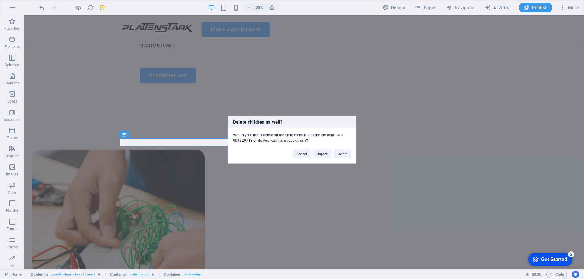
click at [343, 148] on div "Cancel Unpack Delete" at bounding box center [321, 151] width 67 height 16
click at [342, 154] on button "Delete" at bounding box center [342, 153] width 17 height 9
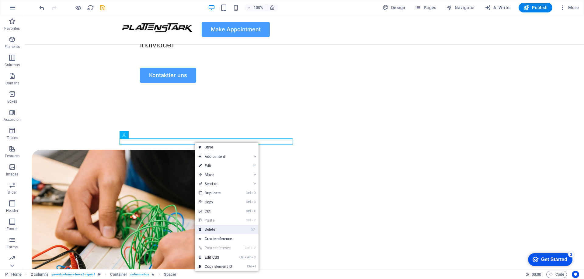
drag, startPoint x: 216, startPoint y: 230, endPoint x: 191, endPoint y: 214, distance: 28.9
click at [216, 230] on link "⌦ Delete" at bounding box center [215, 229] width 41 height 9
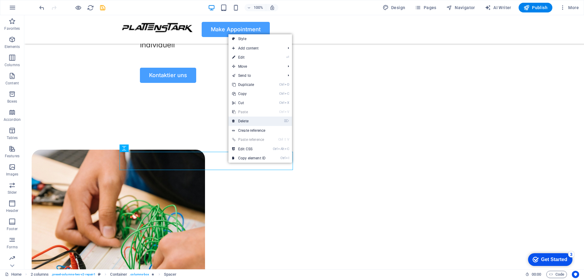
click at [252, 123] on link "⌦ Delete" at bounding box center [248, 121] width 41 height 9
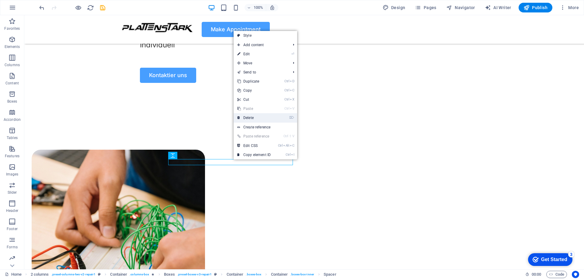
click at [254, 117] on link "⌦ Delete" at bounding box center [254, 117] width 41 height 9
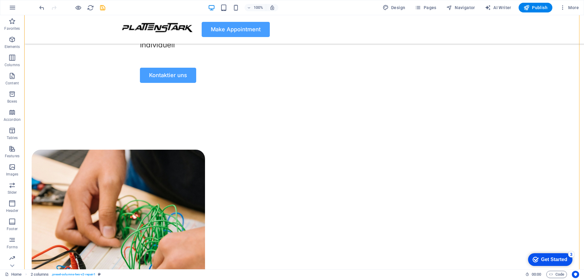
drag, startPoint x: 104, startPoint y: 137, endPoint x: 180, endPoint y: 202, distance: 99.5
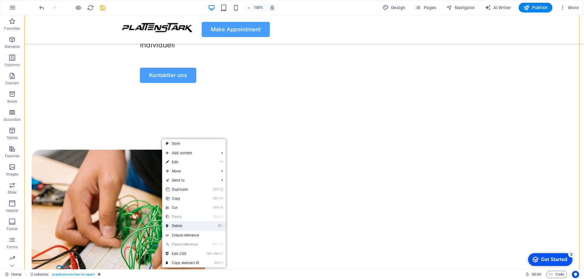
click at [180, 223] on link "⌦ Delete" at bounding box center [182, 226] width 41 height 9
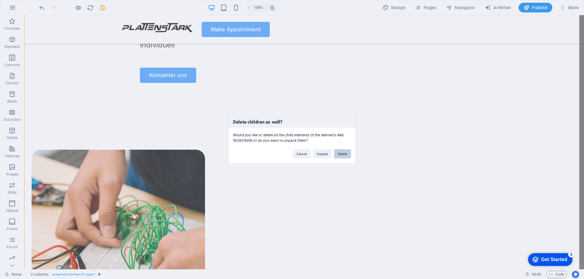
click at [336, 154] on button "Delete" at bounding box center [342, 153] width 17 height 9
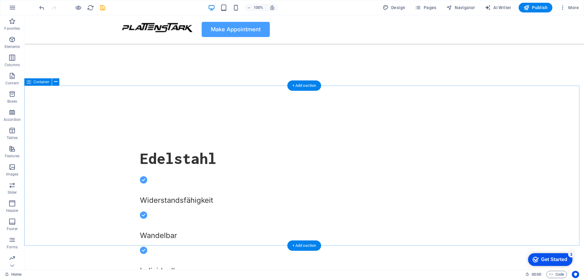
scroll to position [182, 0]
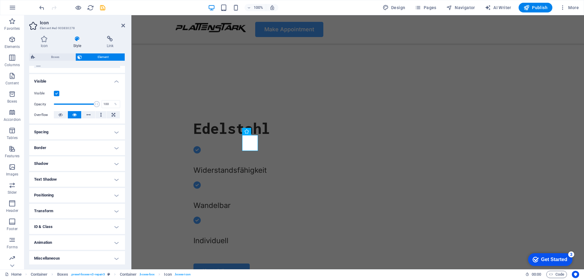
scroll to position [0, 0]
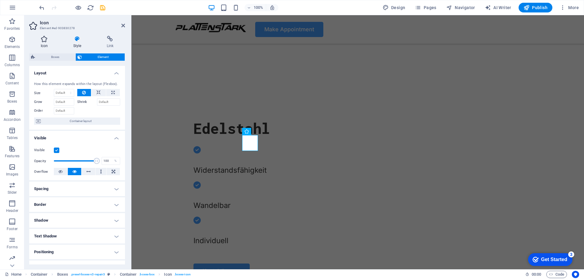
click at [45, 42] on h4 "Icon" at bounding box center [45, 42] width 33 height 13
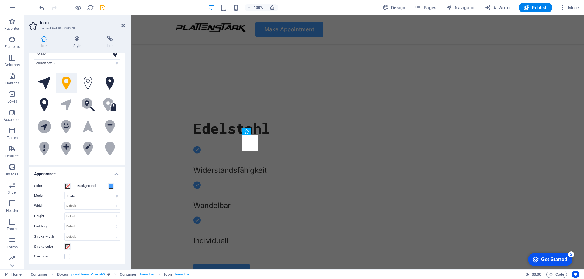
scroll to position [30, 0]
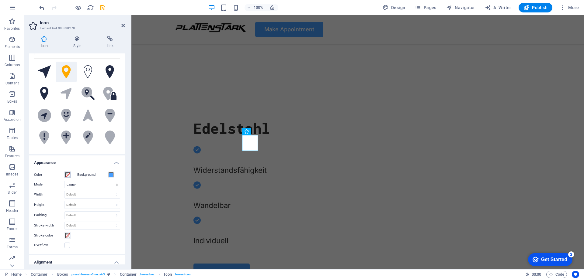
click at [68, 174] on span at bounding box center [67, 175] width 5 height 5
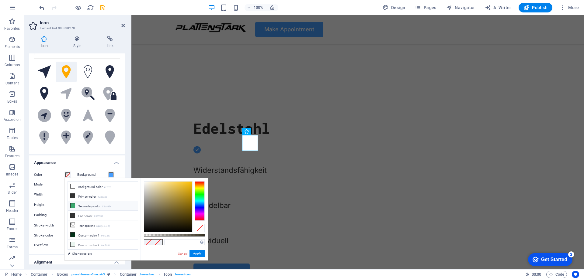
click at [81, 203] on li "Secondary color #3ba86e" at bounding box center [103, 206] width 70 height 10
type input "#3ba86e"
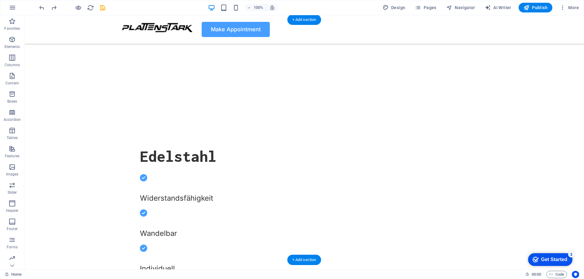
scroll to position [182, 0]
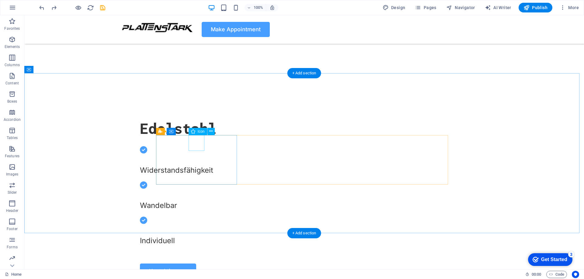
select select "xMidYMid"
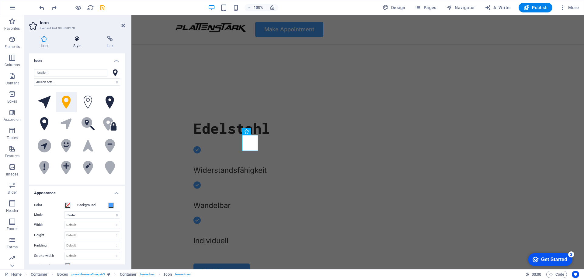
click at [81, 40] on icon at bounding box center [77, 39] width 31 height 6
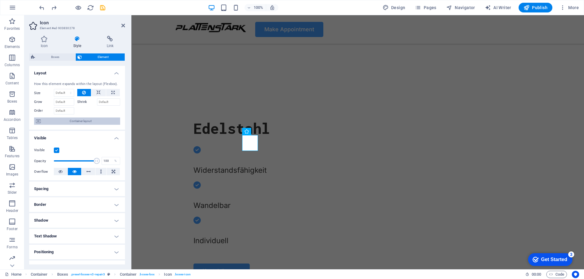
click at [92, 123] on span "Container layout" at bounding box center [81, 121] width 76 height 7
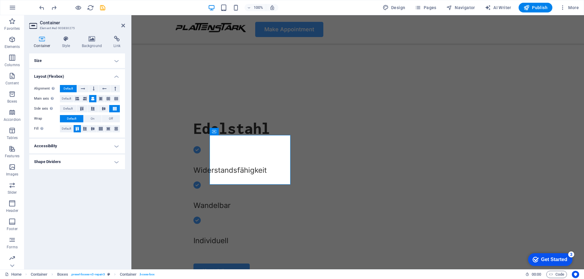
click at [85, 145] on h4 "Accessibility" at bounding box center [77, 146] width 96 height 15
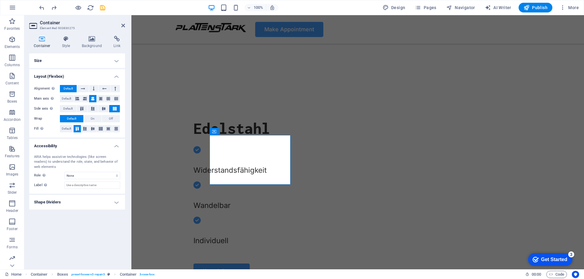
click at [85, 145] on h4 "Accessibility" at bounding box center [77, 144] width 96 height 11
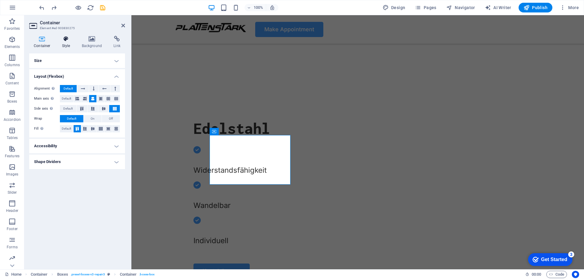
click at [65, 45] on h4 "Style" at bounding box center [67, 42] width 20 height 13
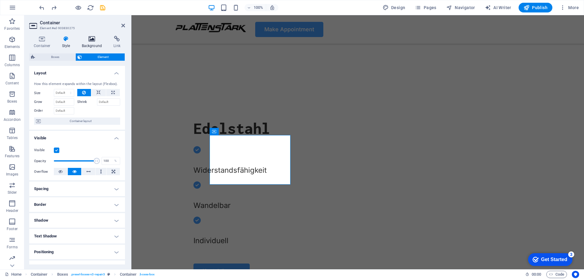
click at [96, 41] on icon at bounding box center [91, 39] width 29 height 6
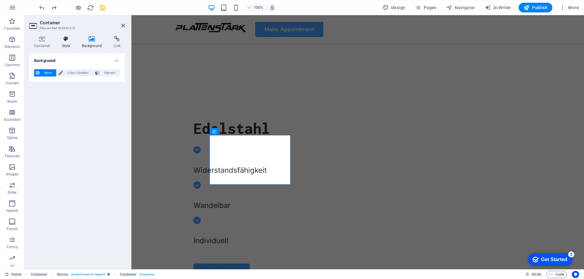
click at [68, 40] on icon at bounding box center [65, 39] width 17 height 6
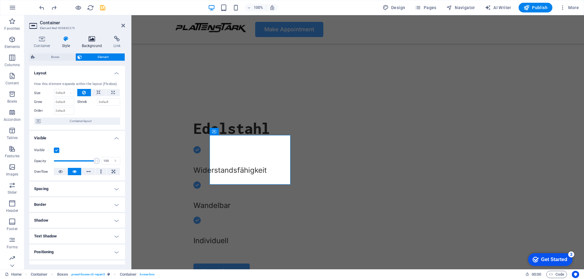
click at [80, 38] on icon at bounding box center [91, 39] width 29 height 6
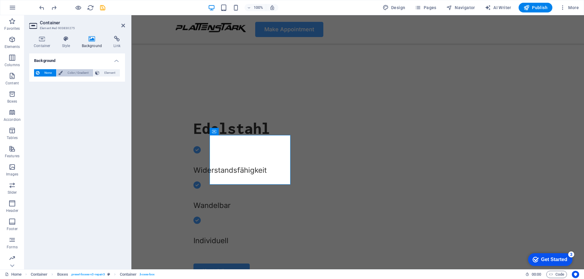
click at [81, 71] on span "Color / Gradient" at bounding box center [77, 72] width 27 height 7
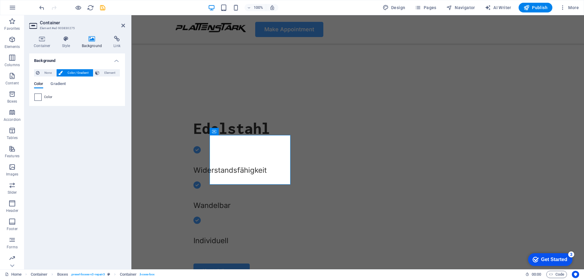
click at [36, 94] on span at bounding box center [38, 97] width 7 height 7
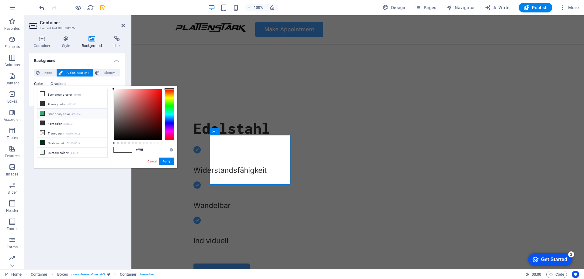
click at [58, 110] on li "Secondary color #3ba86e" at bounding box center [72, 114] width 70 height 10
type input "#3ba86e"
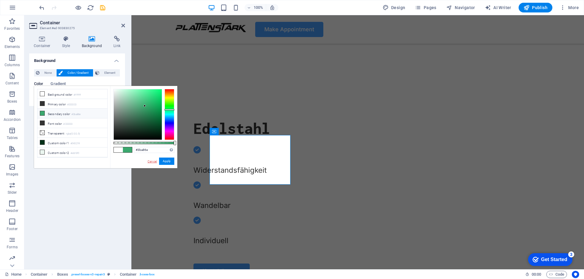
click at [152, 160] on link "Cancel" at bounding box center [152, 161] width 11 height 5
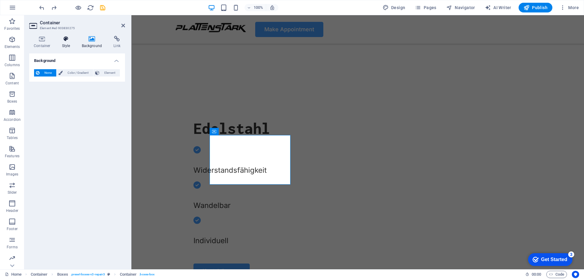
click at [72, 40] on icon at bounding box center [65, 39] width 17 height 6
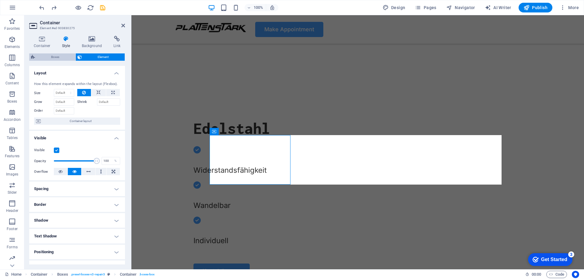
click at [67, 56] on span "Boxes" at bounding box center [55, 57] width 37 height 7
select select "rem"
select select "px"
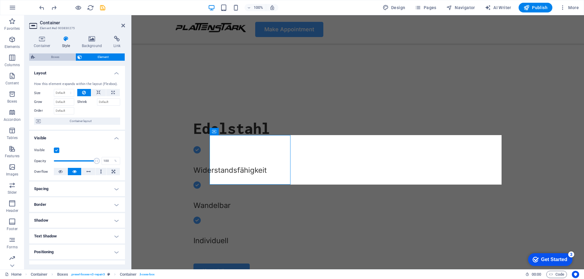
select select "preset-boxes-v3-repair3"
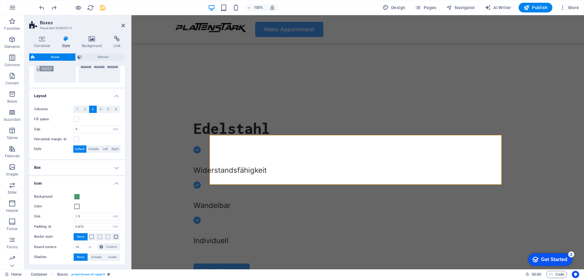
scroll to position [91, 0]
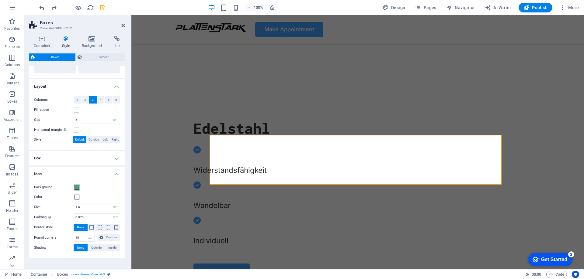
click at [76, 187] on span at bounding box center [77, 187] width 5 height 5
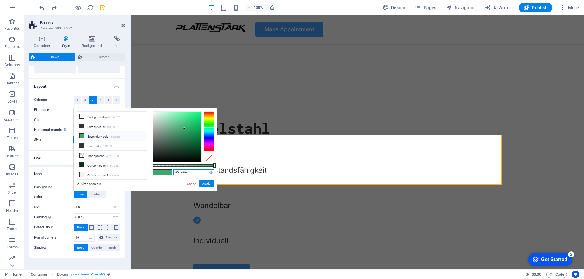
drag, startPoint x: 191, startPoint y: 172, endPoint x: 146, endPoint y: 174, distance: 45.4
click at [146, 174] on div "less Background color #ffffff Primary color #333333 Secondary color #3ba86e Fon…" at bounding box center [145, 150] width 143 height 82
paste input "479eff"
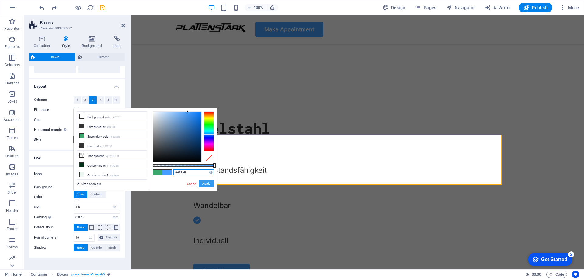
type input "#479eff"
click at [201, 182] on button "Apply" at bounding box center [206, 183] width 15 height 7
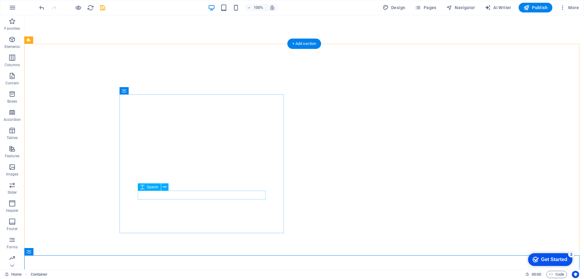
scroll to position [0, 0]
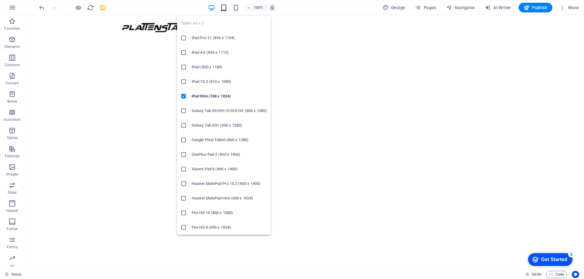
click at [227, 7] on icon "button" at bounding box center [223, 7] width 7 height 7
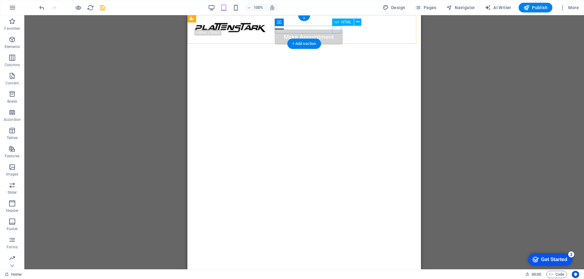
click at [335, 29] on div at bounding box center [344, 26] width 139 height 8
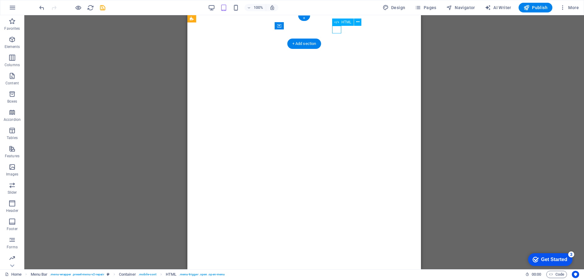
click at [284, 29] on div at bounding box center [279, 26] width 9 height 8
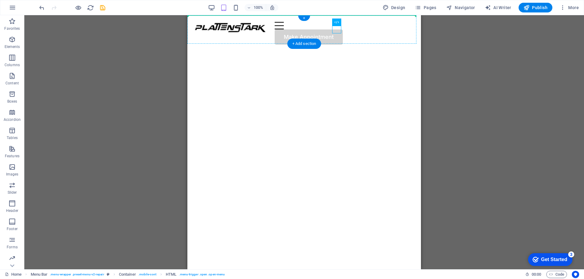
drag, startPoint x: 336, startPoint y: 30, endPoint x: 356, endPoint y: 28, distance: 20.8
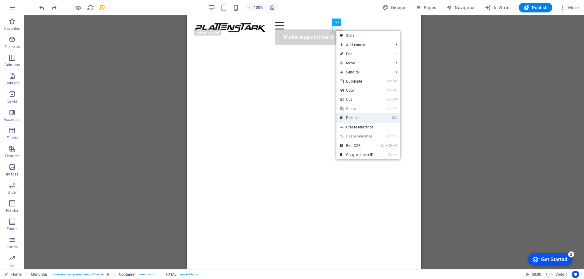
click at [354, 116] on link "⌦ Delete" at bounding box center [356, 117] width 41 height 9
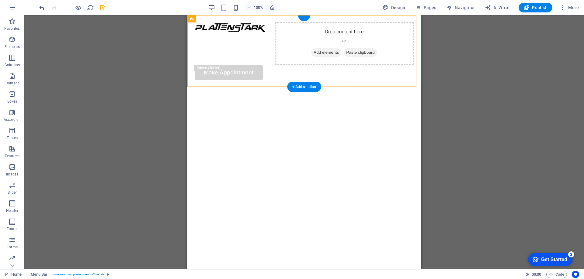
drag, startPoint x: 236, startPoint y: 74, endPoint x: 267, endPoint y: 61, distance: 33.4
click at [267, 61] on div "Drop content here or Add elements Paste clipboard Make Appointment" at bounding box center [304, 51] width 234 height 72
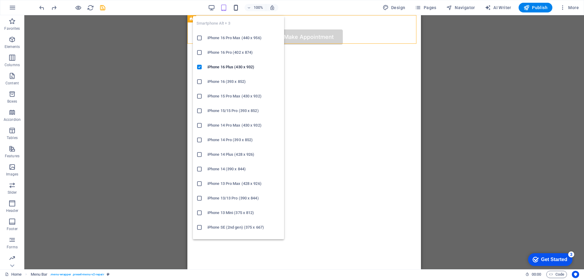
click at [239, 8] on icon "button" at bounding box center [235, 7] width 7 height 7
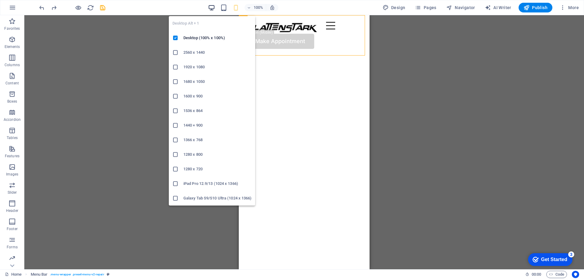
click at [211, 8] on icon "button" at bounding box center [211, 7] width 7 height 7
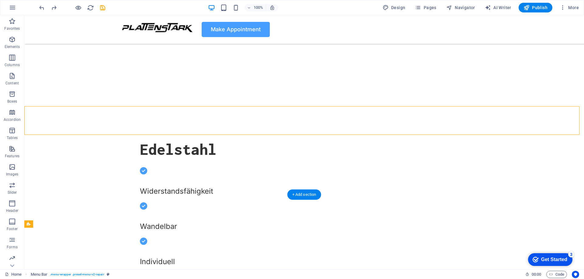
scroll to position [61, 0]
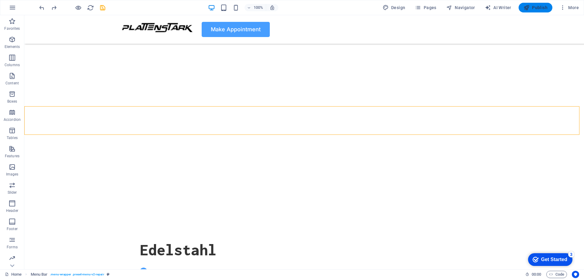
click at [534, 6] on span "Publish" at bounding box center [535, 8] width 24 height 6
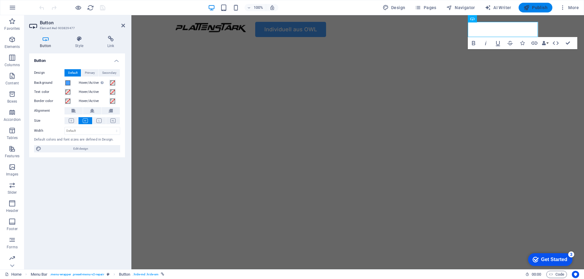
click at [536, 10] on span "Publish" at bounding box center [535, 8] width 24 height 6
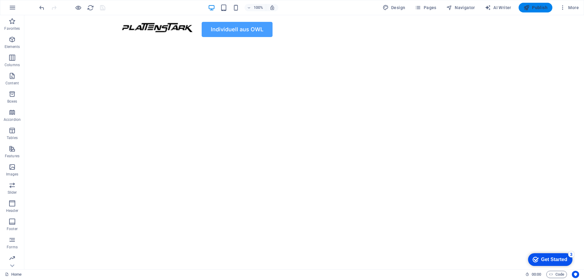
click at [540, 9] on span "Publish" at bounding box center [535, 8] width 24 height 6
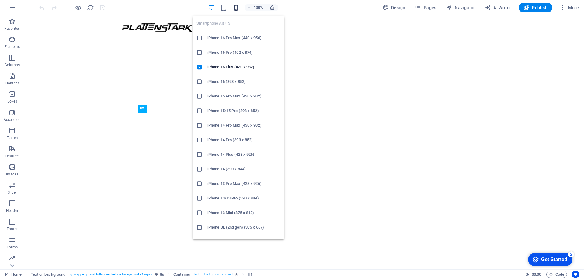
click at [239, 8] on icon "button" at bounding box center [235, 7] width 7 height 7
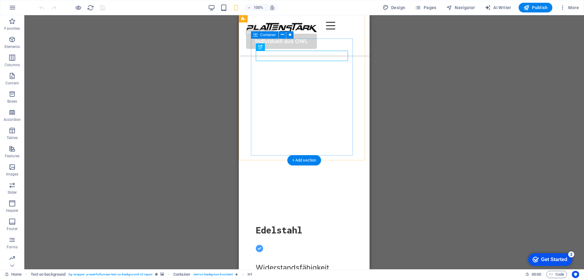
scroll to position [61, 0]
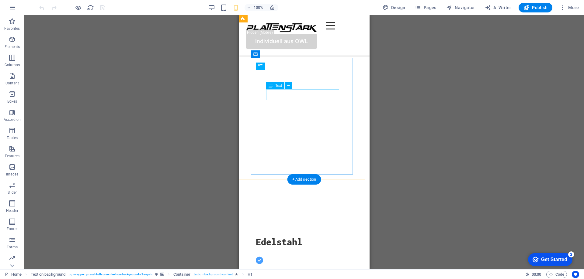
click at [309, 275] on div "Widerstandsfähigkeit" at bounding box center [304, 280] width 97 height 11
click at [319, 275] on div "Widerstandsfähigkeit" at bounding box center [304, 280] width 97 height 11
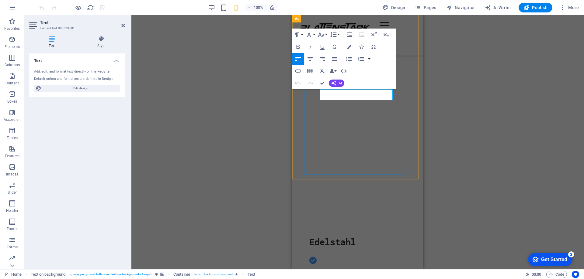
drag, startPoint x: 391, startPoint y: 95, endPoint x: 317, endPoint y: 95, distance: 73.9
click at [327, 35] on button "Font Size" at bounding box center [323, 35] width 12 height 12
click at [327, 60] on link "24" at bounding box center [328, 61] width 22 height 9
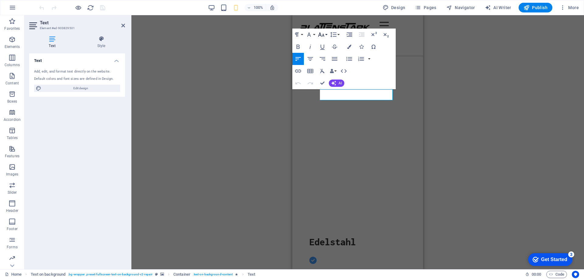
click at [323, 34] on icon "button" at bounding box center [321, 35] width 6 height 4
click at [328, 52] on link "18" at bounding box center [328, 52] width 22 height 9
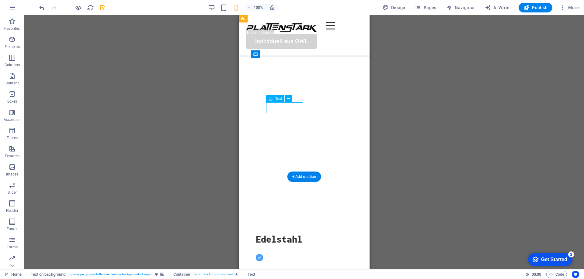
drag, startPoint x: 302, startPoint y: 109, endPoint x: 288, endPoint y: 109, distance: 14.3
click at [214, 9] on icon "button" at bounding box center [211, 7] width 7 height 7
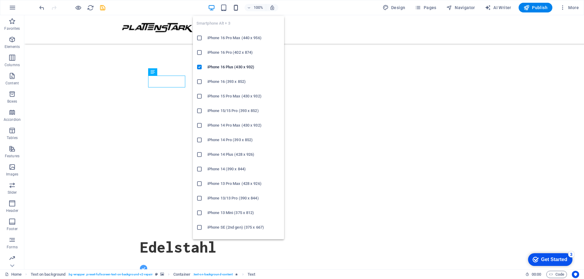
click at [234, 7] on icon "button" at bounding box center [235, 7] width 7 height 7
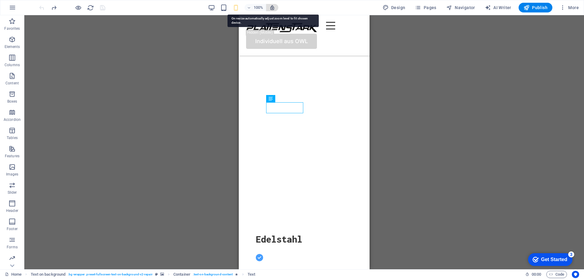
click at [271, 5] on icon "button" at bounding box center [271, 7] width 5 height 5
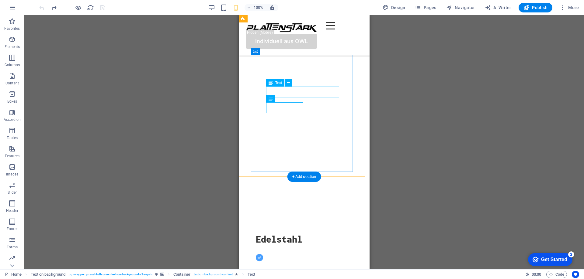
click at [338, 272] on div "Widerstandsfähigkeit" at bounding box center [304, 277] width 97 height 11
drag, startPoint x: 338, startPoint y: 92, endPoint x: 310, endPoint y: 91, distance: 28.6
click at [310, 272] on div "Widerstandsfähigkeit" at bounding box center [304, 277] width 97 height 11
click at [317, 272] on div "Widerstandsfähigkeit" at bounding box center [304, 277] width 97 height 11
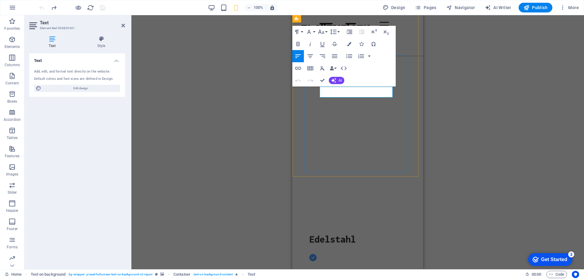
click at [343, 273] on span "Widerstandsfähigkeit" at bounding box center [345, 277] width 73 height 9
drag, startPoint x: 322, startPoint y: 92, endPoint x: 386, endPoint y: 96, distance: 64.0
click at [383, 273] on span "Widerstandsfähigkeit" at bounding box center [345, 277] width 73 height 9
drag, startPoint x: 322, startPoint y: 93, endPoint x: 409, endPoint y: 98, distance: 87.1
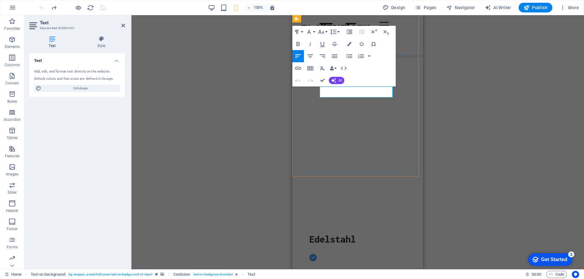
click at [409, 98] on div "Edelstahl Widerstandsfähigkeit Wandelbar Individuell Kontaktier uns" at bounding box center [357, 175] width 131 height 446
click at [325, 30] on button "Font Size" at bounding box center [323, 32] width 12 height 12
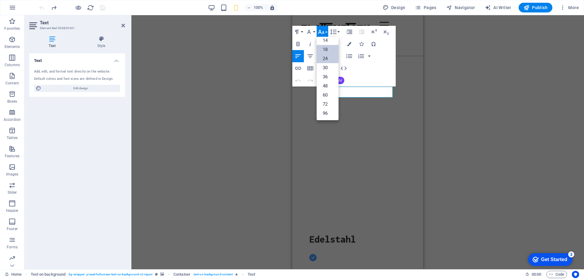
click at [329, 51] on link "18" at bounding box center [328, 49] width 22 height 9
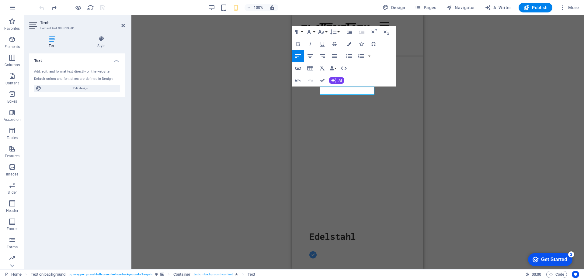
click at [247, 78] on div "H1 Text on background Container Menu Bar Spacer Text Spacer Spacer Spacer Conta…" at bounding box center [357, 142] width 453 height 255
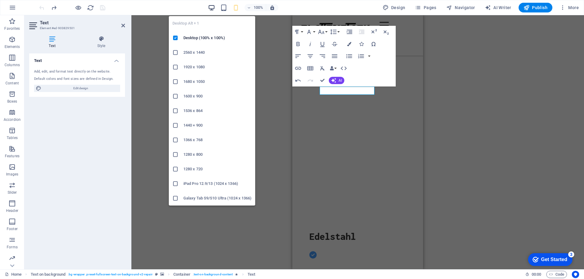
click at [210, 7] on icon "button" at bounding box center [211, 7] width 7 height 7
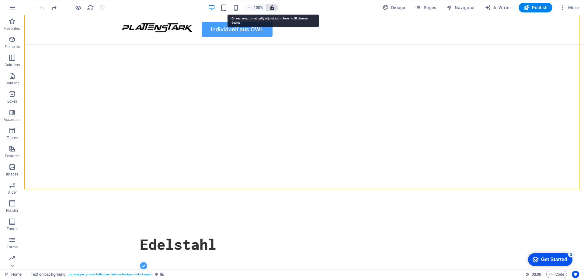
click at [271, 8] on icon "button" at bounding box center [271, 7] width 5 height 5
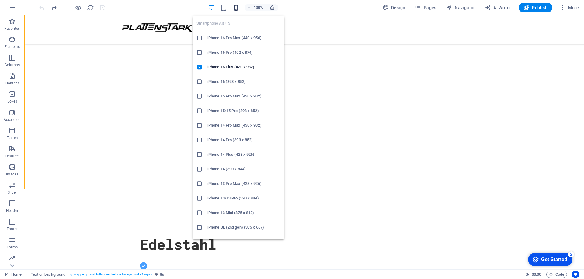
click at [239, 9] on icon "button" at bounding box center [235, 7] width 7 height 7
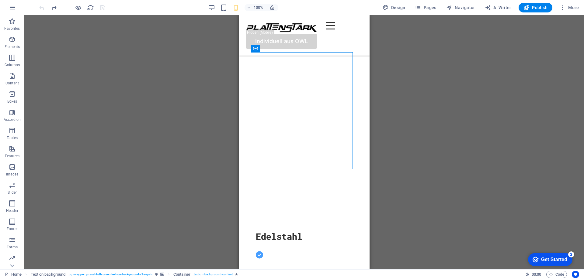
drag, startPoint x: 352, startPoint y: 169, endPoint x: 366, endPoint y: 170, distance: 14.3
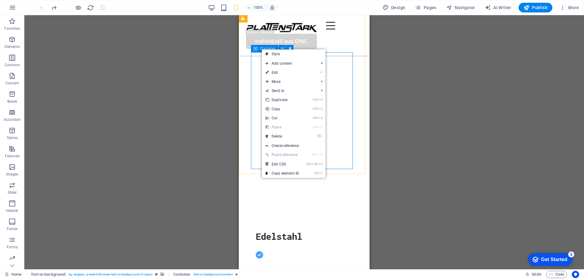
click at [259, 48] on div "Container" at bounding box center [264, 48] width 27 height 7
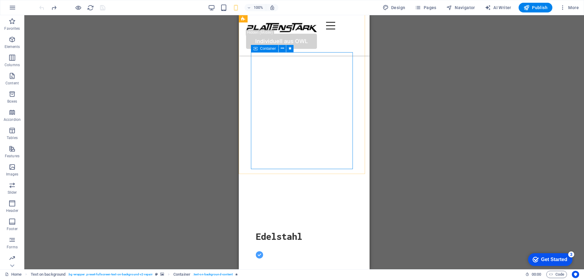
click at [259, 48] on div "Container" at bounding box center [264, 48] width 27 height 7
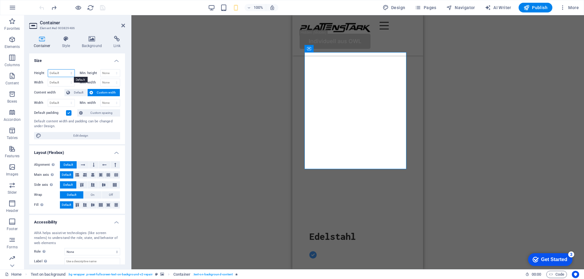
click at [70, 73] on select "Default px rem % vh vw" at bounding box center [61, 73] width 26 height 7
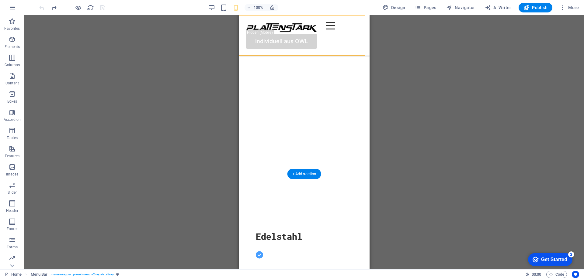
drag, startPoint x: 251, startPoint y: 53, endPoint x: 292, endPoint y: 57, distance: 41.8
click at [310, 232] on div "Edelstahl" at bounding box center [304, 237] width 97 height 10
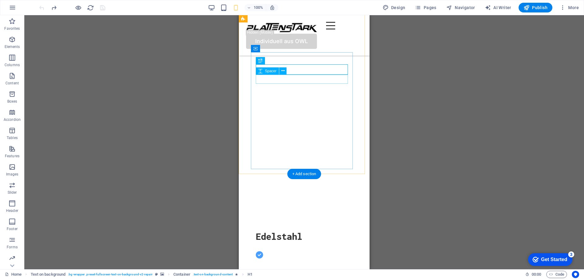
click at [311, 242] on div at bounding box center [304, 246] width 97 height 9
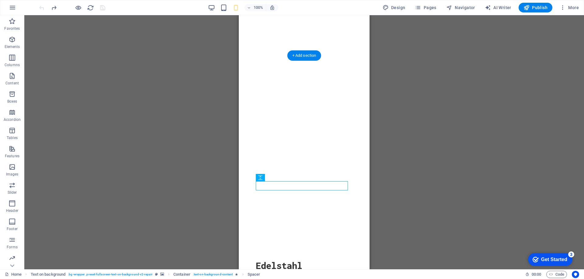
scroll to position [61, 0]
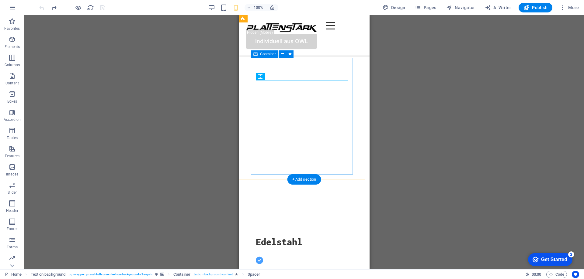
drag, startPoint x: 352, startPoint y: 174, endPoint x: 333, endPoint y: 165, distance: 21.2
click at [333, 165] on div "Edelstahl Widerstandsfähigkeit Wandelbar Individuell Kontaktier uns" at bounding box center [304, 177] width 131 height 446
click at [273, 275] on div "Widerstandsfähigkeit" at bounding box center [304, 280] width 97 height 11
drag, startPoint x: 338, startPoint y: 94, endPoint x: 347, endPoint y: 94, distance: 8.2
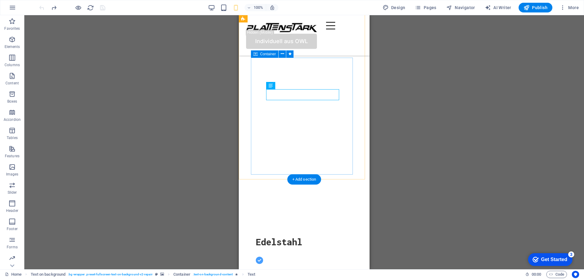
click at [310, 275] on div "Widerstandsfähigkeit" at bounding box center [304, 280] width 97 height 11
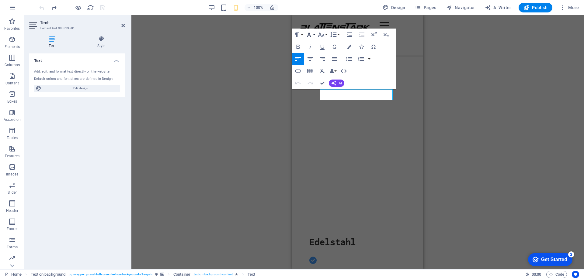
click at [315, 34] on button "Font Family" at bounding box center [310, 35] width 12 height 12
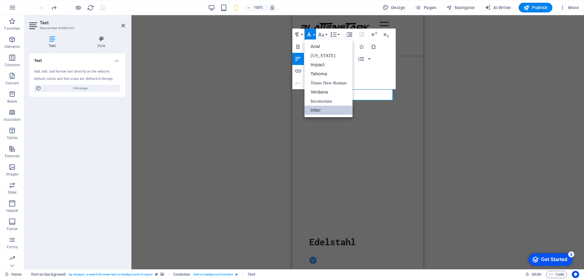
scroll to position [0, 0]
click at [319, 47] on link "Arial" at bounding box center [328, 46] width 48 height 9
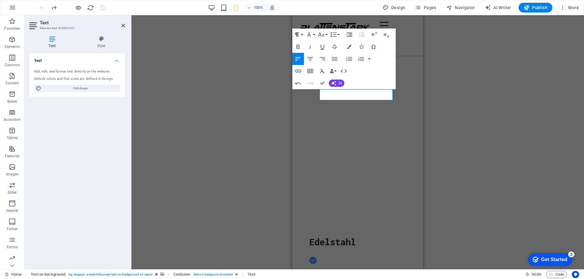
click at [301, 34] on button "Paragraph Format" at bounding box center [298, 35] width 12 height 12
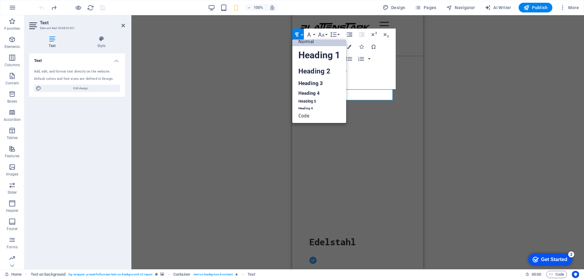
scroll to position [5, 0]
click at [317, 79] on link "Heading 3" at bounding box center [319, 83] width 54 height 11
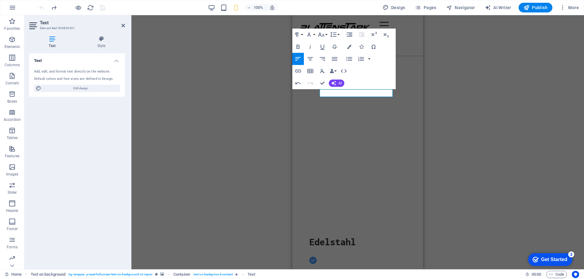
scroll to position [64, 0]
click at [492, 140] on div "H1 Text on background Container Menu Bar Spacer Text Spacer Spacer Spacer Conta…" at bounding box center [357, 142] width 453 height 255
click at [226, 134] on div "H1 Text on background Container Menu Bar Spacer Text Spacer Spacer Spacer Conta…" at bounding box center [357, 142] width 453 height 255
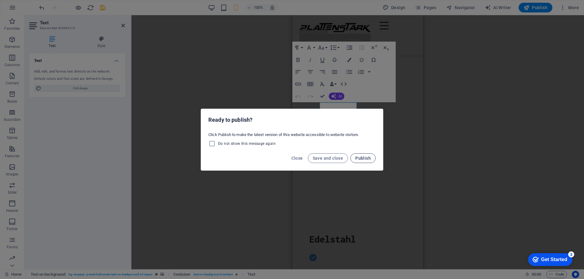
click at [363, 159] on span "Publish" at bounding box center [363, 158] width 16 height 5
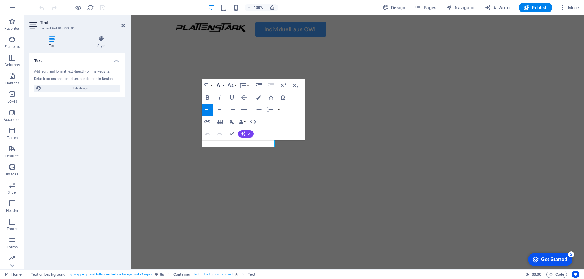
click at [221, 85] on icon "button" at bounding box center [218, 85] width 7 height 7
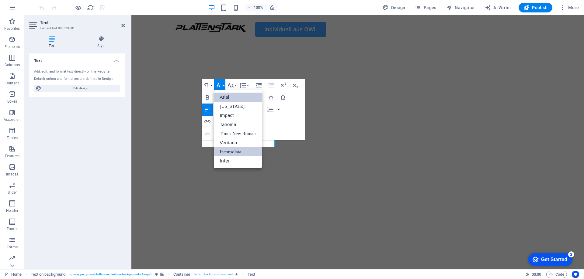
click at [224, 95] on link "Arial" at bounding box center [238, 97] width 48 height 9
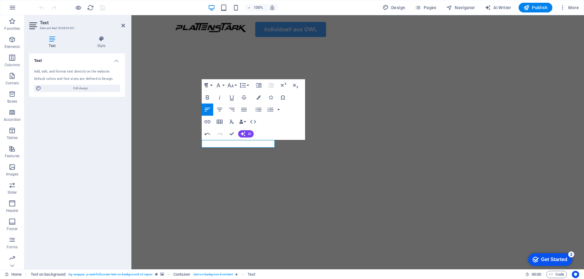
click at [206, 82] on icon "button" at bounding box center [206, 85] width 7 height 7
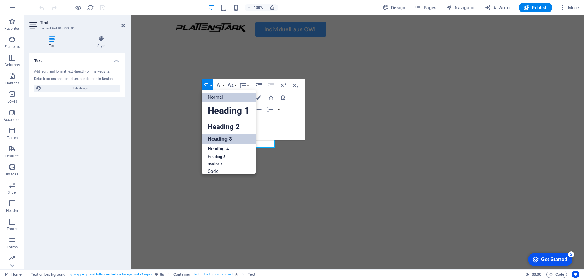
click at [221, 98] on link "Normal" at bounding box center [229, 97] width 54 height 9
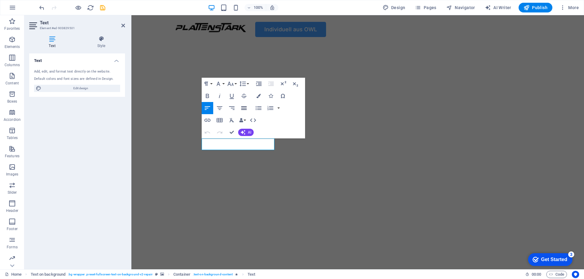
click at [247, 110] on icon "button" at bounding box center [243, 108] width 7 height 7
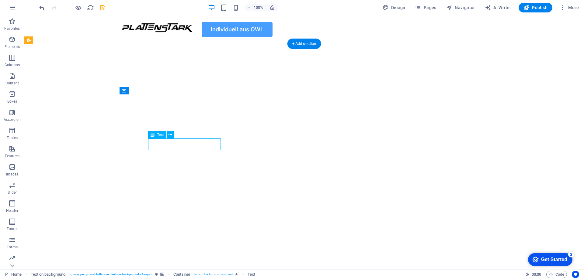
drag, startPoint x: 156, startPoint y: 143, endPoint x: 174, endPoint y: 143, distance: 18.6
drag, startPoint x: 174, startPoint y: 144, endPoint x: 186, endPoint y: 138, distance: 12.7
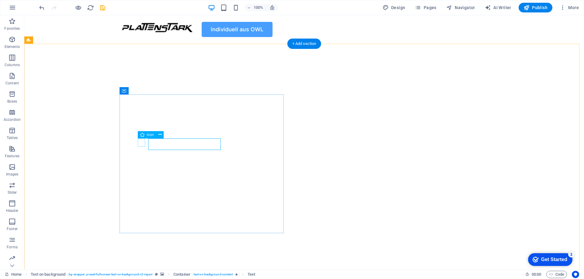
select select "xMidYMid"
select select "px"
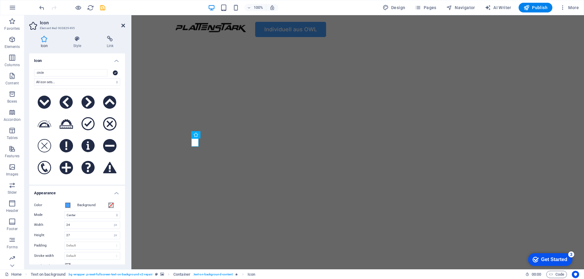
click at [124, 26] on icon at bounding box center [123, 25] width 4 height 5
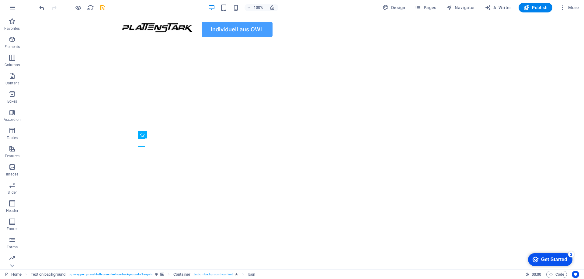
click at [241, 8] on div "100%" at bounding box center [243, 8] width 70 height 10
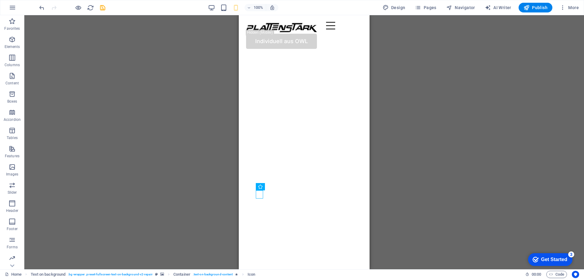
click at [405, 177] on div "H1 Text on background Container Spacer Text Spacer Spacer Text Spacer Icon Icon…" at bounding box center [304, 142] width 560 height 255
click at [101, 5] on icon "save" at bounding box center [102, 7] width 7 height 7
click at [541, 8] on span "Publish" at bounding box center [535, 8] width 24 height 6
